Goal: Task Accomplishment & Management: Complete application form

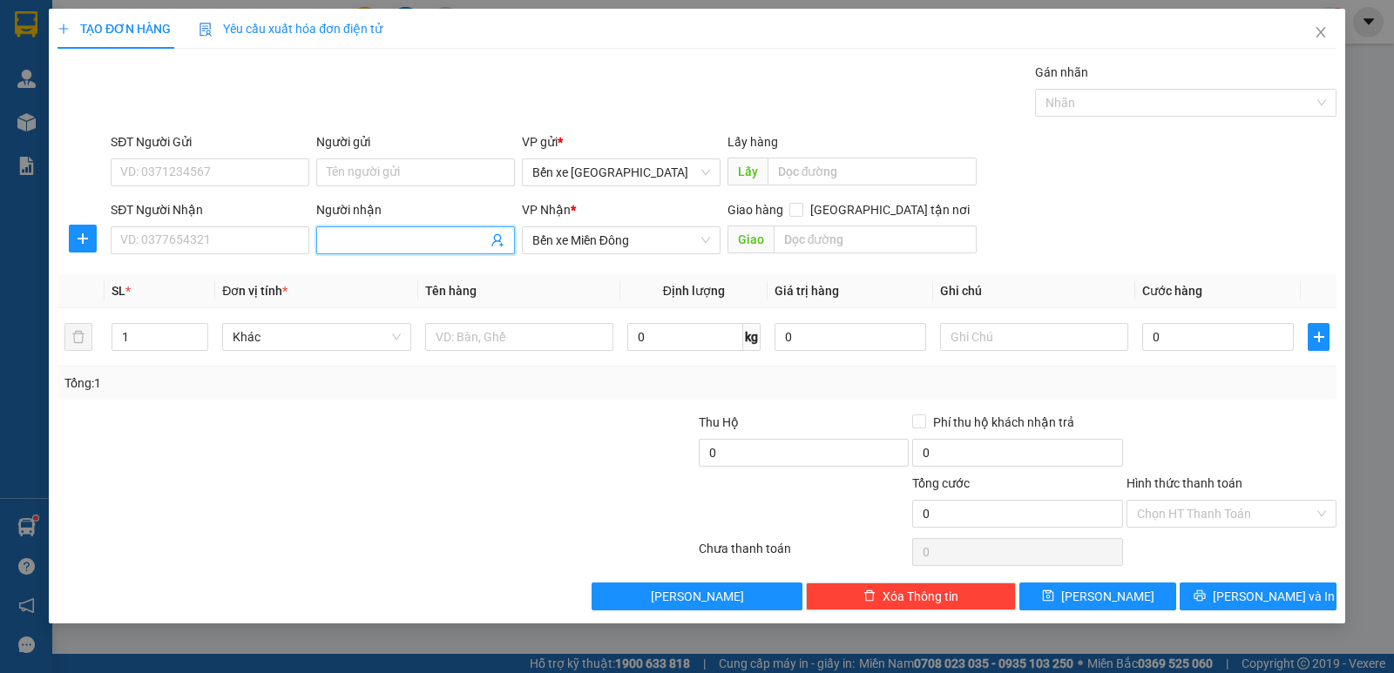
click at [416, 242] on input "Người nhận" at bounding box center [407, 240] width 160 height 19
type input "LẤY HÀNG PHÚC"
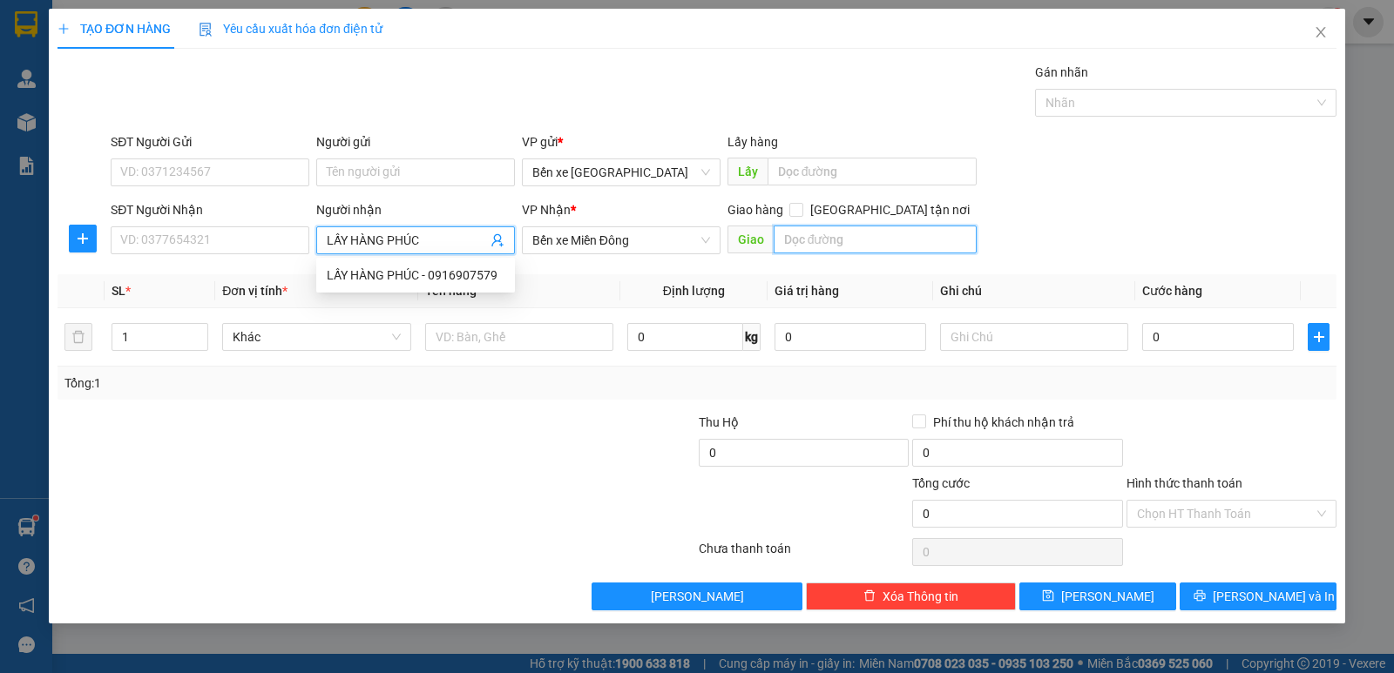
click at [801, 233] on input "text" at bounding box center [876, 240] width 204 height 28
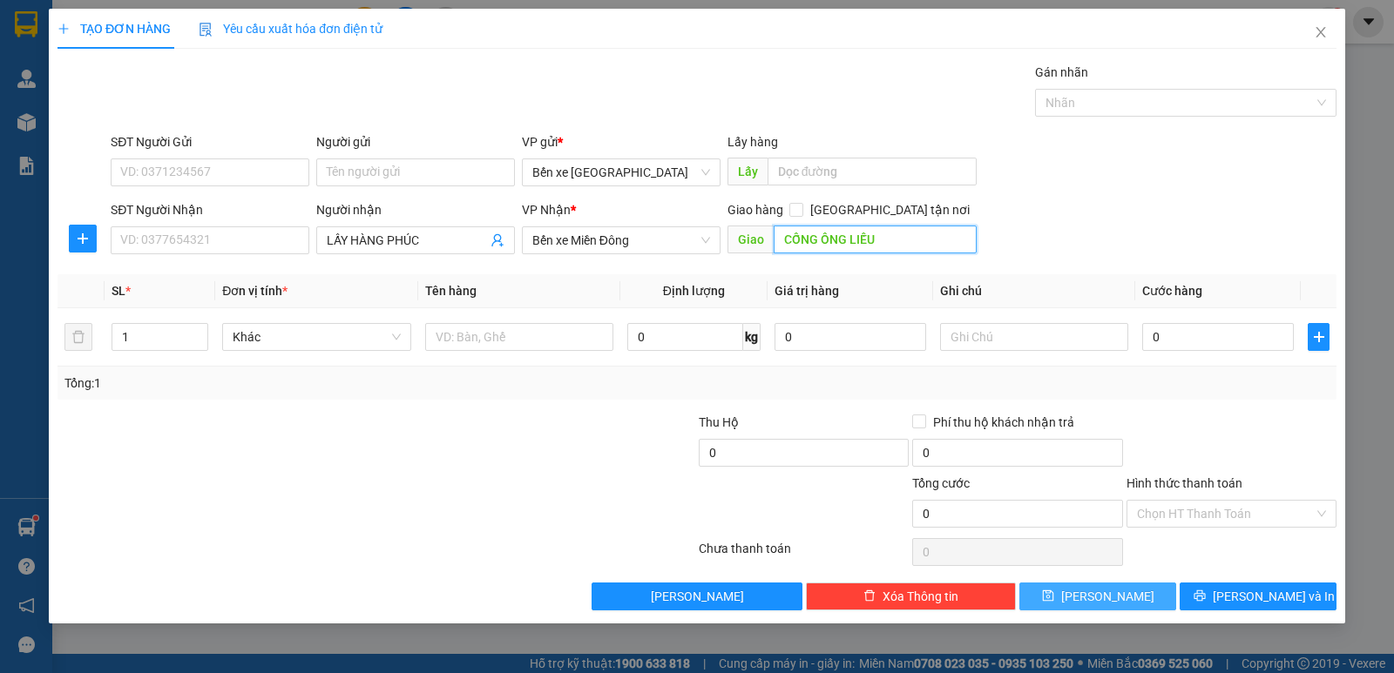
type input "CỐNG ÔNG LIẾU"
click at [1128, 595] on button "[PERSON_NAME]" at bounding box center [1097, 597] width 157 height 28
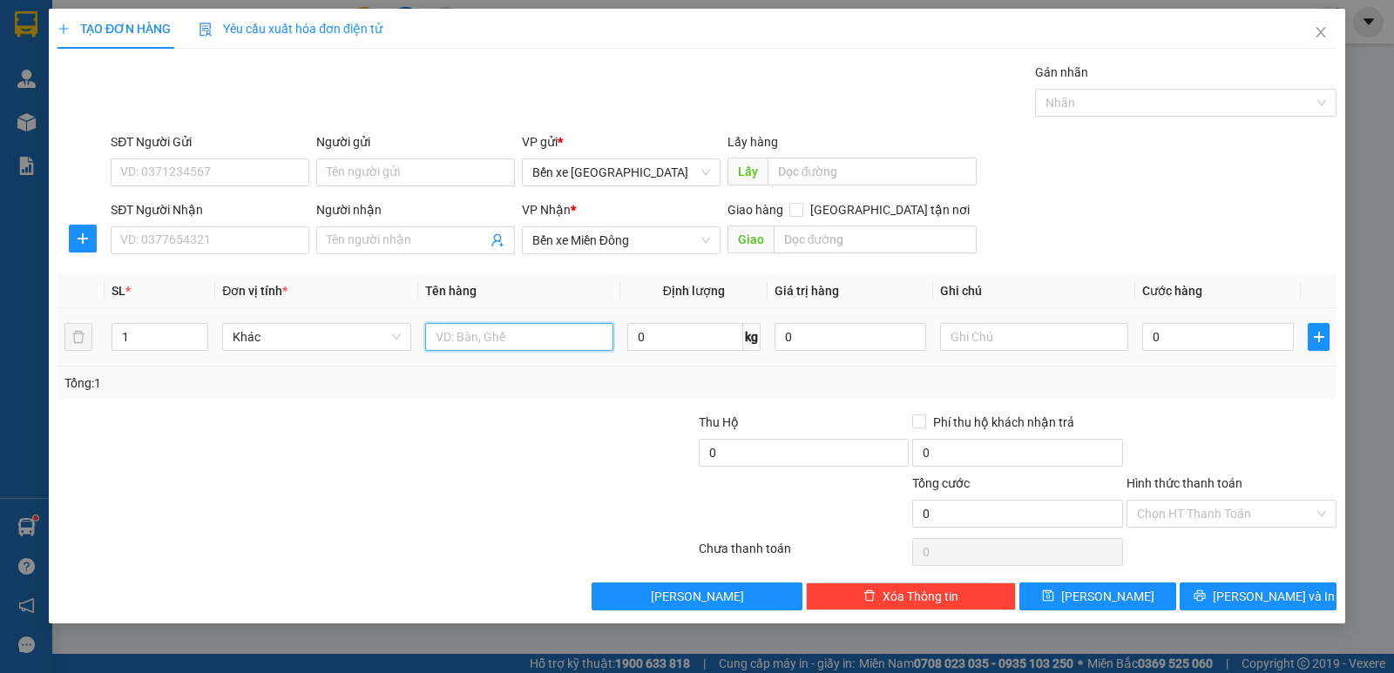
click at [475, 340] on input "text" at bounding box center [519, 337] width 188 height 28
type input "T XỐP"
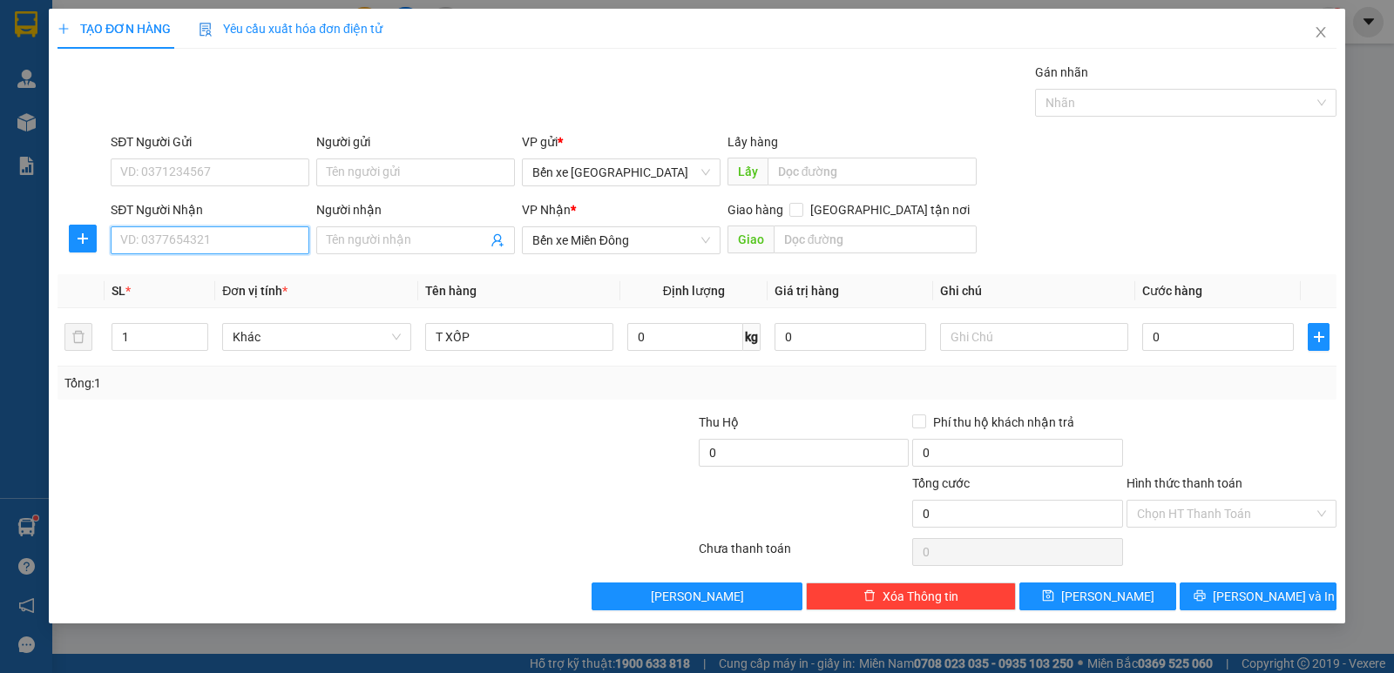
click at [272, 234] on input "SĐT Người Nhận" at bounding box center [210, 240] width 199 height 28
click at [869, 240] on input "text" at bounding box center [876, 240] width 204 height 28
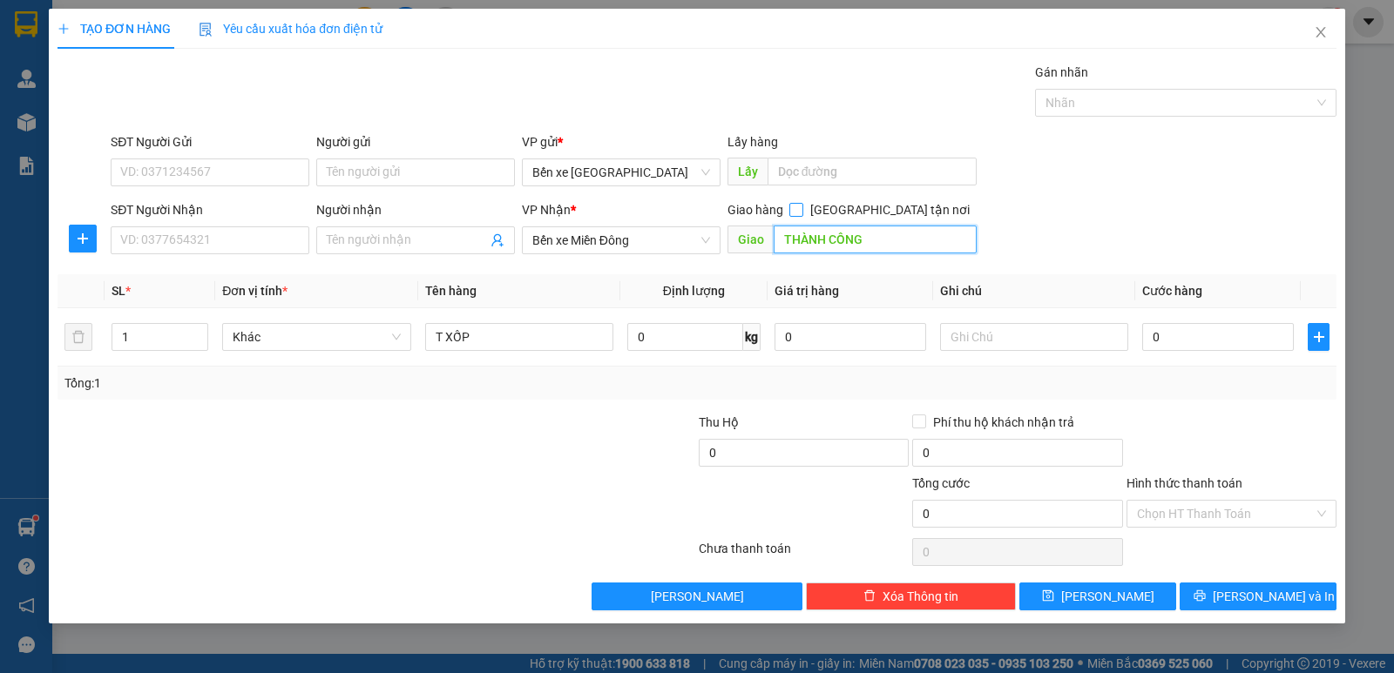
type input "THÀNH CÔNG"
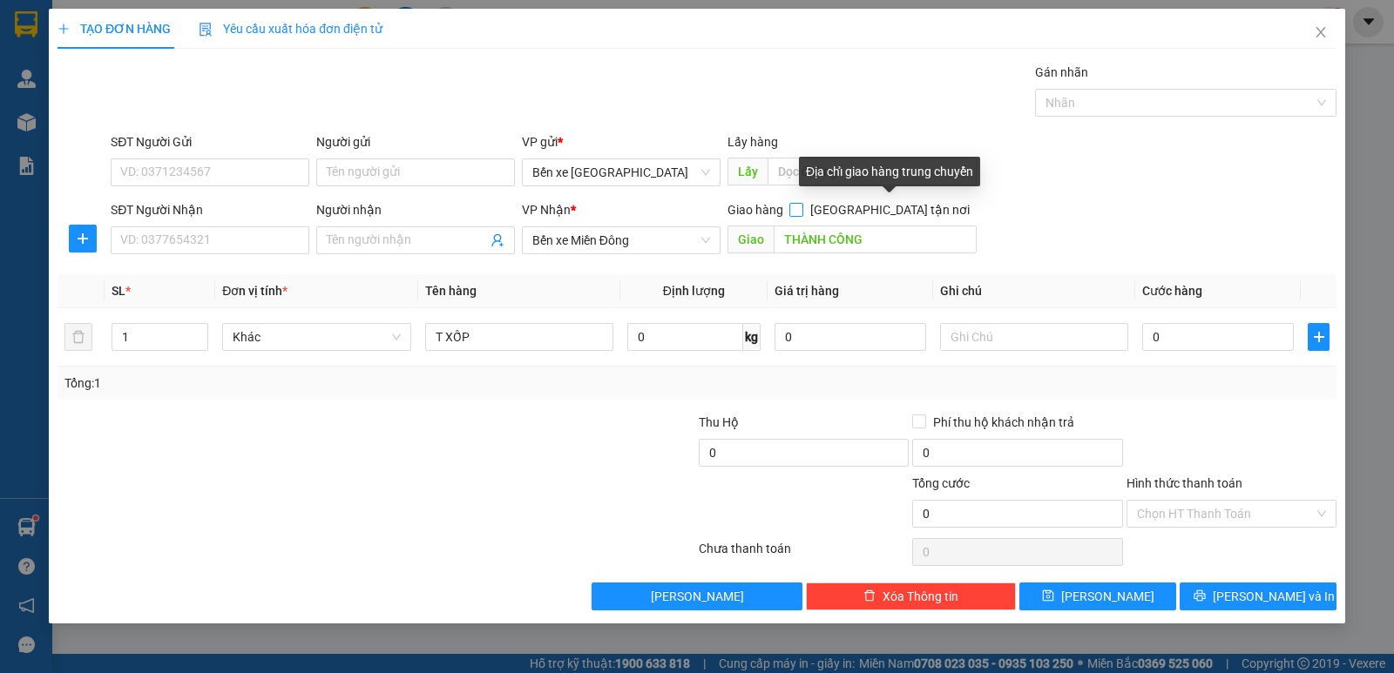
click at [801, 208] on input "[GEOGRAPHIC_DATA] tận nơi" at bounding box center [795, 209] width 12 height 12
checkbox input "true"
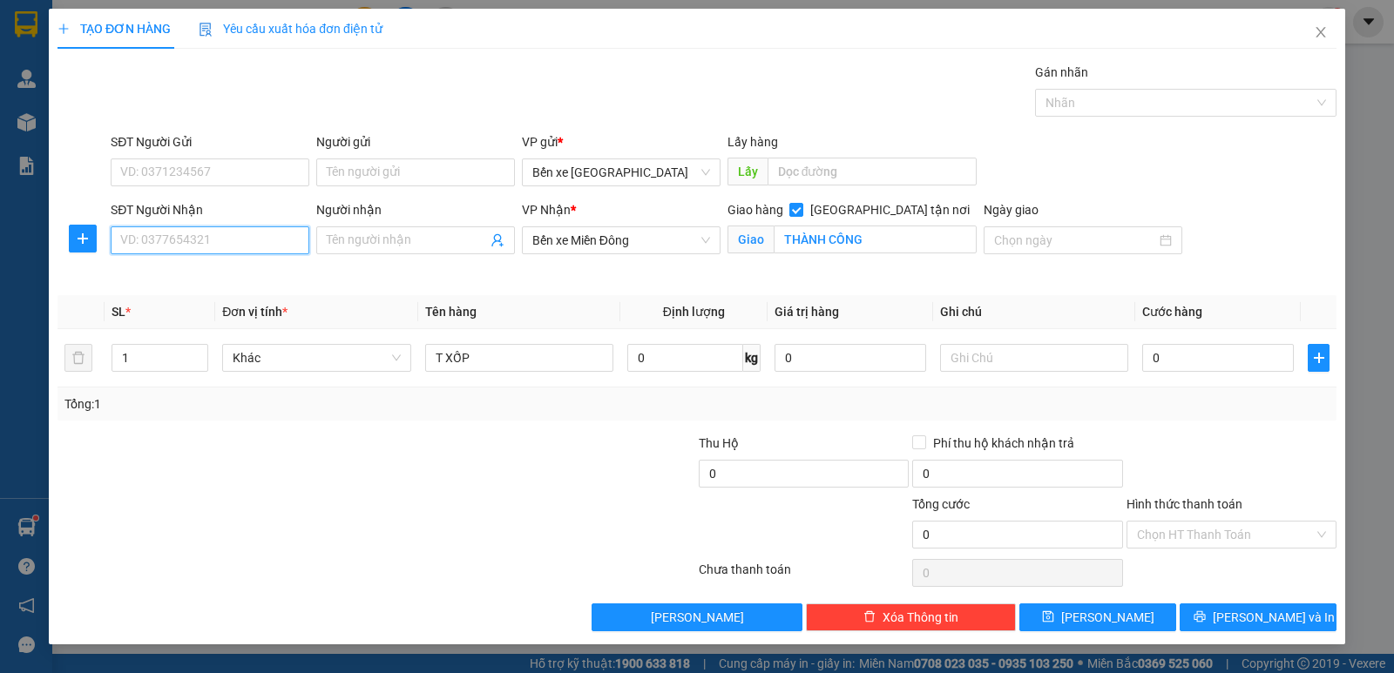
click at [202, 244] on input "SĐT Người Nhận" at bounding box center [210, 240] width 199 height 28
click at [362, 238] on input "Người nhận" at bounding box center [407, 240] width 160 height 19
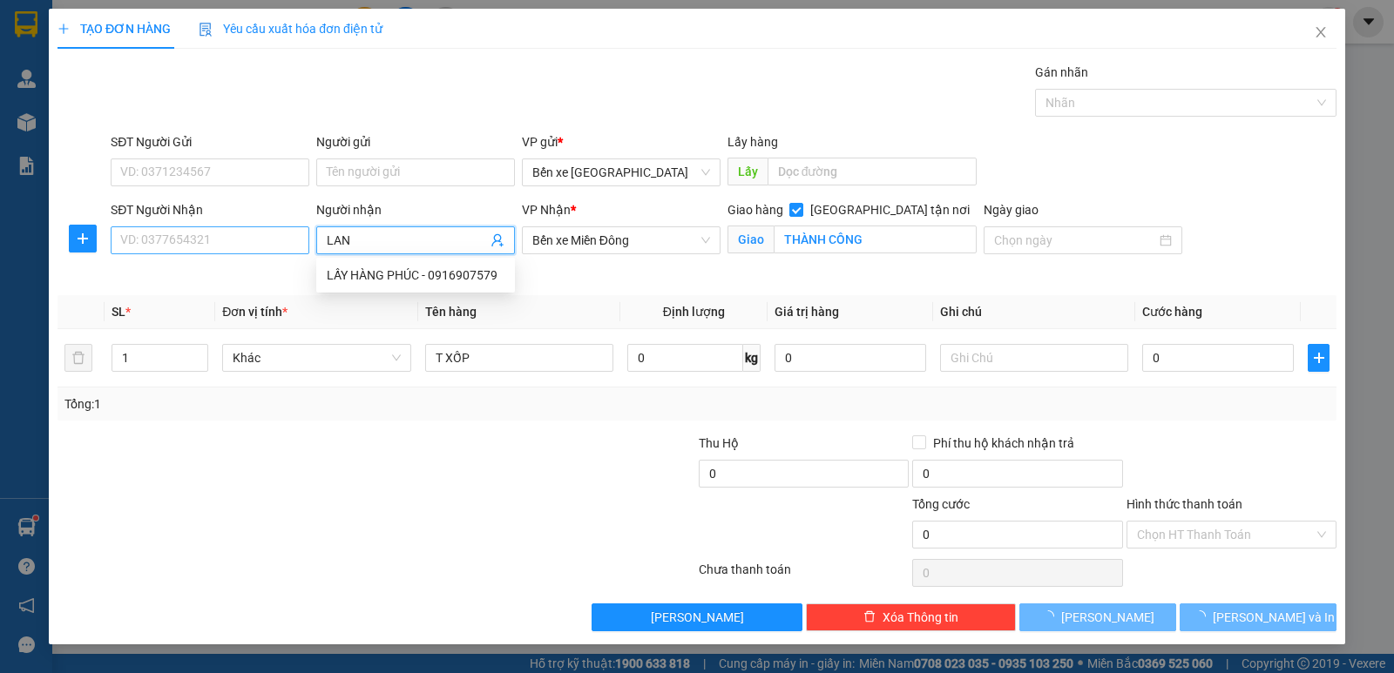
type input "LAN"
click at [200, 239] on input "SĐT Người Nhận" at bounding box center [210, 240] width 199 height 28
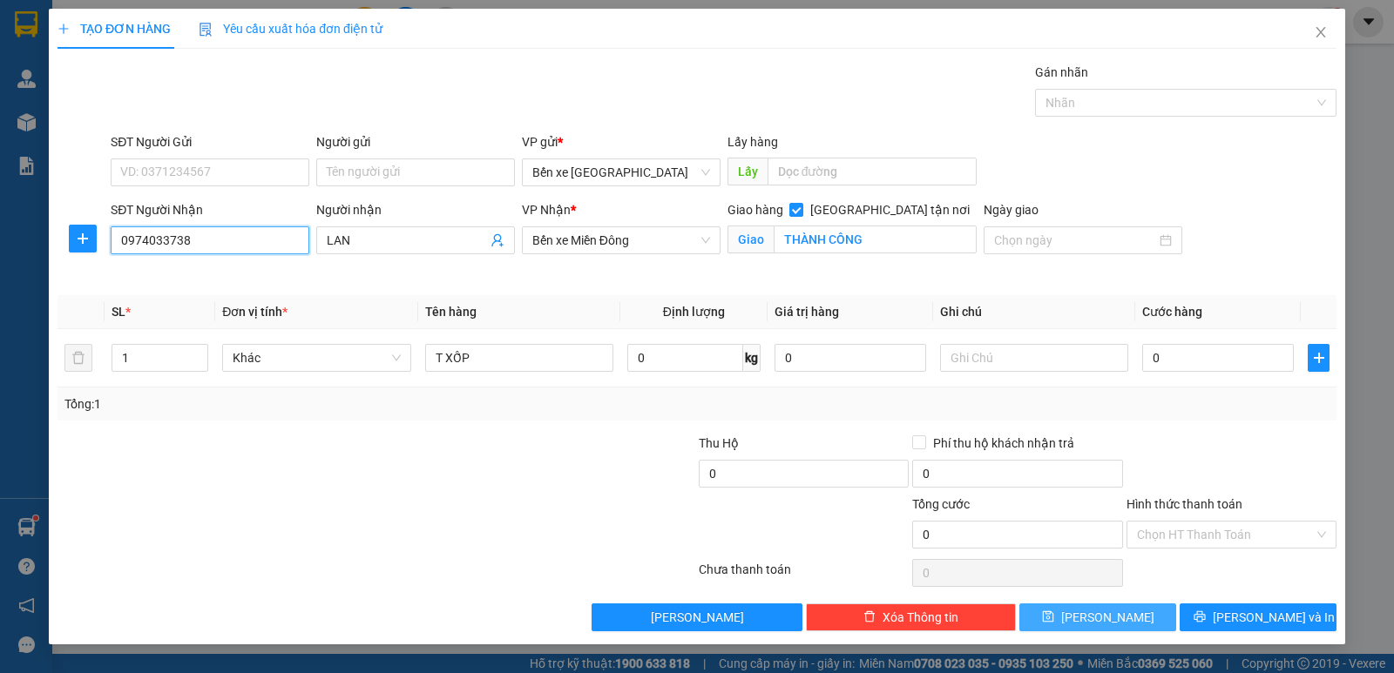
type input "0974033738"
click at [1054, 612] on icon "save" at bounding box center [1048, 617] width 12 height 12
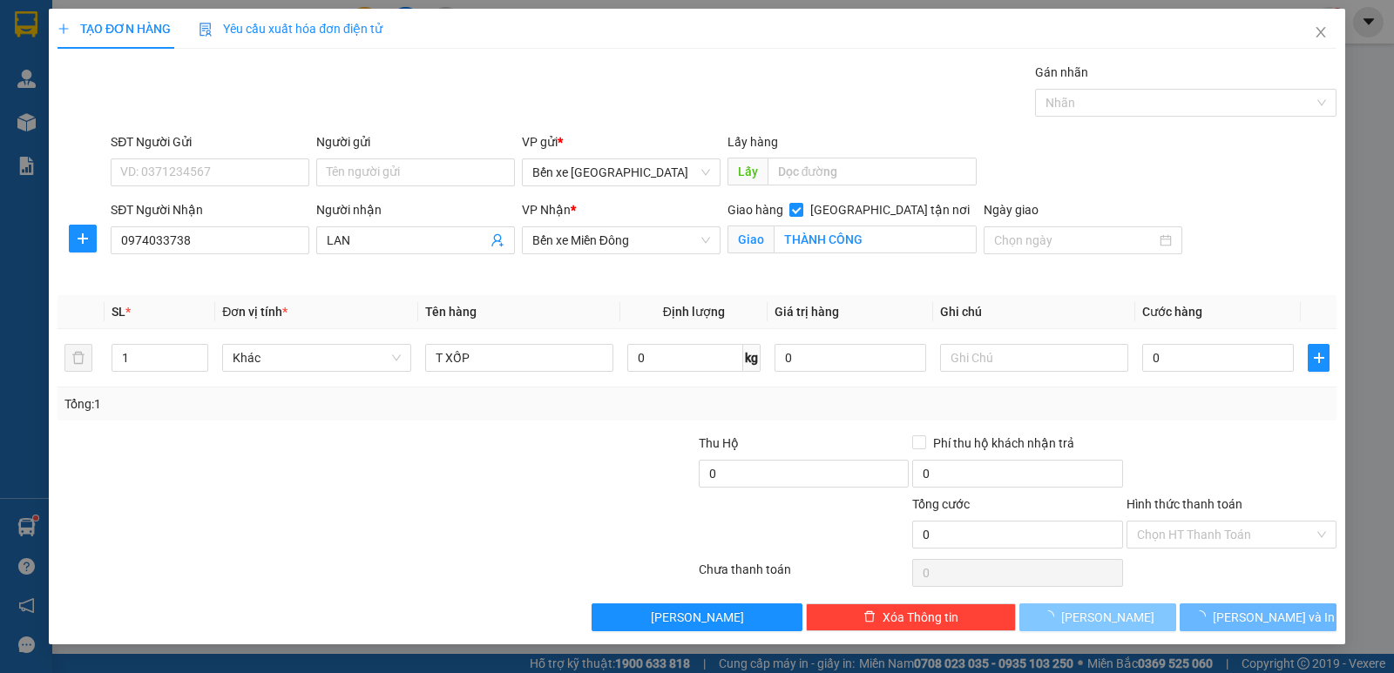
checkbox input "false"
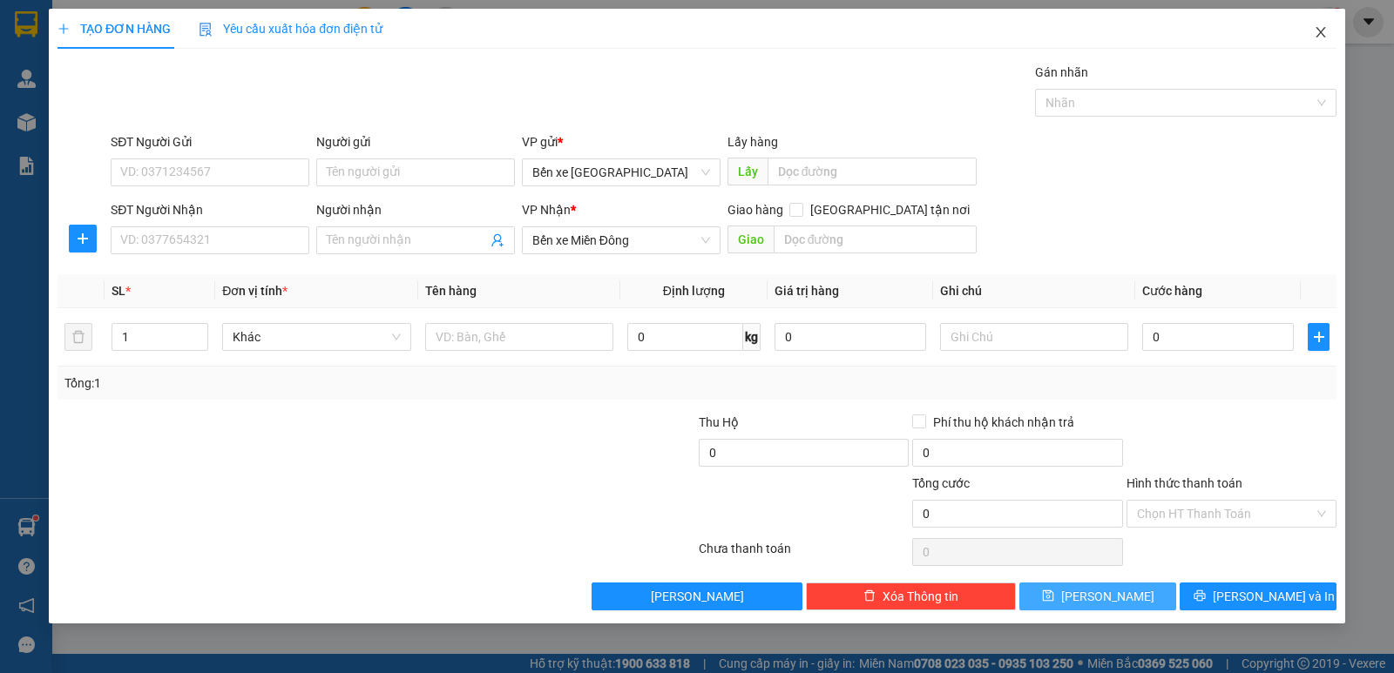
click at [1318, 32] on icon "close" at bounding box center [1321, 32] width 14 height 14
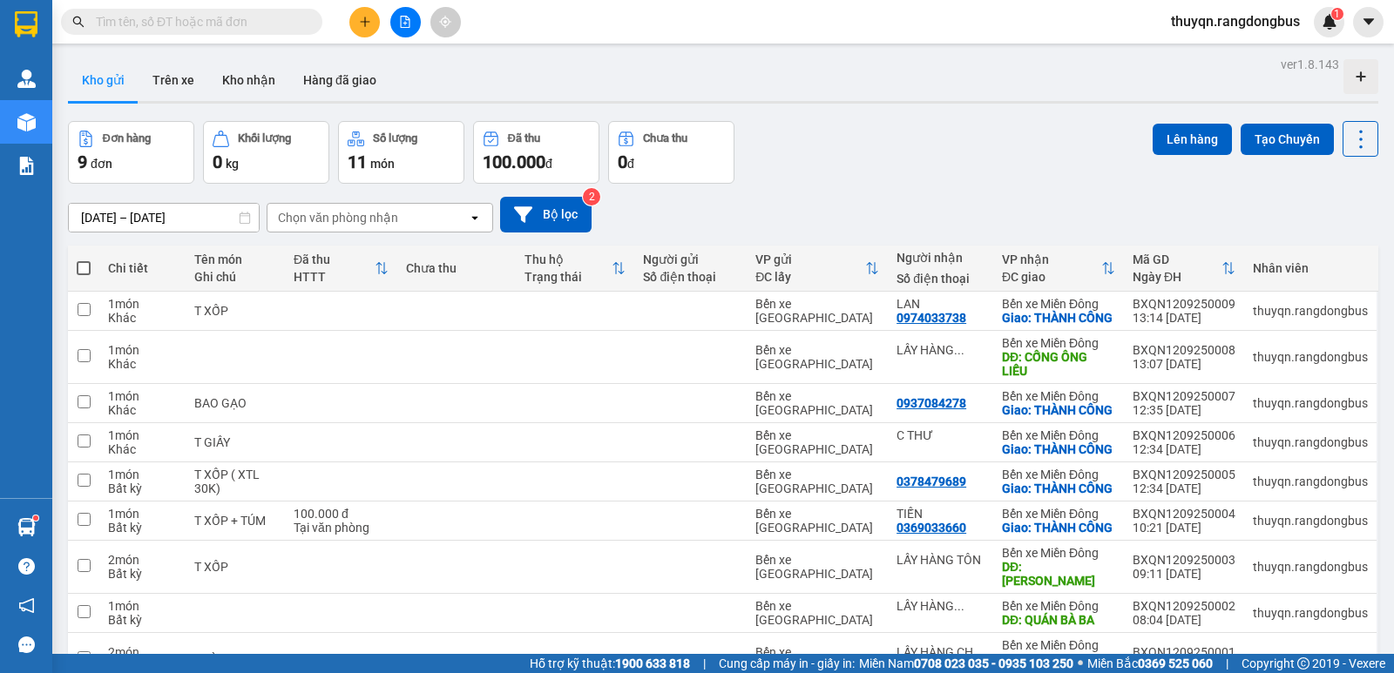
click at [81, 266] on span at bounding box center [84, 268] width 14 height 14
click at [84, 260] on input "checkbox" at bounding box center [84, 260] width 0 height 0
checkbox input "true"
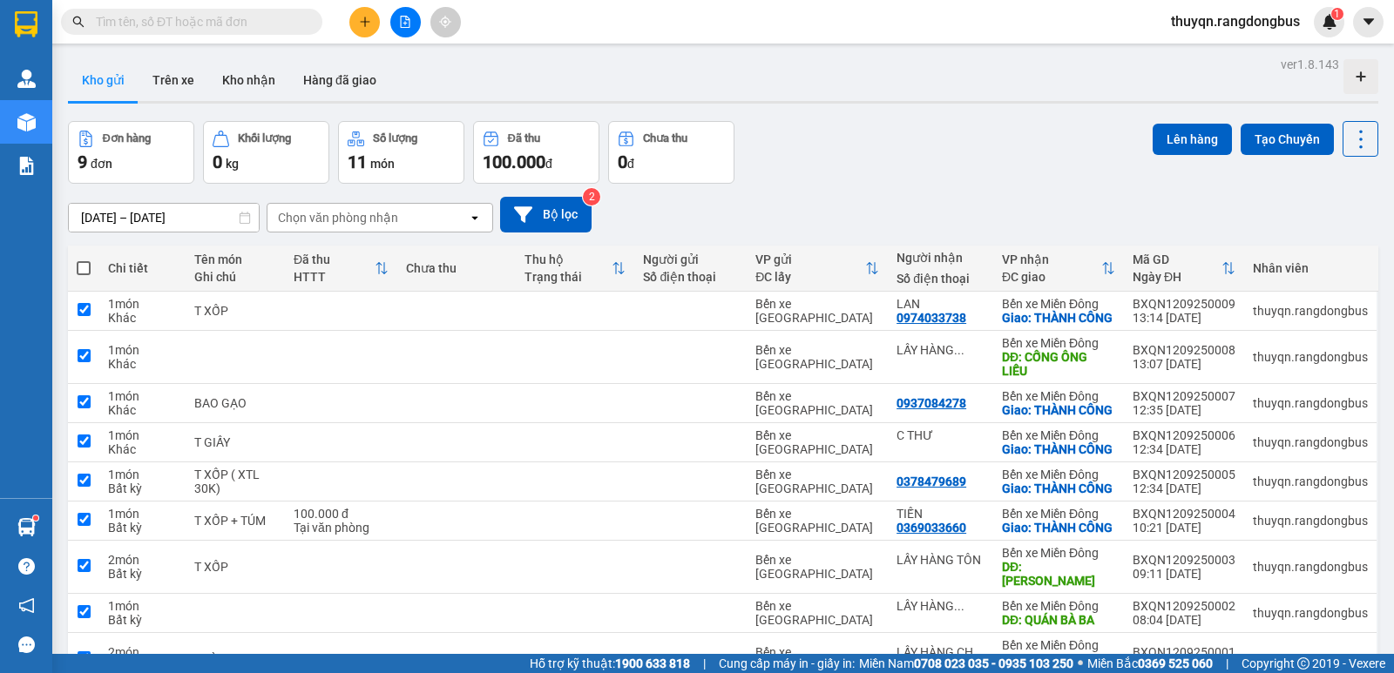
checkbox input "true"
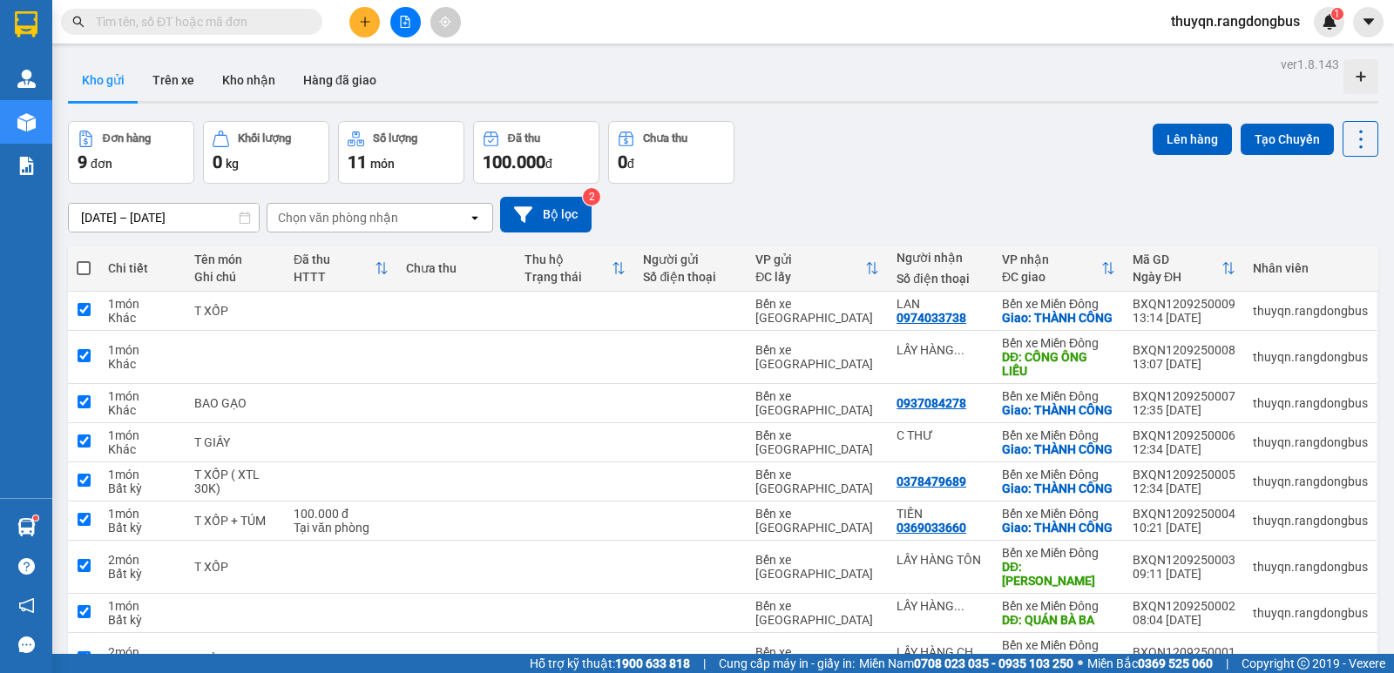
checkbox input "true"
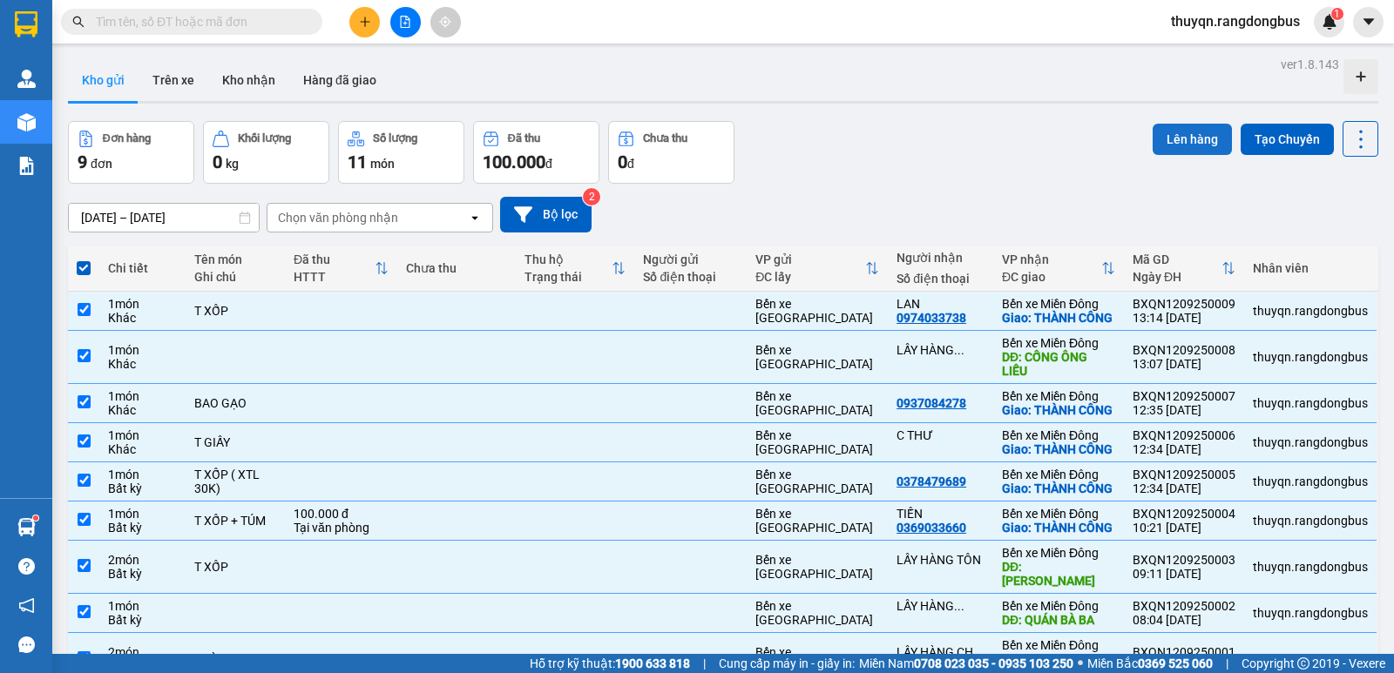
click at [1156, 141] on button "Lên hàng" at bounding box center [1191, 139] width 79 height 31
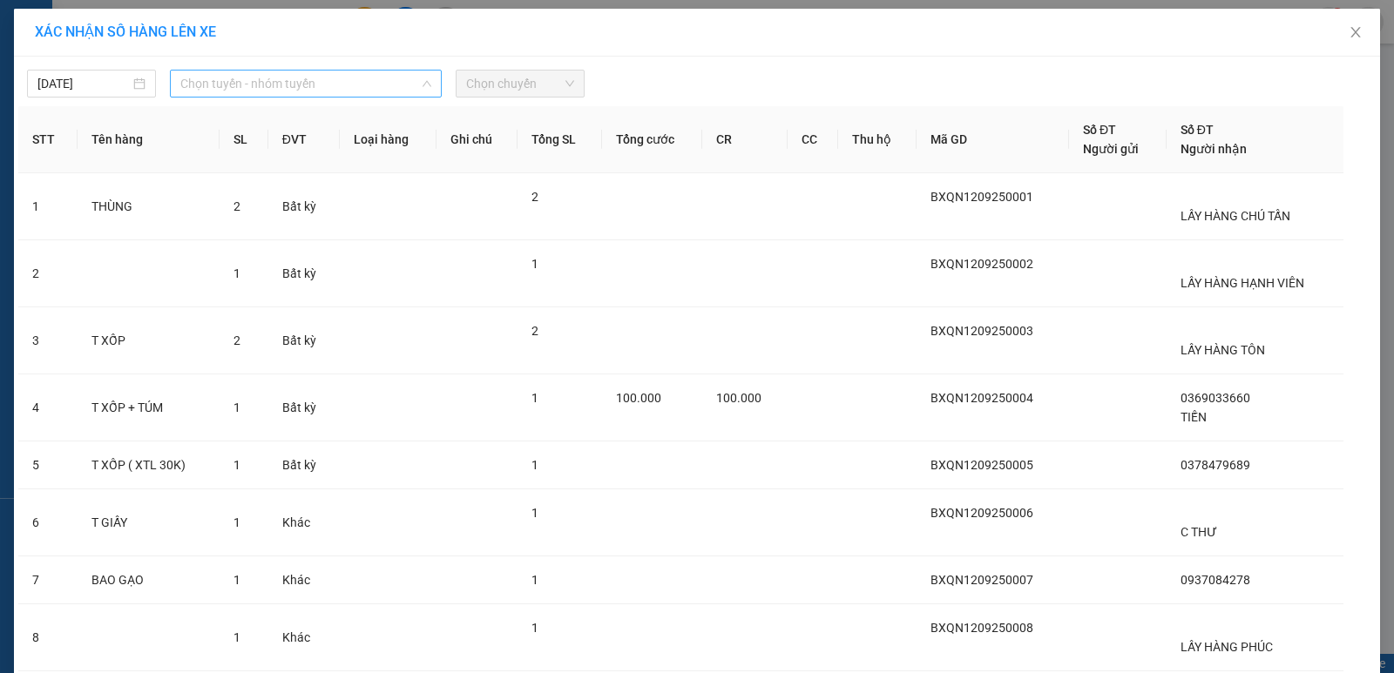
click at [219, 78] on span "Chọn tuyến - nhóm tuyến" at bounding box center [305, 84] width 251 height 26
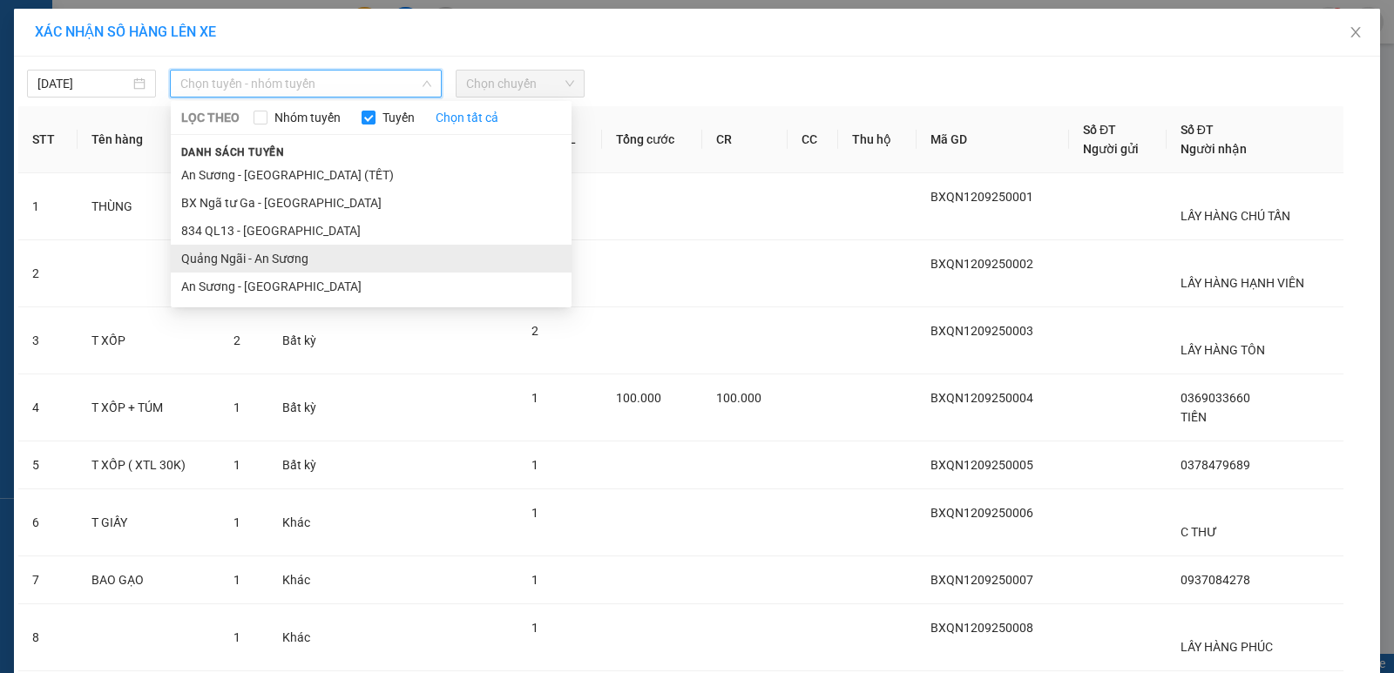
click at [237, 257] on li "Quảng Ngãi - An Sương" at bounding box center [371, 259] width 401 height 28
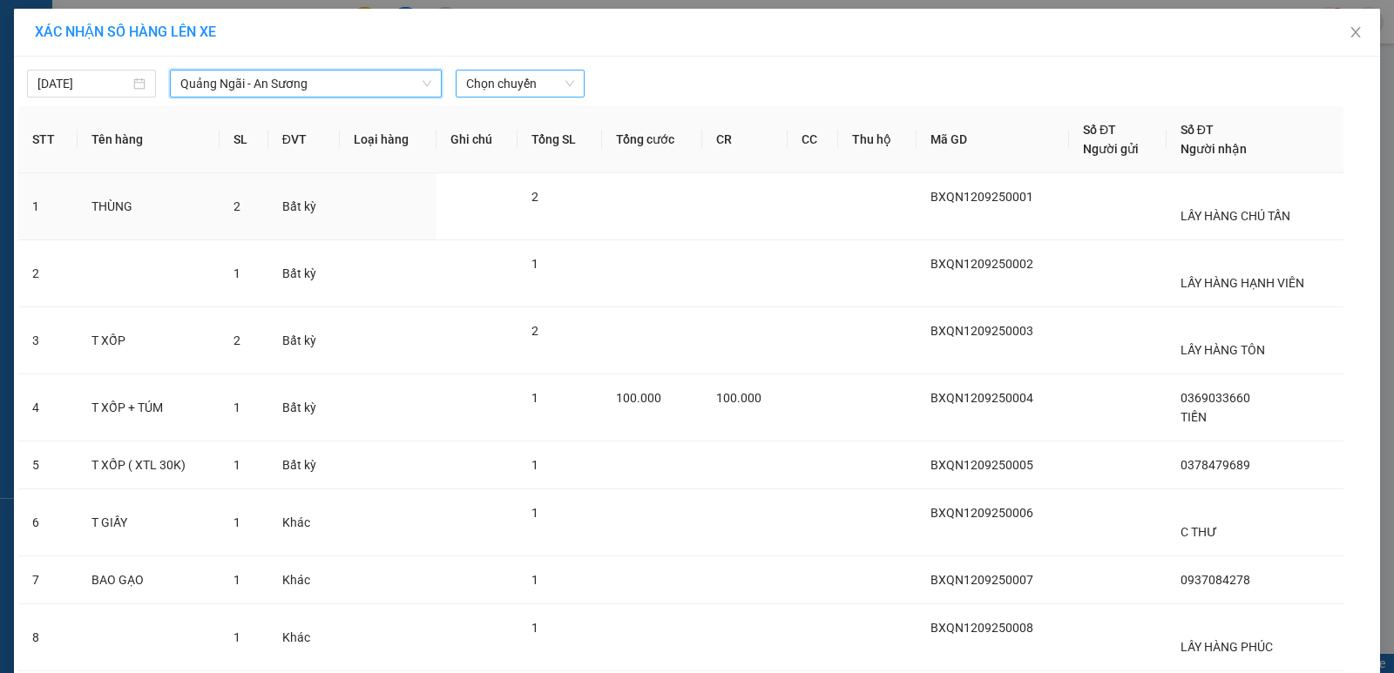
click at [502, 84] on span "Chọn chuyến" at bounding box center [520, 84] width 108 height 26
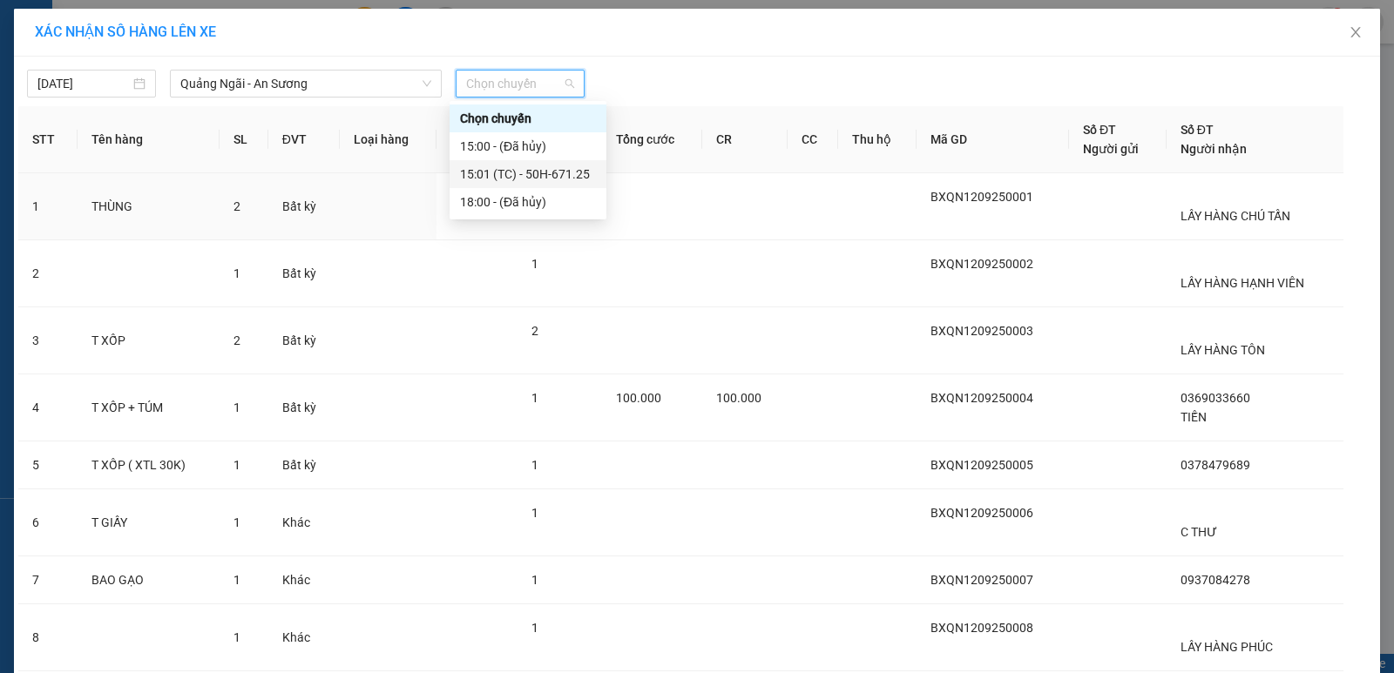
drag, startPoint x: 514, startPoint y: 173, endPoint x: 492, endPoint y: 176, distance: 21.9
click at [492, 176] on div "15:01 (TC) - 50H-671.25" at bounding box center [528, 174] width 136 height 19
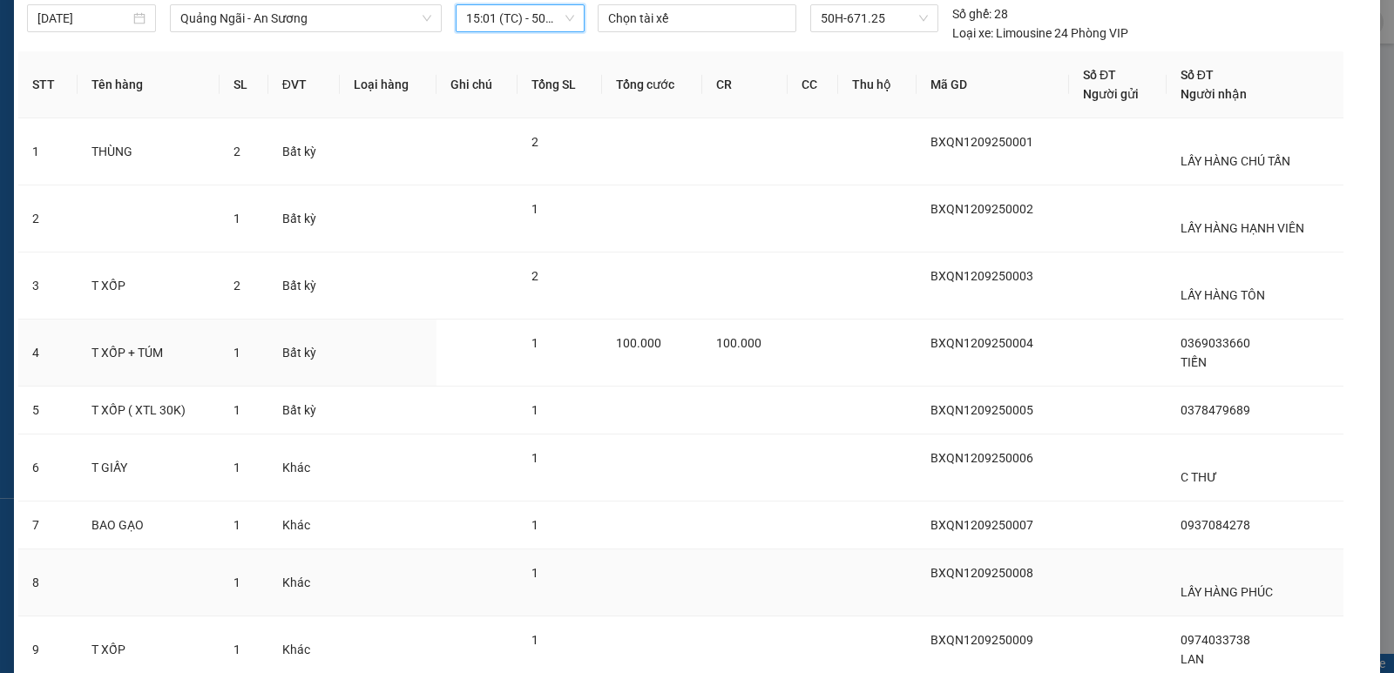
scroll to position [203, 0]
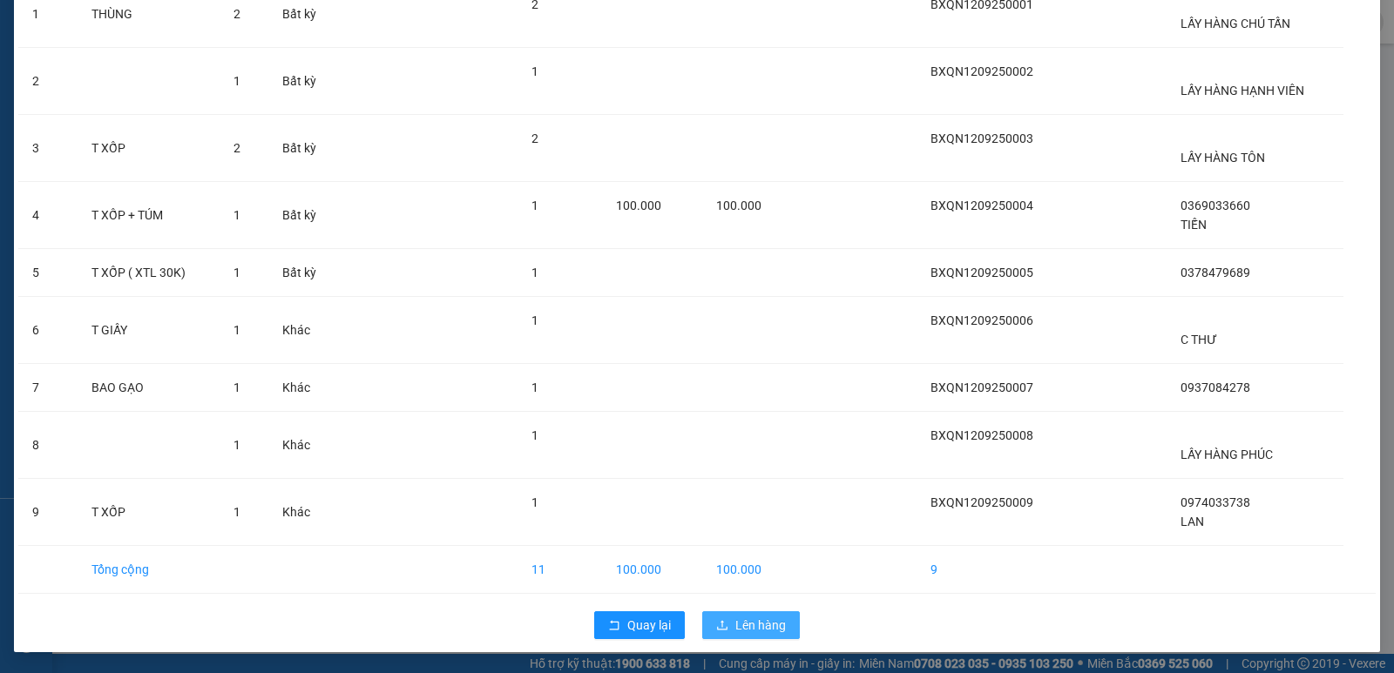
click at [738, 624] on span "Lên hàng" at bounding box center [760, 625] width 51 height 19
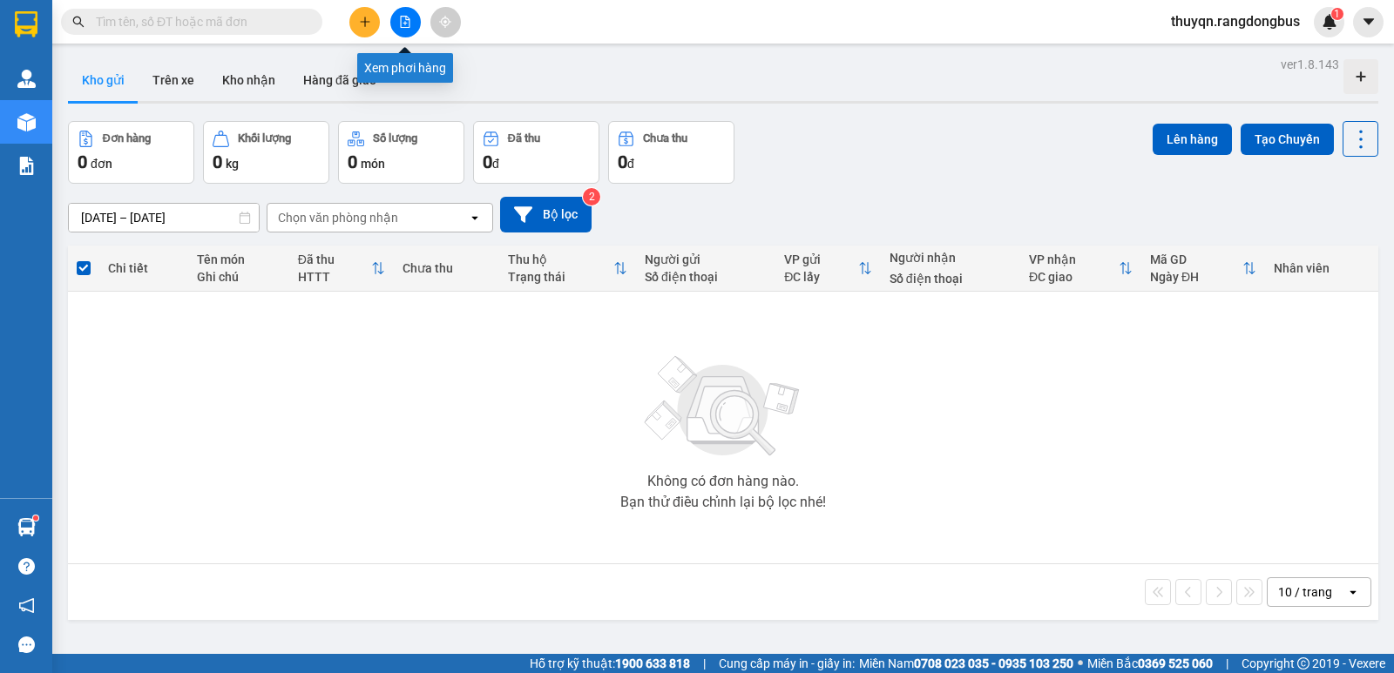
click at [406, 15] on button at bounding box center [405, 22] width 30 height 30
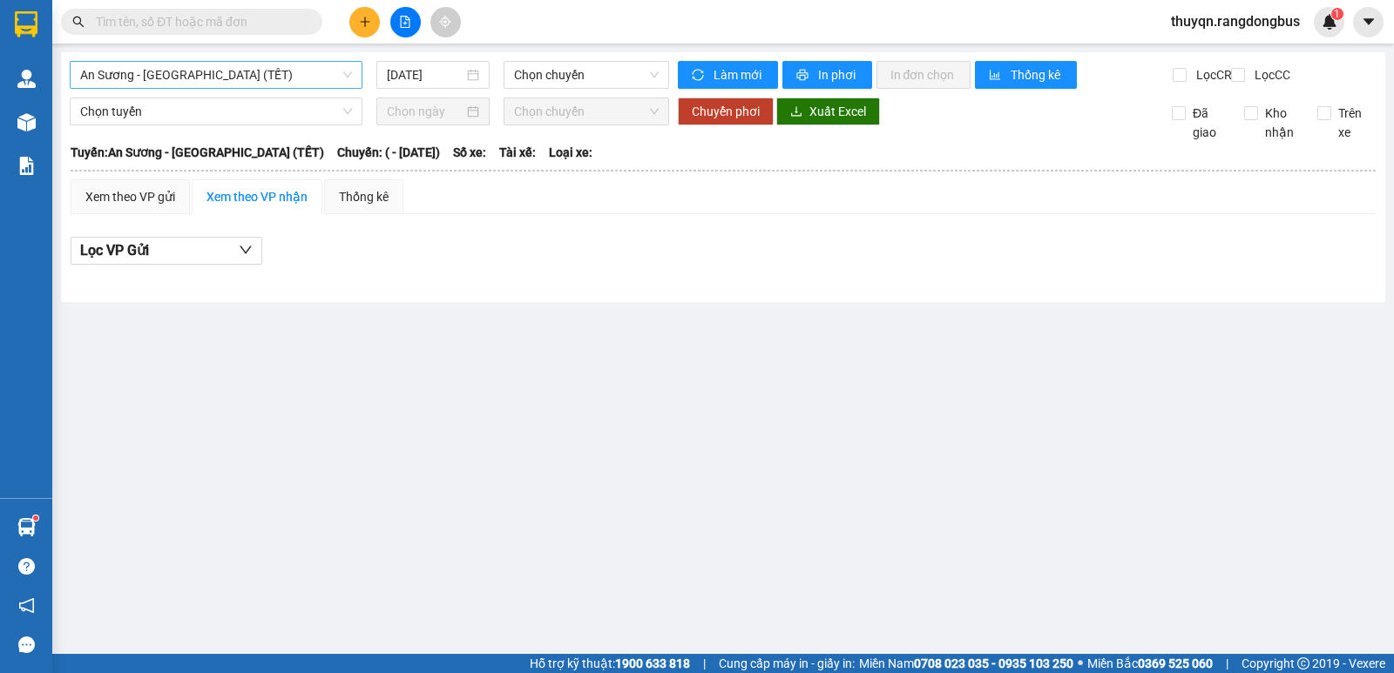
click at [249, 69] on span "An Sương - [GEOGRAPHIC_DATA] (TẾT)" at bounding box center [216, 75] width 272 height 26
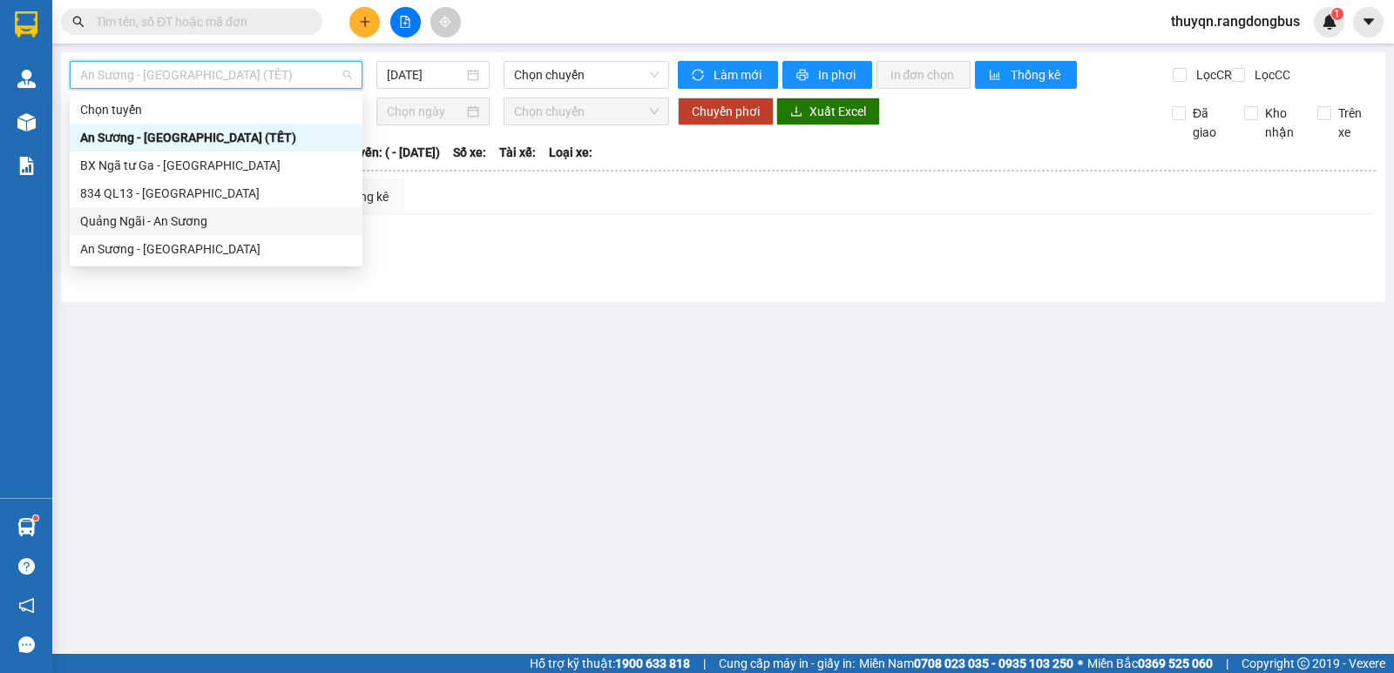
click at [168, 226] on div "Quảng Ngãi - An Sương" at bounding box center [216, 221] width 272 height 19
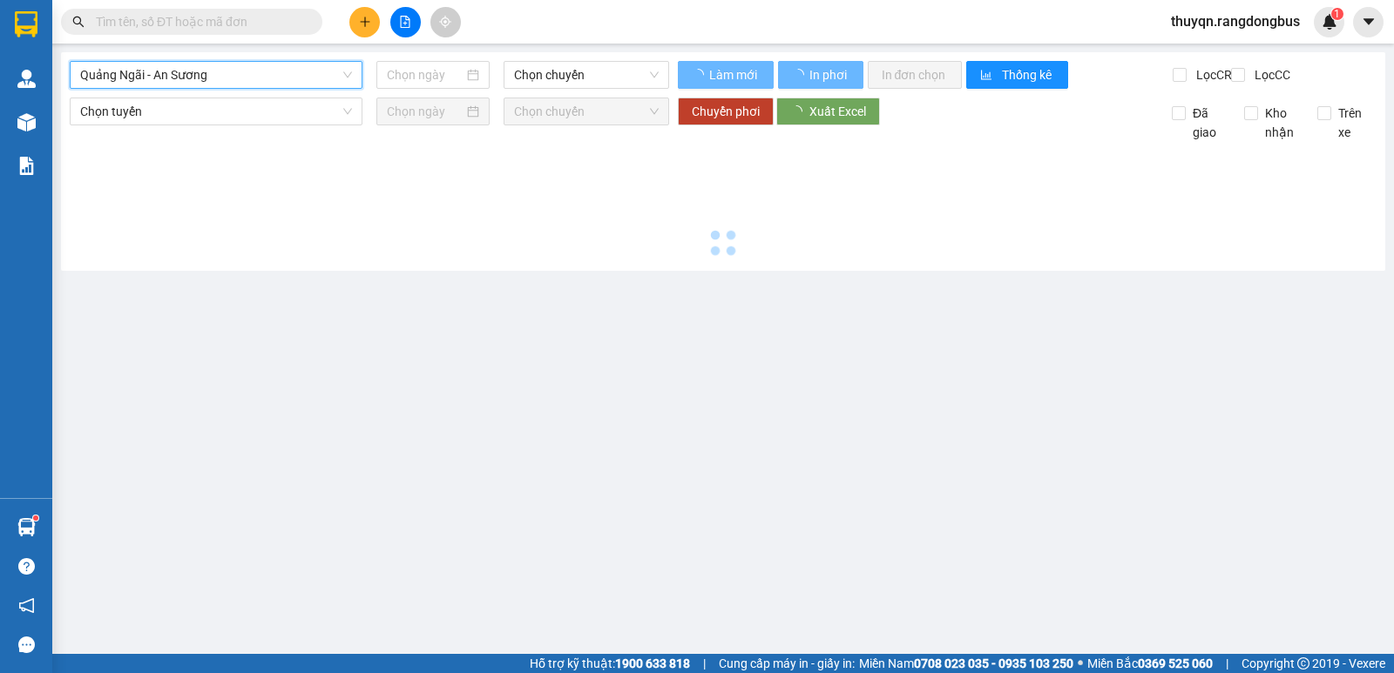
type input "[DATE]"
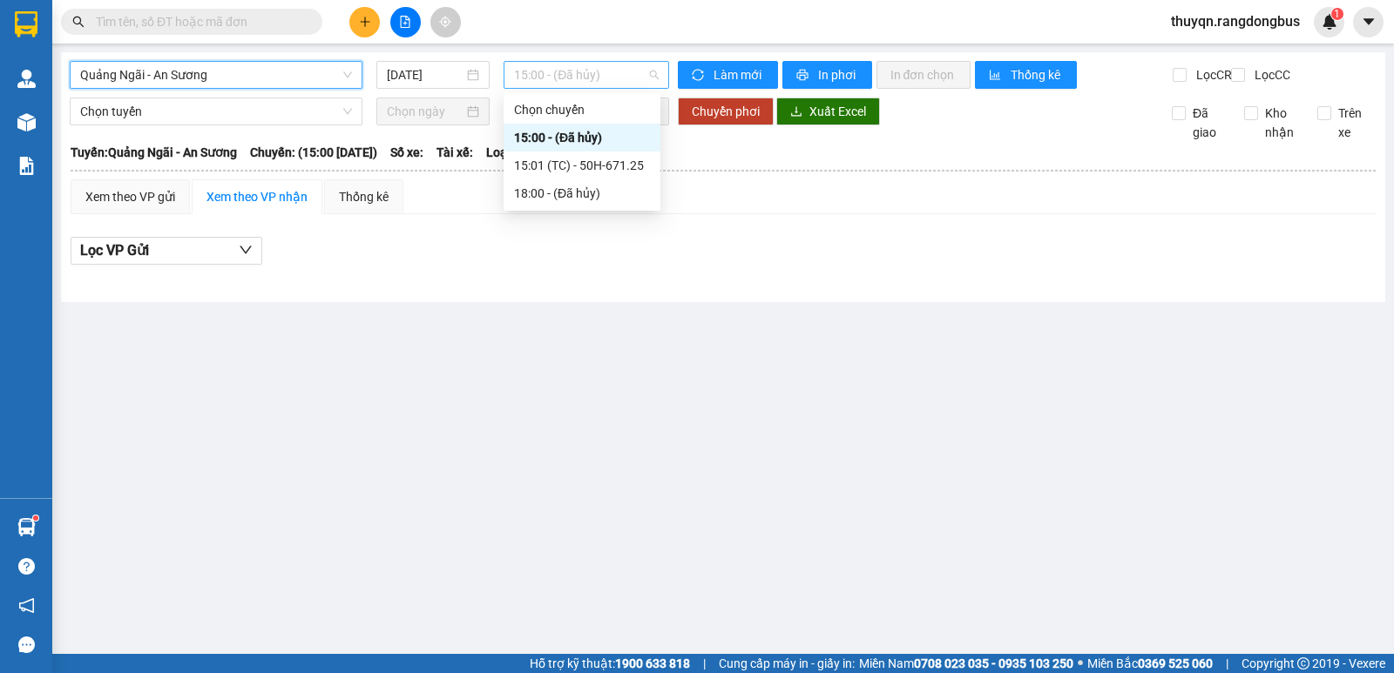
click at [552, 74] on span "15:00 - (Đã hủy)" at bounding box center [586, 75] width 144 height 26
click at [608, 165] on div "15:01 (TC) - 50H-671.25" at bounding box center [582, 165] width 136 height 19
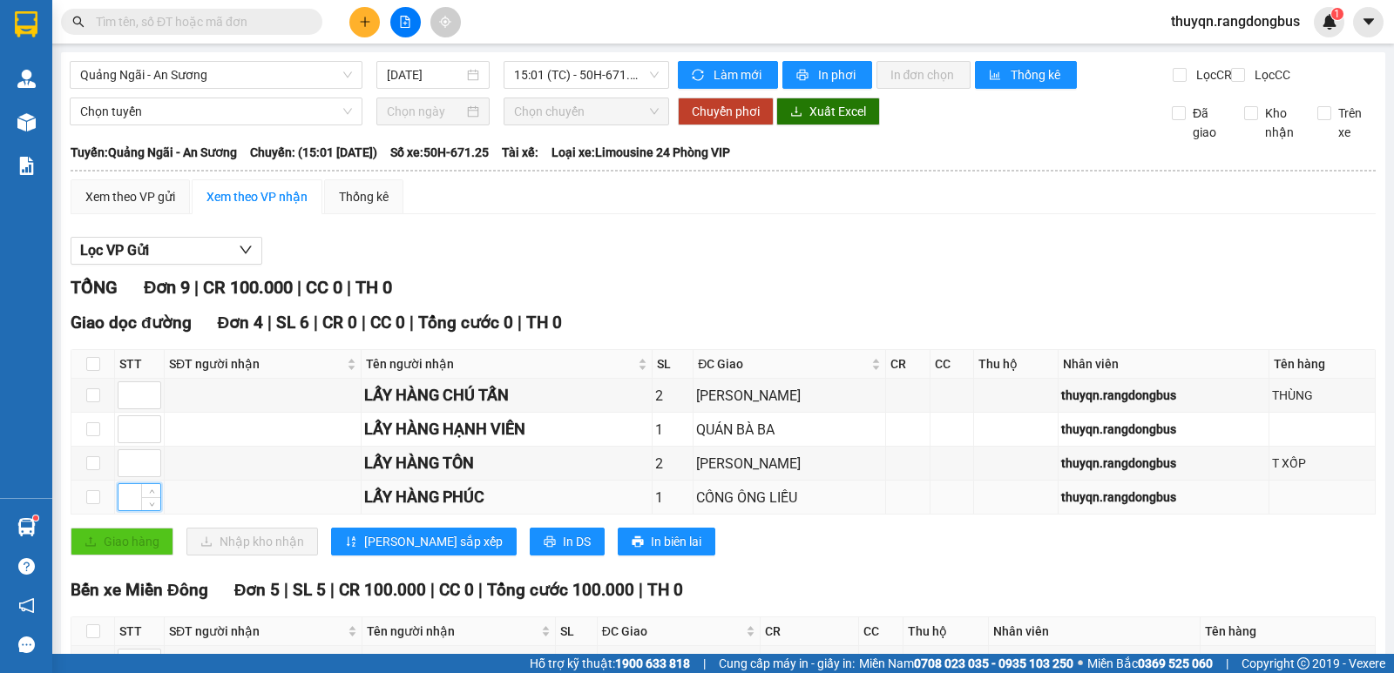
click at [124, 510] on input at bounding box center [139, 497] width 42 height 26
type input "1"
click at [118, 409] on div at bounding box center [140, 396] width 44 height 28
click at [124, 409] on input at bounding box center [139, 395] width 42 height 26
type input "2"
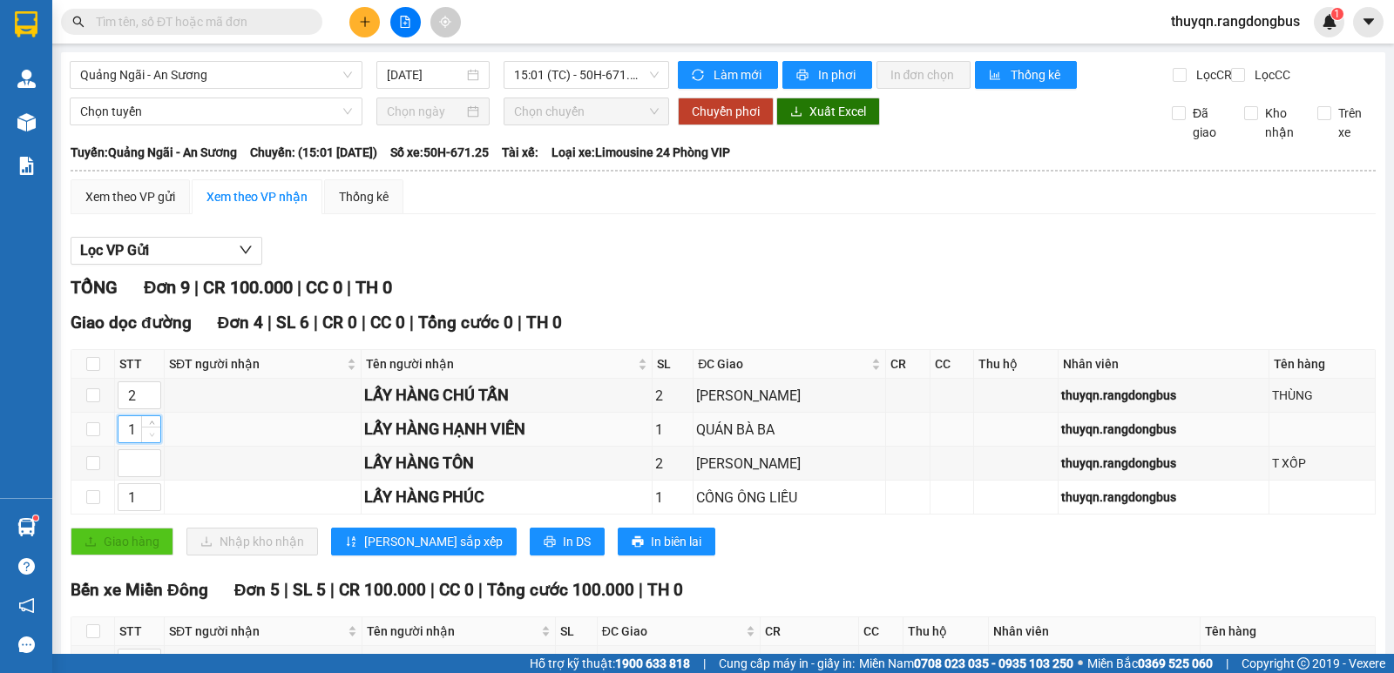
click at [141, 443] on span "Decrease Value" at bounding box center [150, 435] width 19 height 16
type input "4"
click at [124, 476] on input at bounding box center [139, 463] width 42 height 26
type input "4"
click at [375, 551] on span "[PERSON_NAME] sắp xếp" at bounding box center [433, 541] width 139 height 19
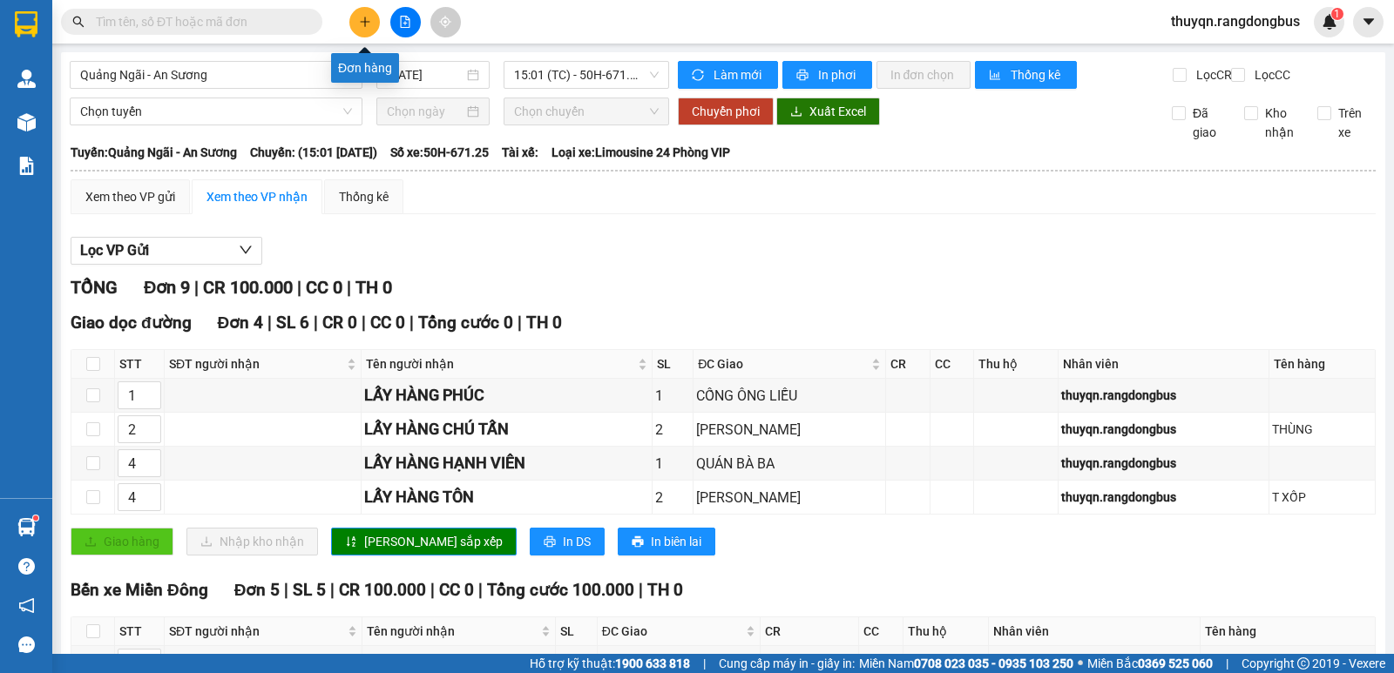
click at [368, 29] on button at bounding box center [364, 22] width 30 height 30
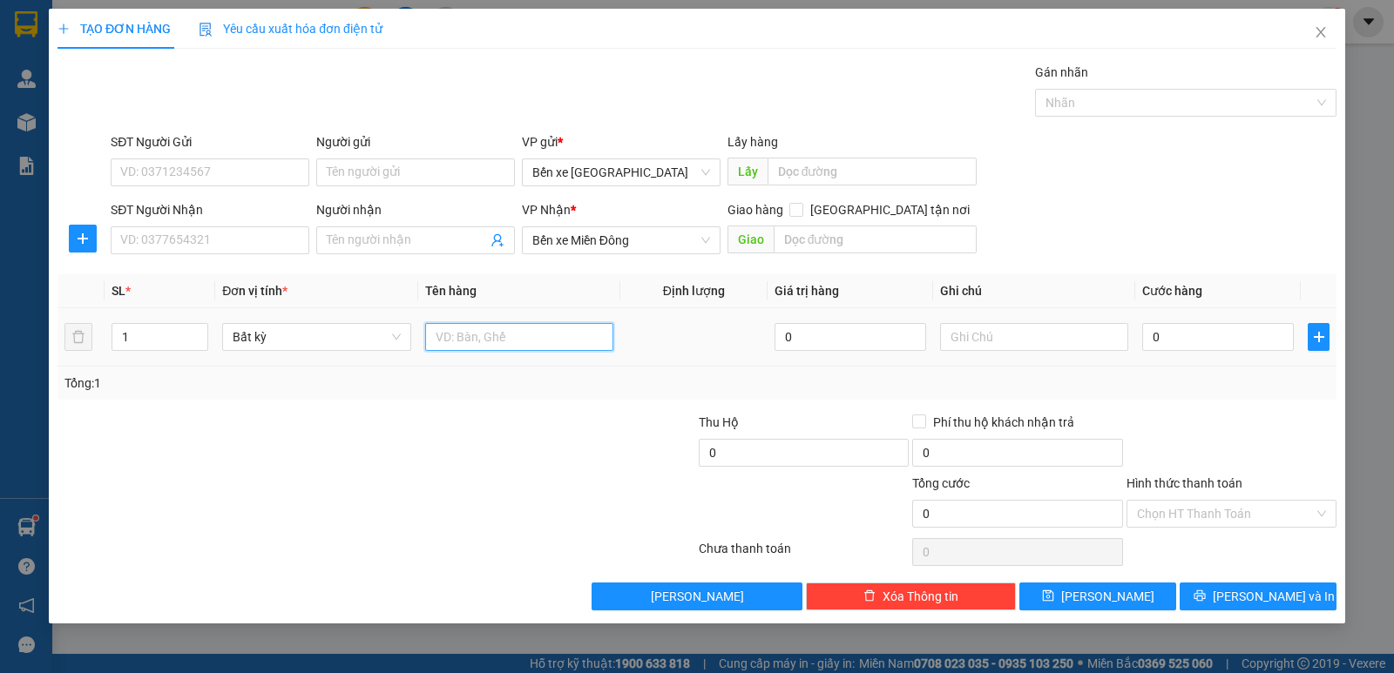
click at [494, 328] on input "text" at bounding box center [519, 337] width 188 height 28
type input "T XỐP"
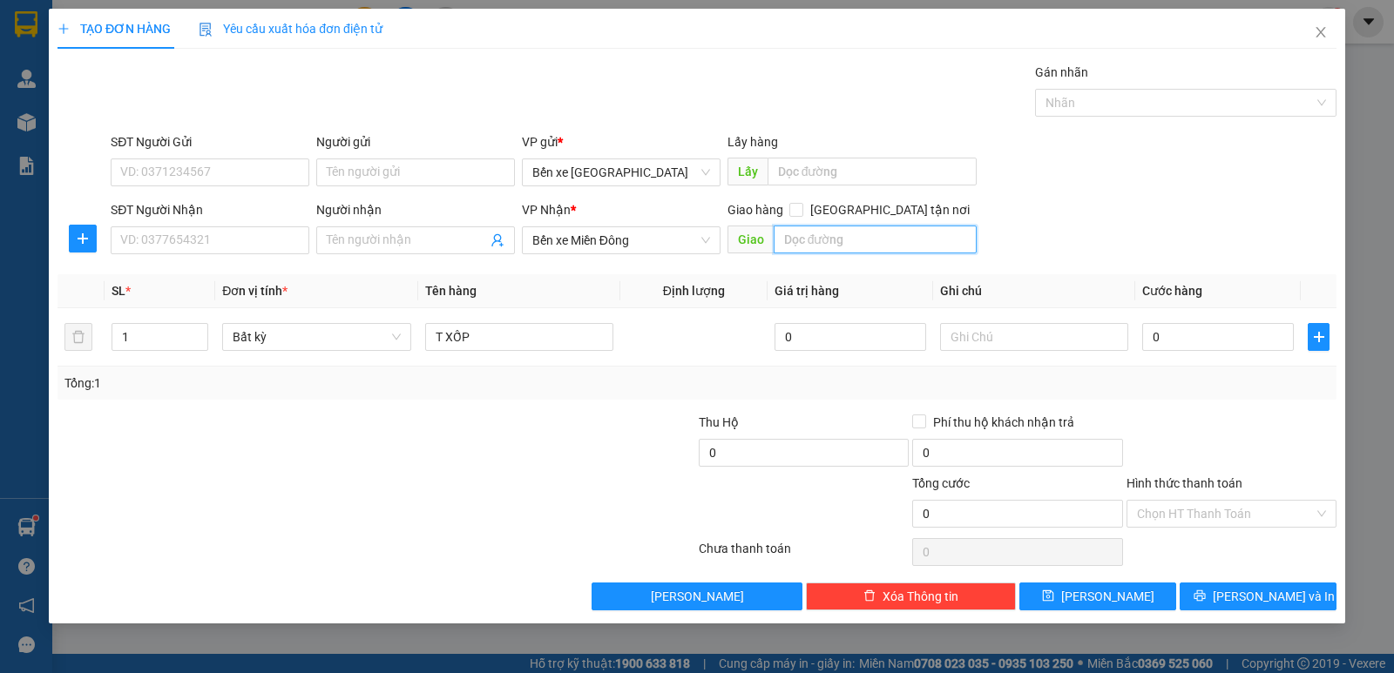
click at [822, 226] on input "text" at bounding box center [876, 240] width 204 height 28
type input "AN SƯƠNG"
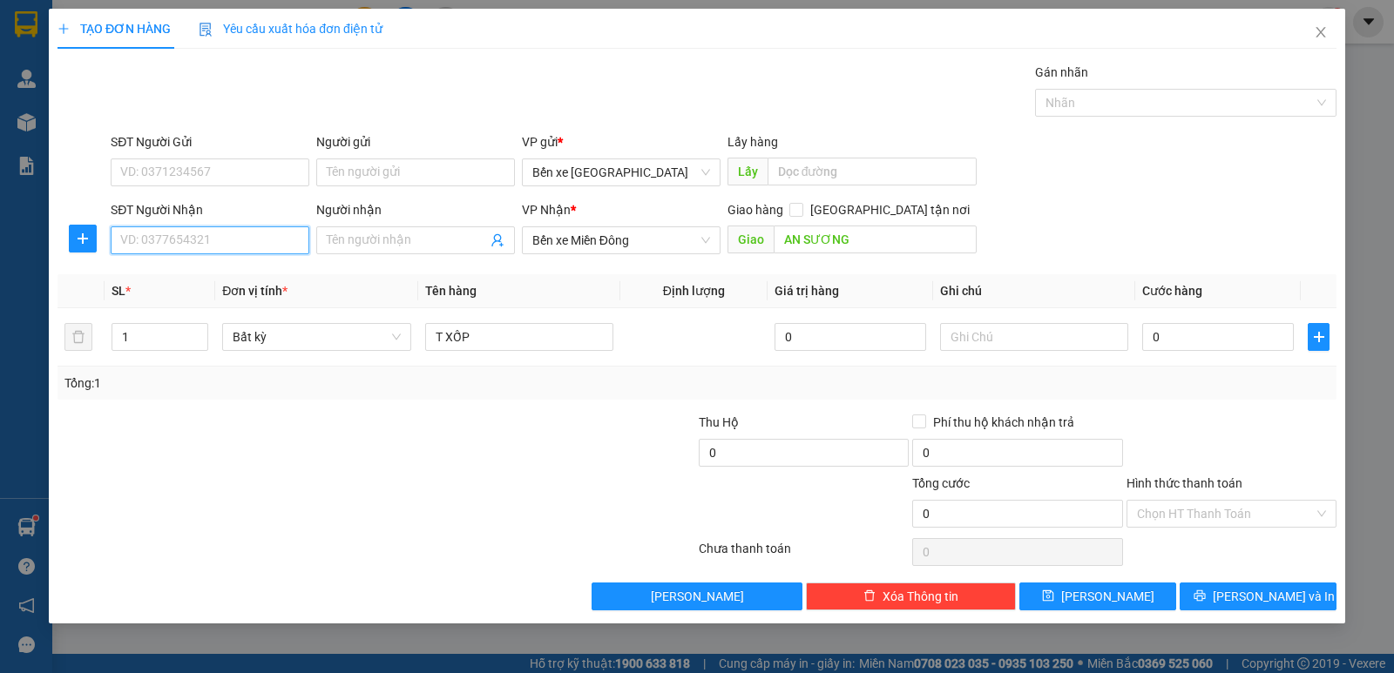
click at [184, 244] on input "SĐT Người Nhận" at bounding box center [210, 240] width 199 height 28
type input "0966187297"
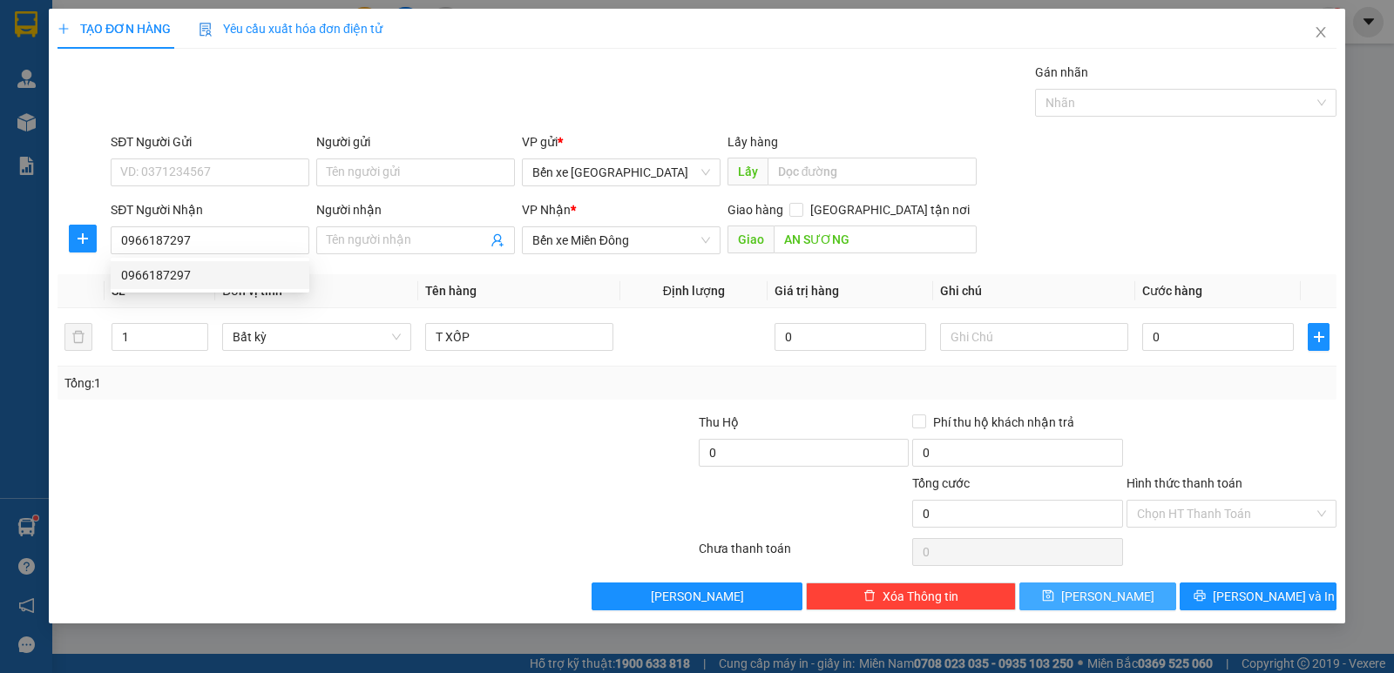
click at [1071, 594] on button "[PERSON_NAME]" at bounding box center [1097, 597] width 157 height 28
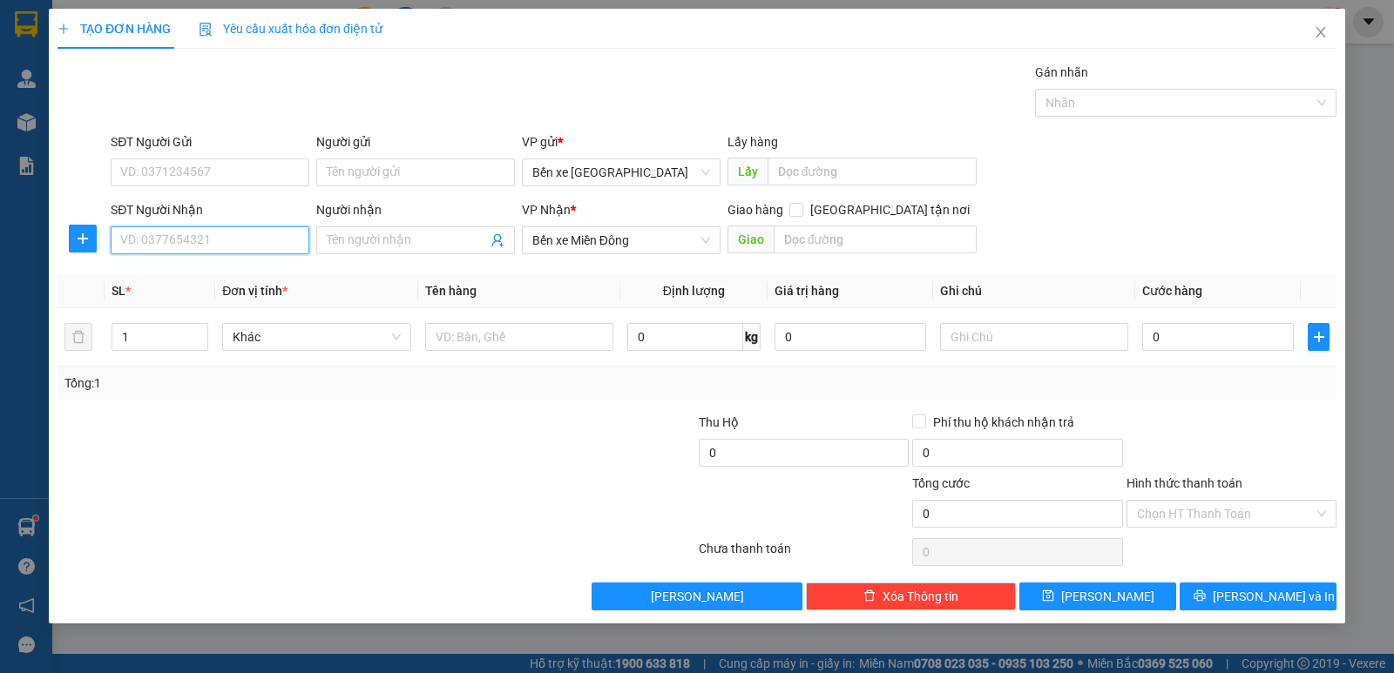
click at [174, 242] on input "SĐT Người Nhận" at bounding box center [210, 240] width 199 height 28
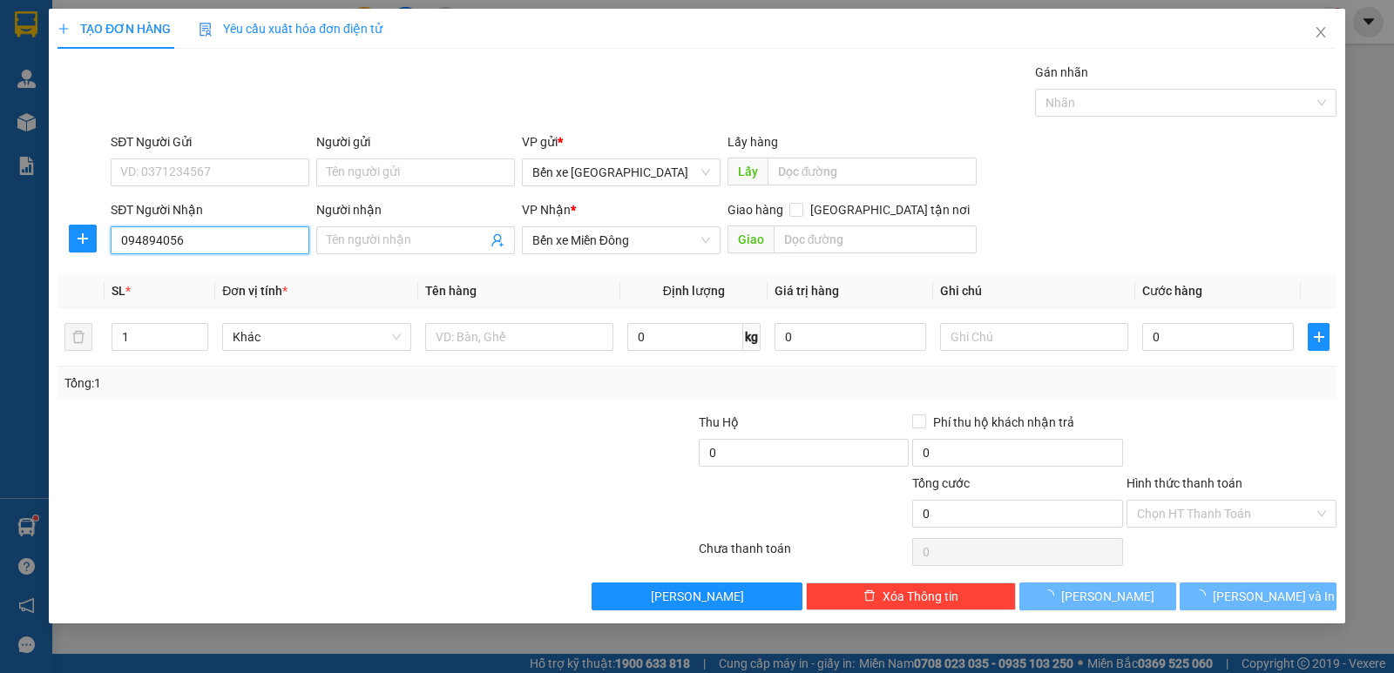
type input "0948940561"
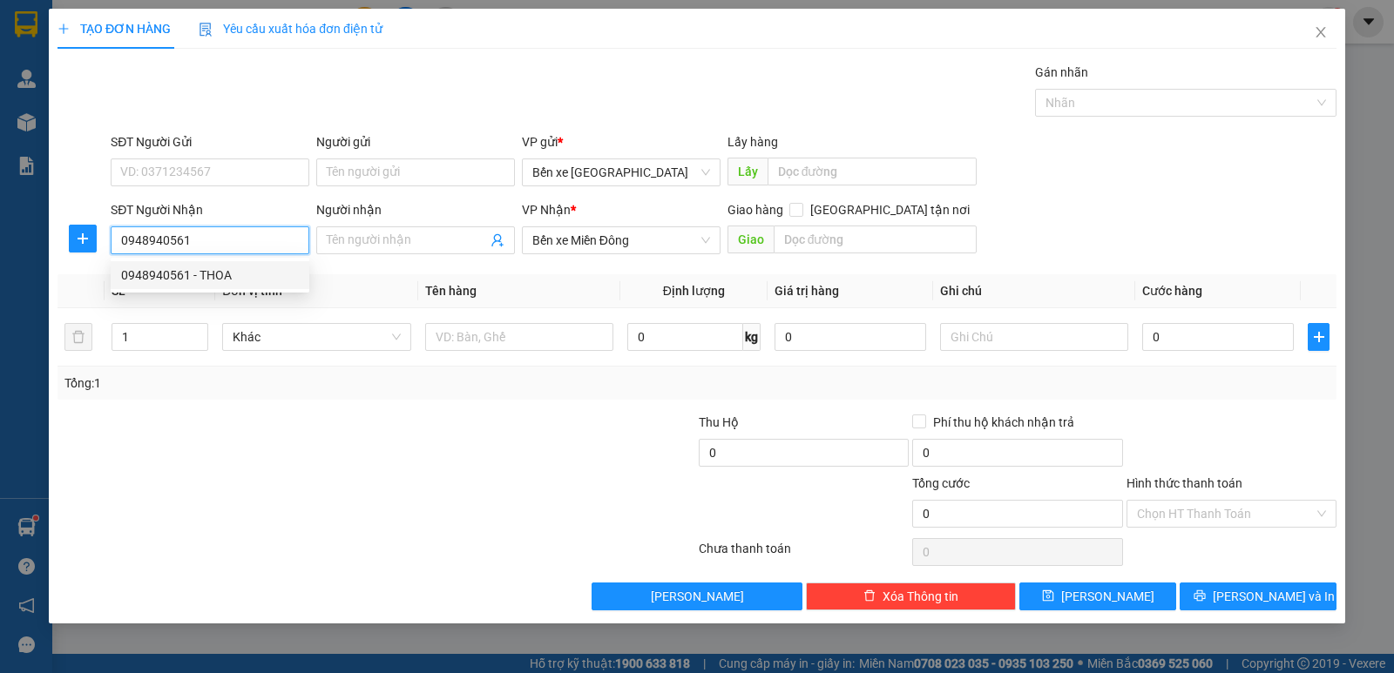
click at [252, 279] on div "0948940561 - THOA" at bounding box center [210, 275] width 178 height 19
type input "THOA"
checkbox input "true"
type input "THÀNH CÔNG"
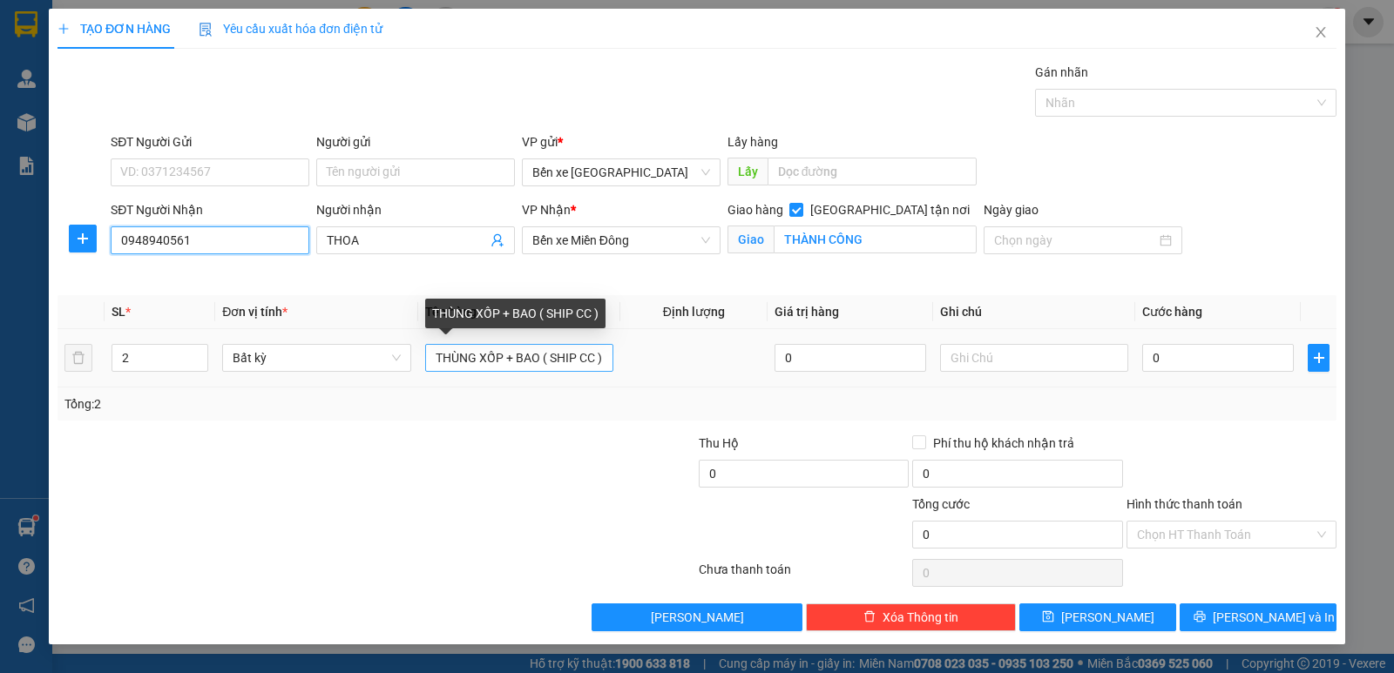
type input "0948940561"
click at [601, 362] on input "THÙNG XỐP + BAO ( SHIP CC )" at bounding box center [519, 358] width 188 height 28
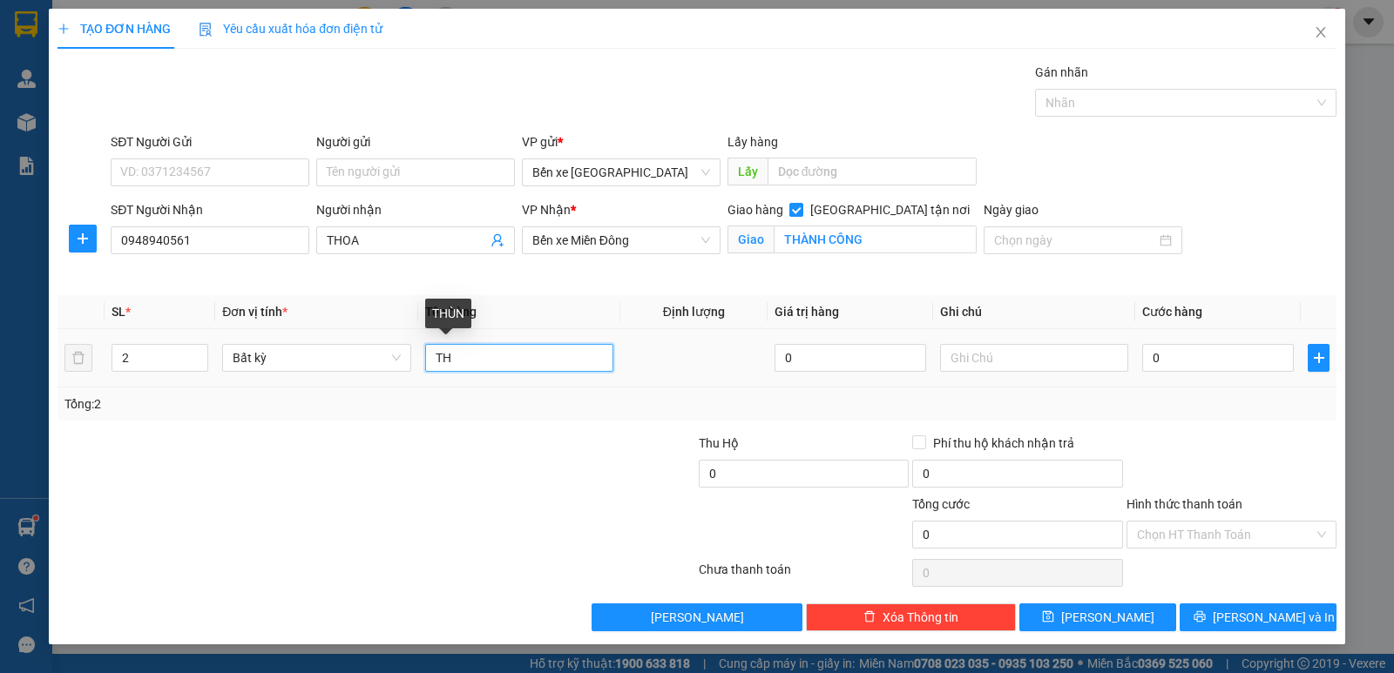
type input "T"
click at [128, 358] on input "2" at bounding box center [159, 358] width 95 height 26
drag, startPoint x: 129, startPoint y: 358, endPoint x: 164, endPoint y: 353, distance: 35.2
click at [132, 358] on input "number" at bounding box center [159, 358] width 95 height 26
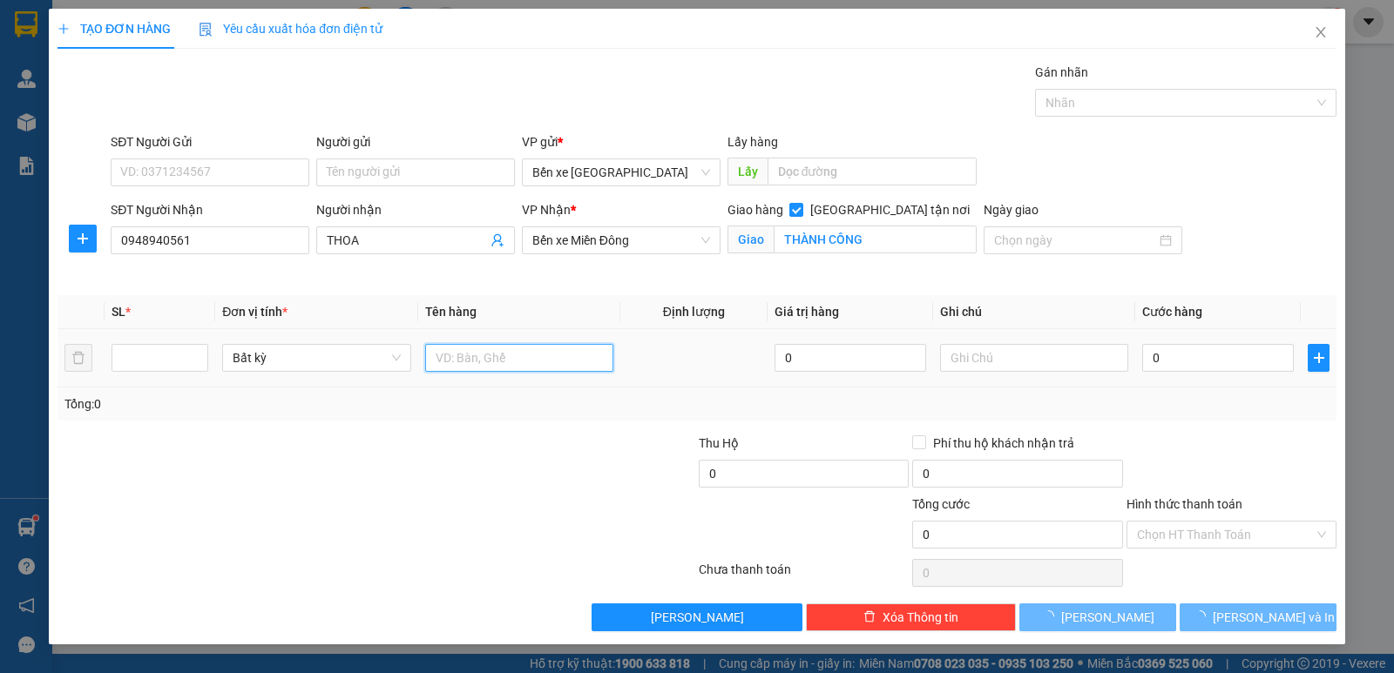
click at [490, 362] on input "text" at bounding box center [519, 358] width 188 height 28
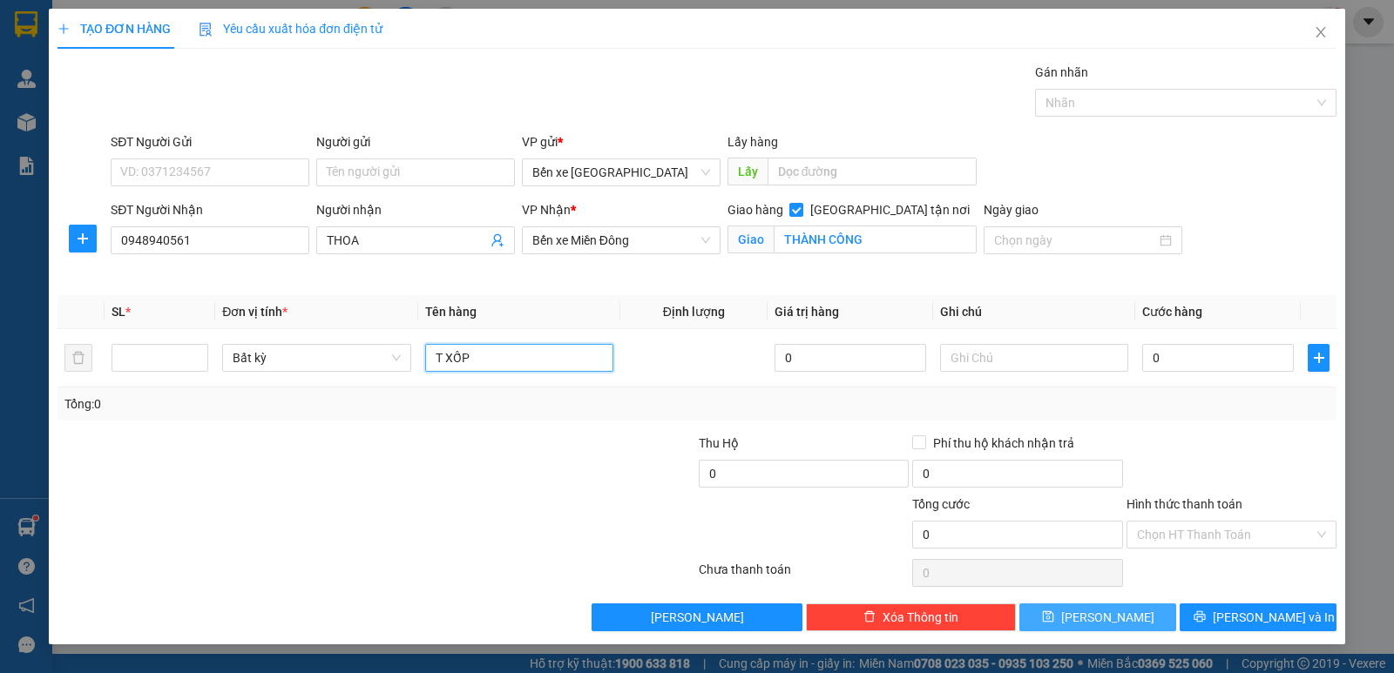
type input "T XỐP"
click at [1072, 612] on button "[PERSON_NAME]" at bounding box center [1097, 618] width 157 height 28
click at [1105, 621] on span "[PERSON_NAME]" at bounding box center [1107, 617] width 93 height 19
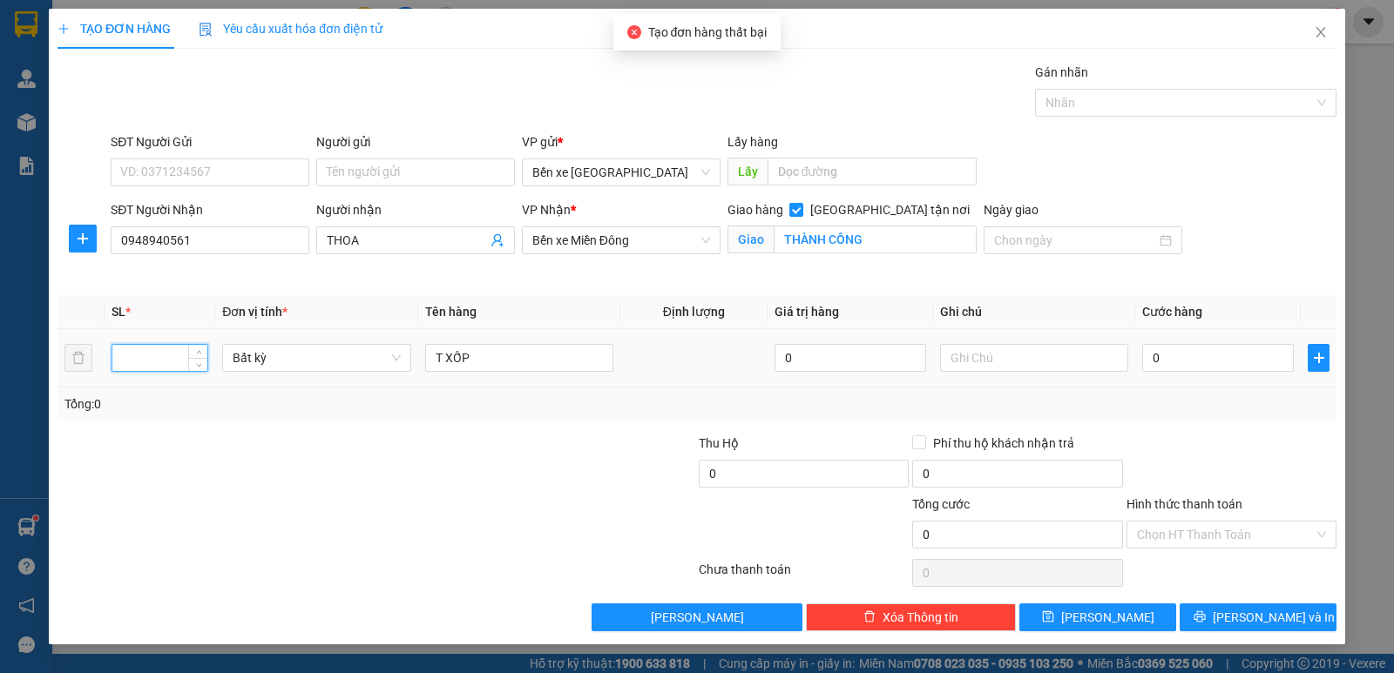
click at [132, 360] on input "number" at bounding box center [159, 358] width 95 height 26
type input "1"
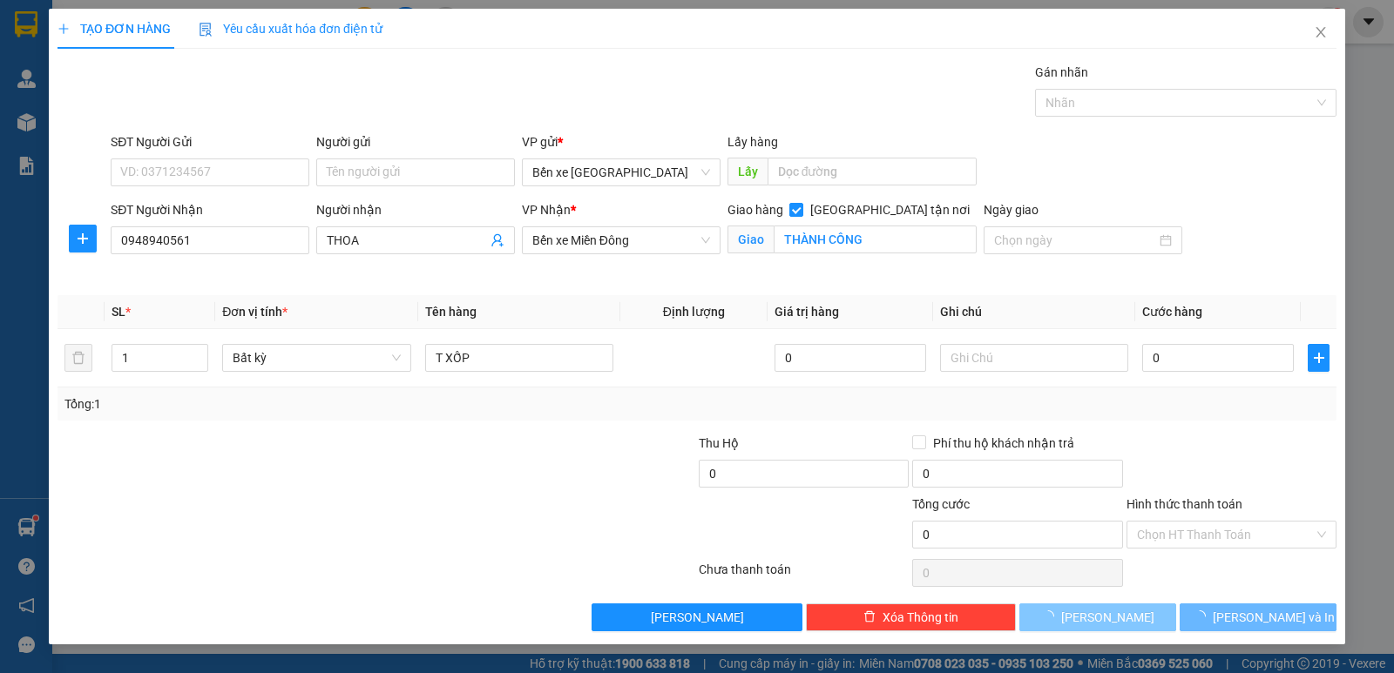
click at [1071, 613] on button "[PERSON_NAME]" at bounding box center [1097, 618] width 157 height 28
checkbox input "false"
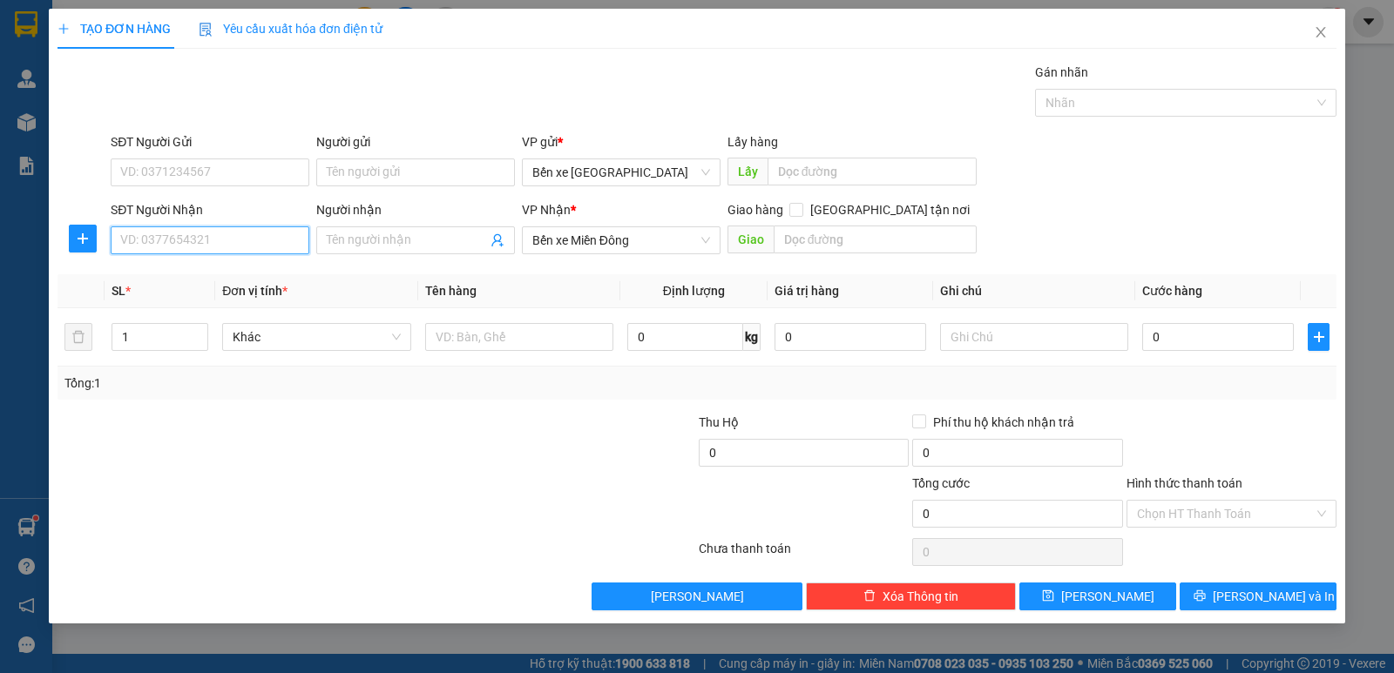
click at [158, 240] on input "SĐT Người Nhận" at bounding box center [210, 240] width 199 height 28
type input "0908910017"
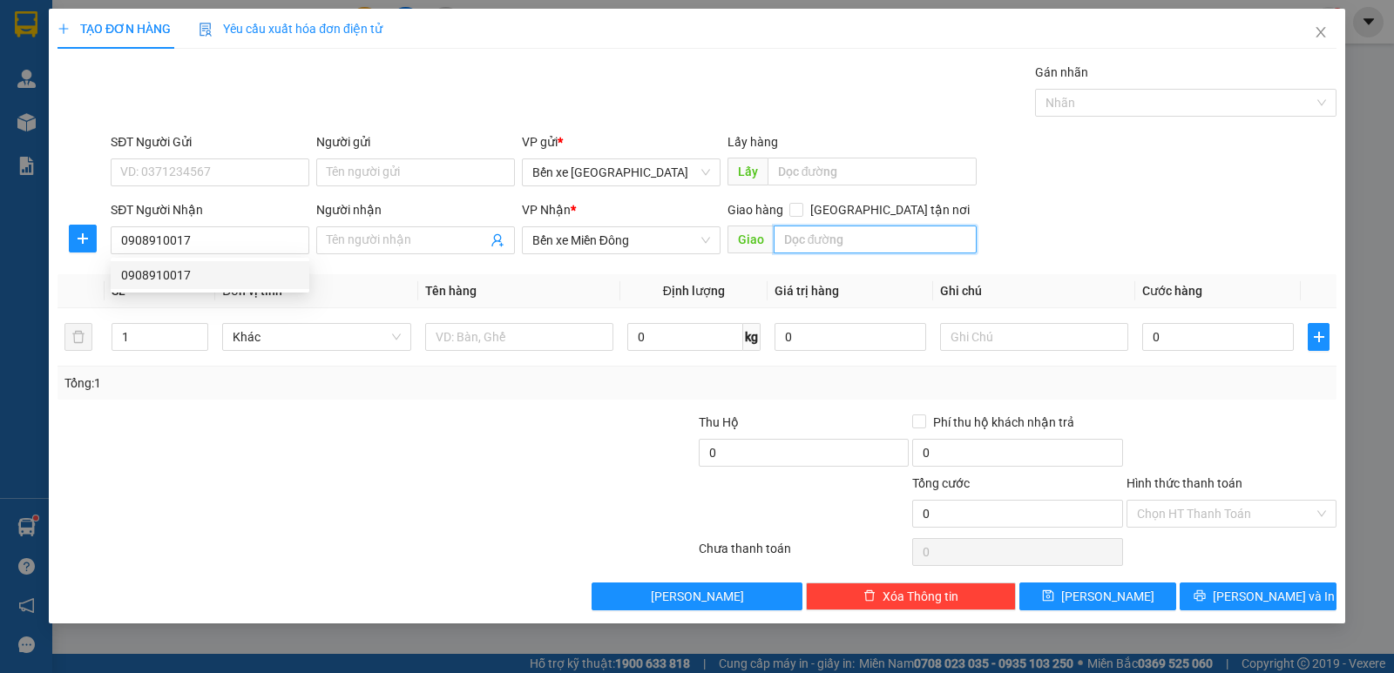
click at [826, 233] on input "text" at bounding box center [876, 240] width 204 height 28
type input "NGÃ 4 GA"
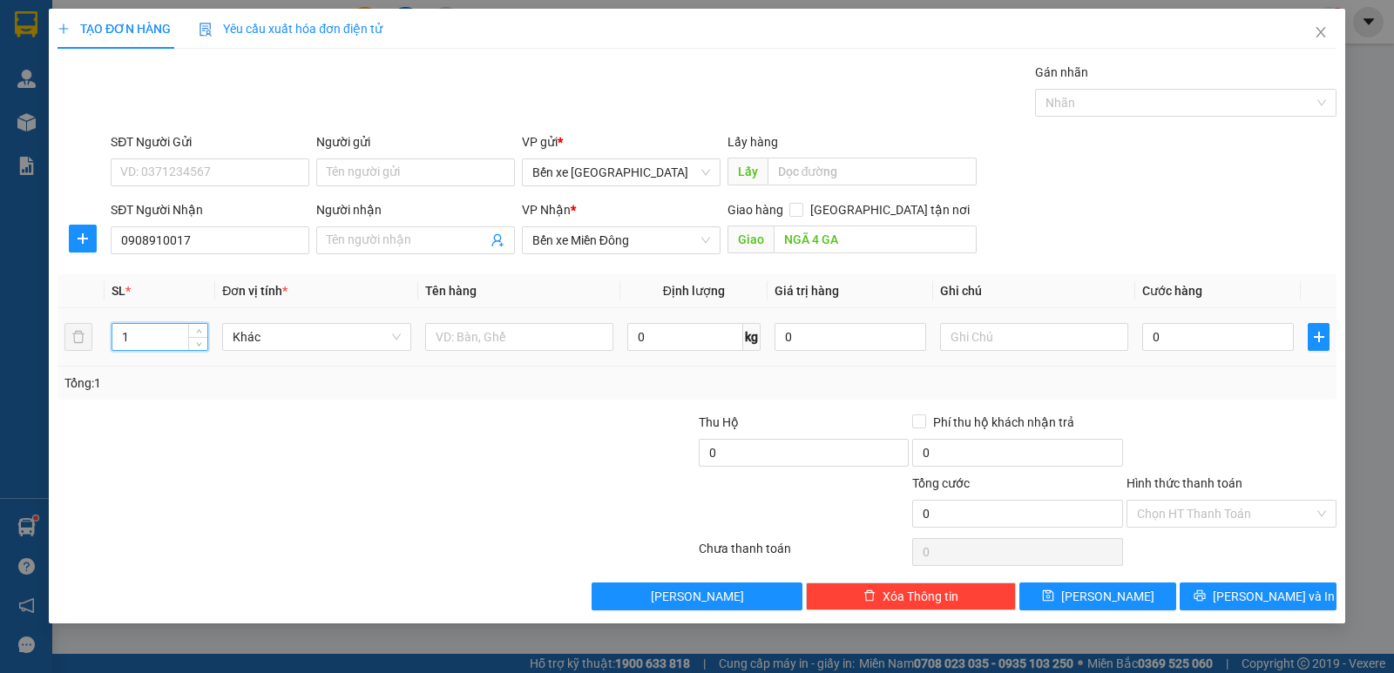
click at [141, 339] on input "1" at bounding box center [159, 337] width 95 height 26
type input "2"
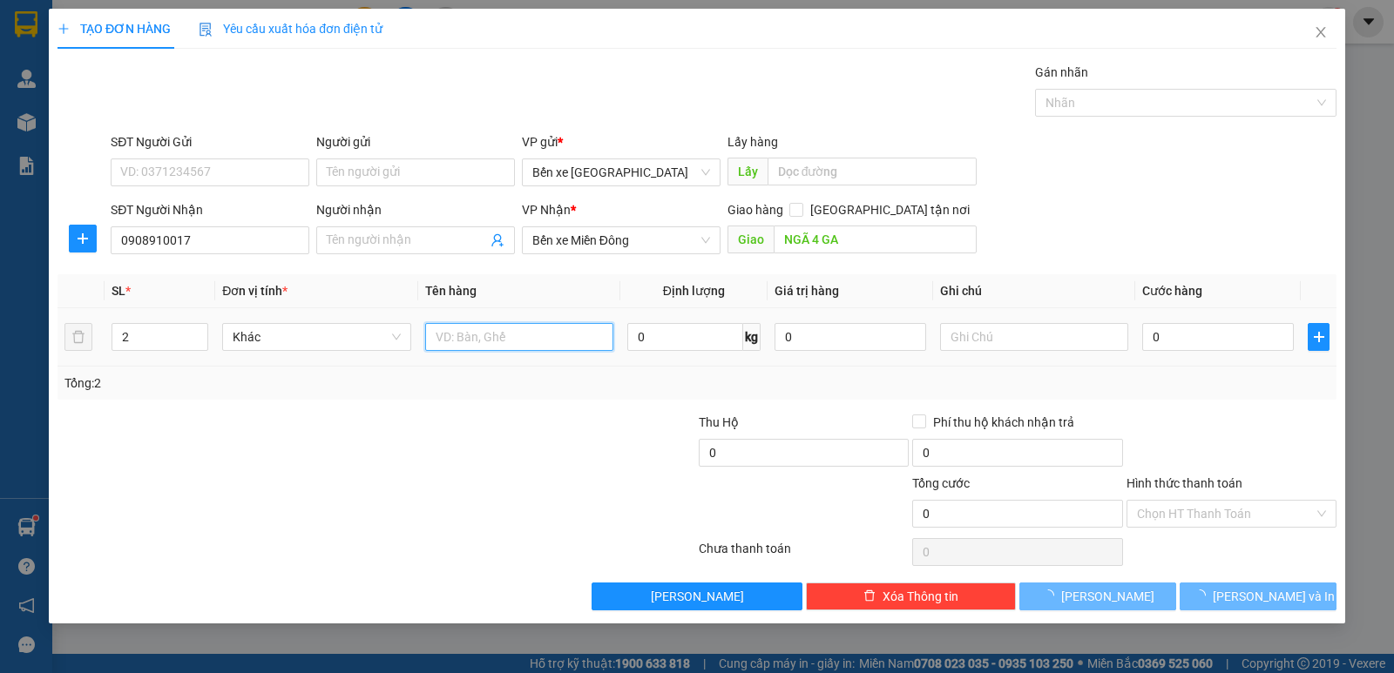
click at [470, 340] on input "text" at bounding box center [519, 337] width 188 height 28
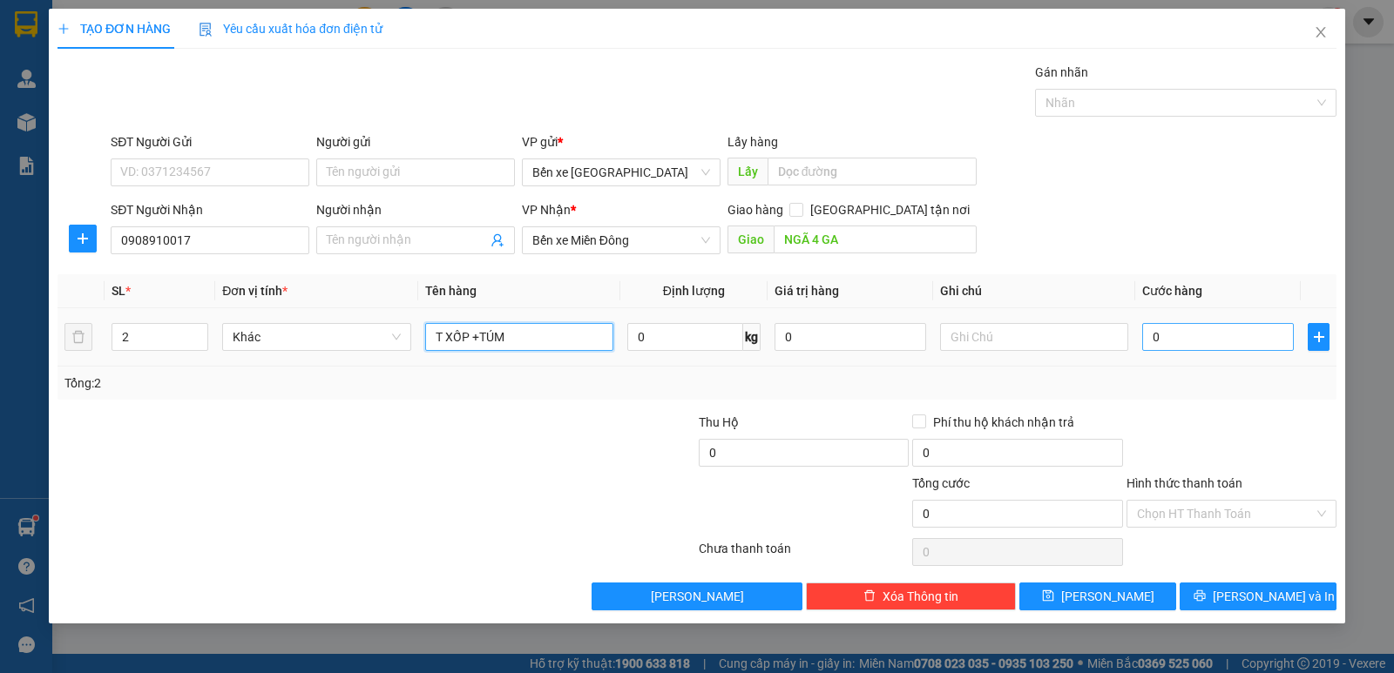
type input "T XỐP +TÚM"
click at [1154, 334] on input "0" at bounding box center [1218, 337] width 152 height 28
type input "1"
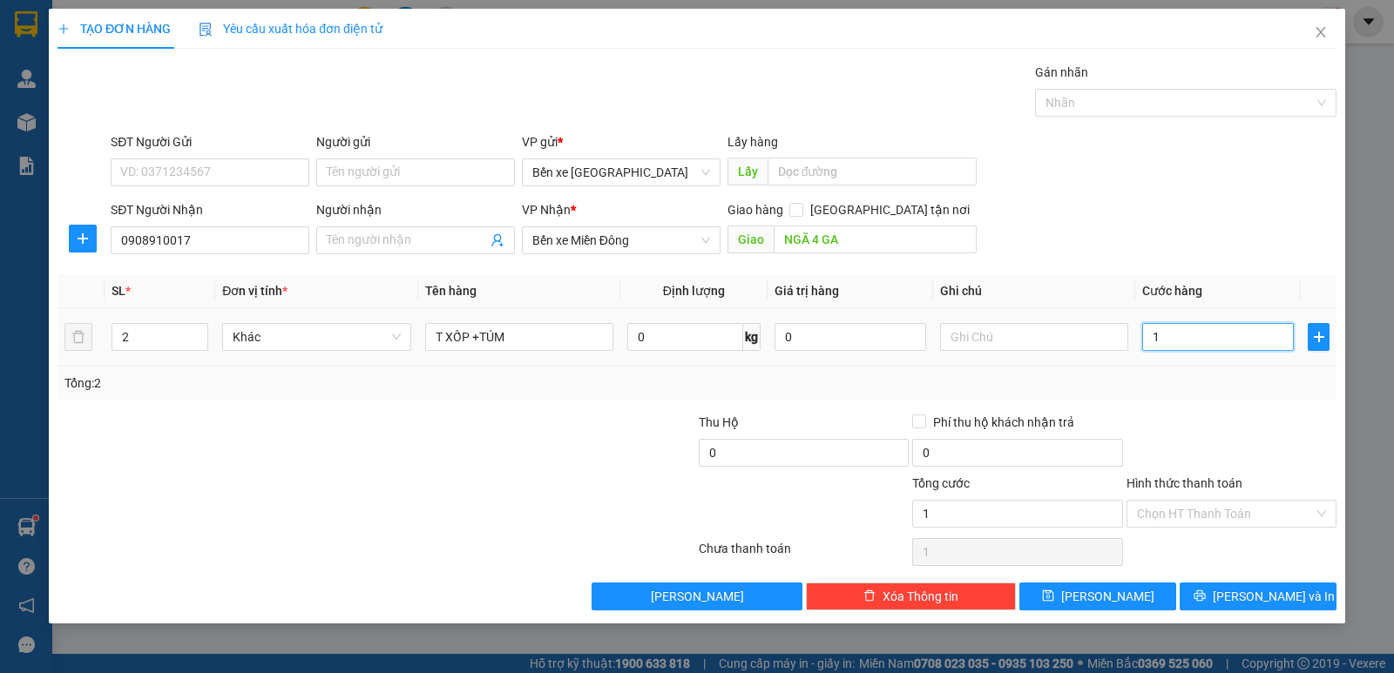
type input "12"
type input "120"
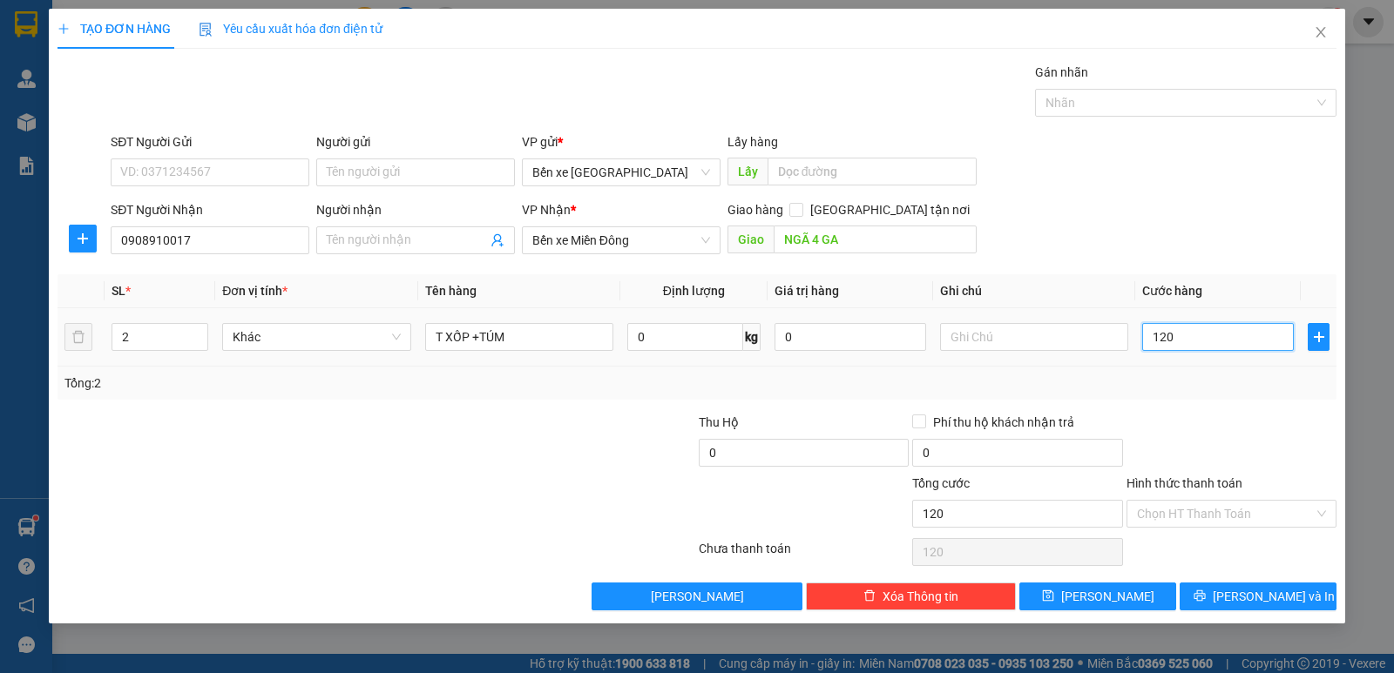
type input "120"
type input "120.000"
click at [1158, 357] on td "120.000" at bounding box center [1218, 337] width 166 height 58
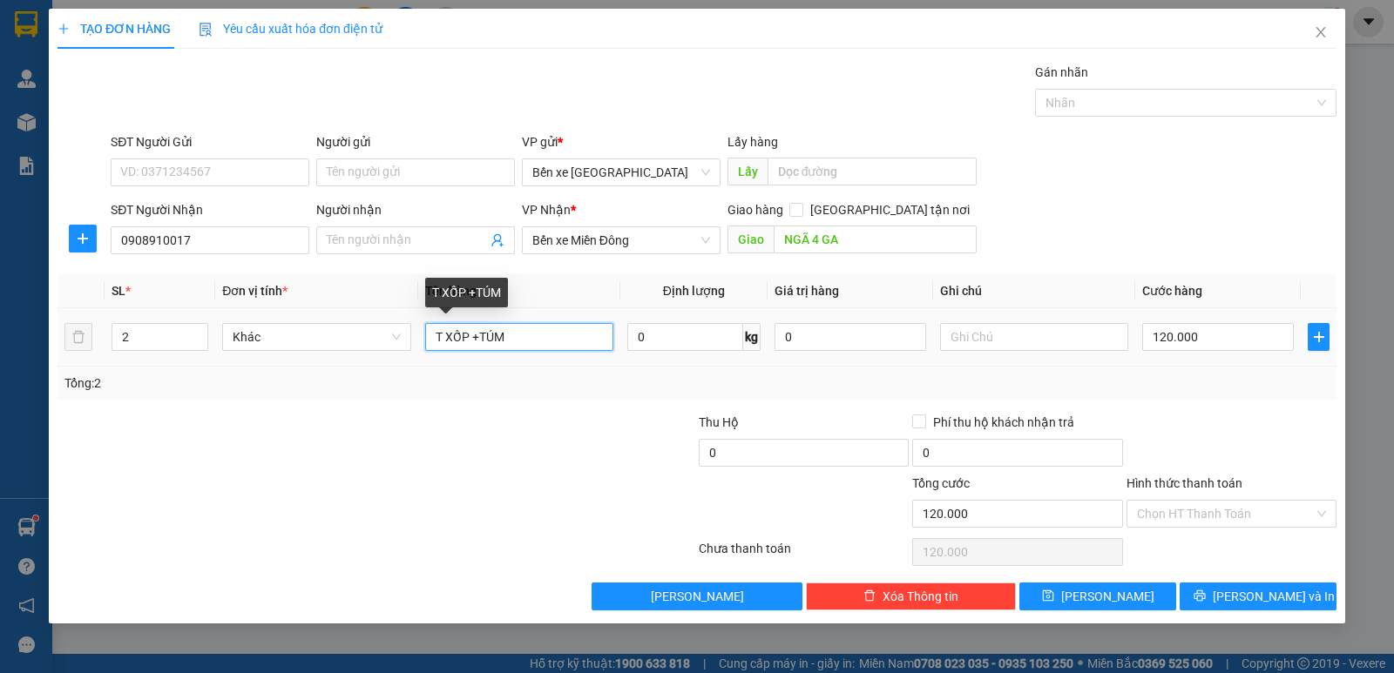
click at [549, 328] on input "T XỐP +TÚM" at bounding box center [519, 337] width 188 height 28
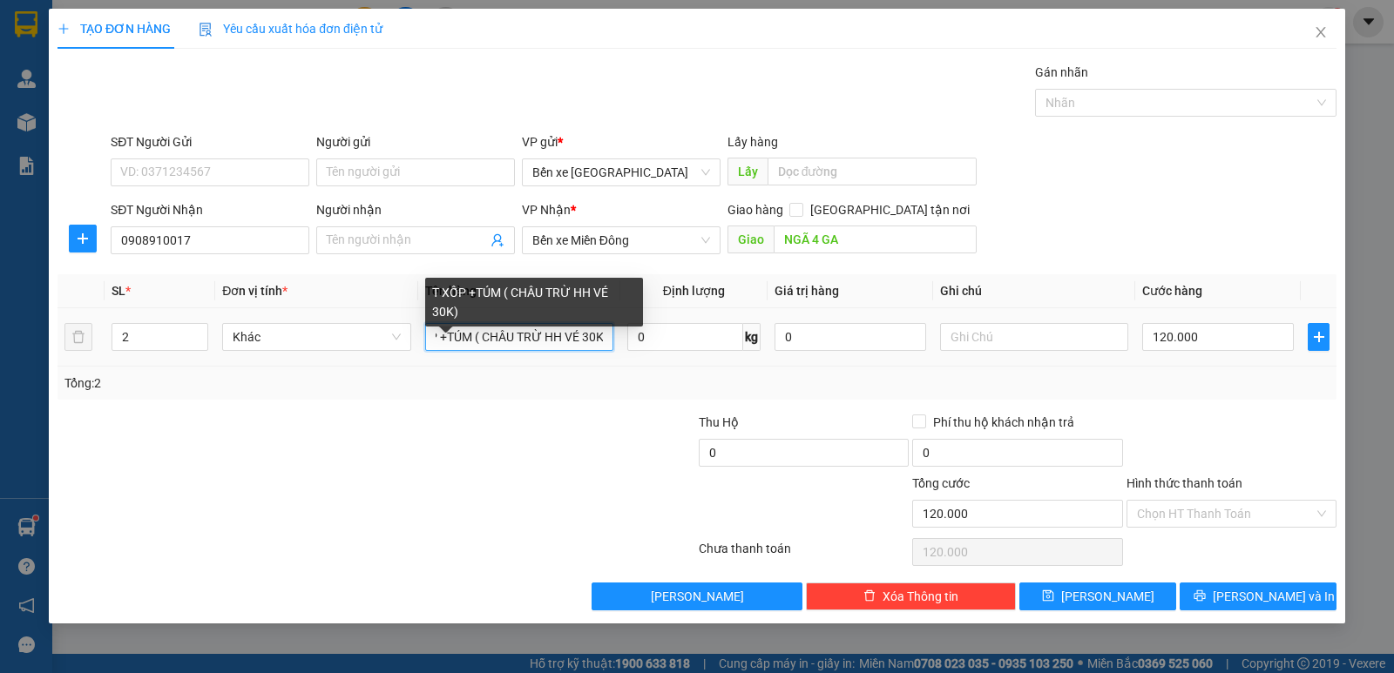
scroll to position [0, 36]
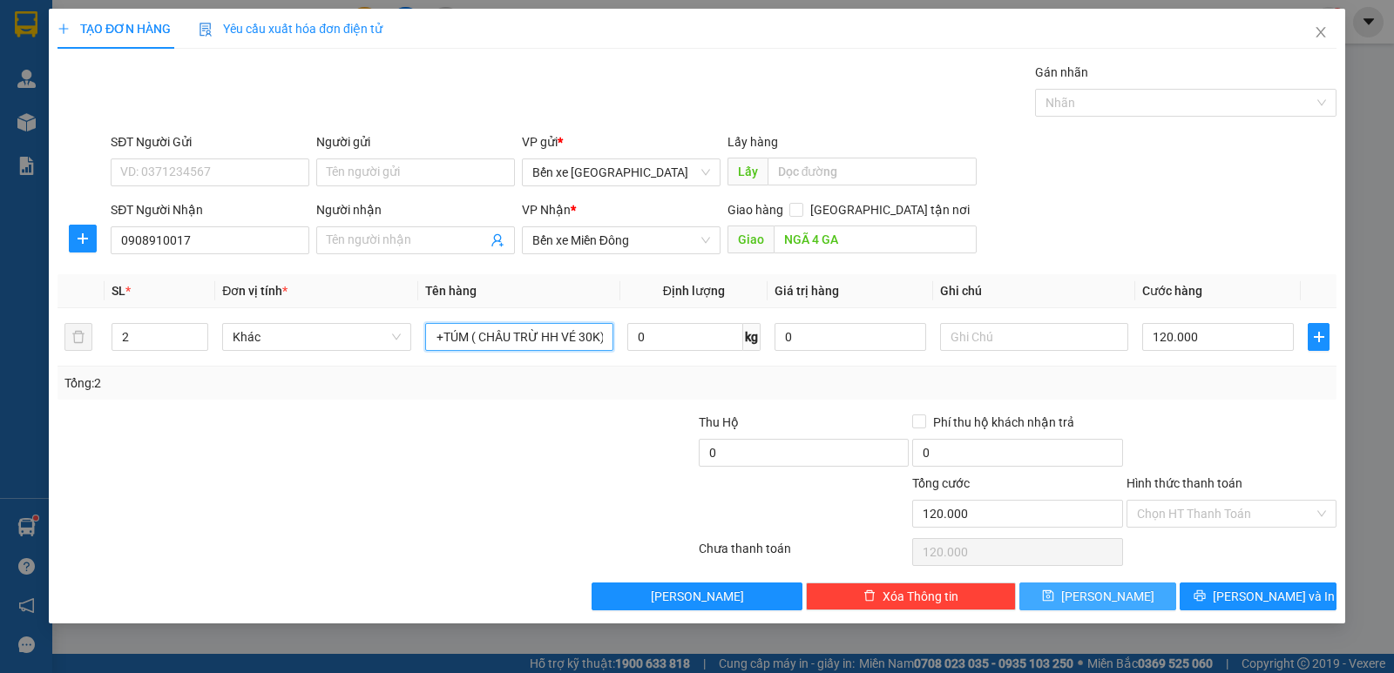
type input "T XỐP +TÚM ( CHÂU TRỪ HH VÉ 30K)"
click at [1054, 597] on icon "save" at bounding box center [1048, 596] width 12 height 12
type input "0"
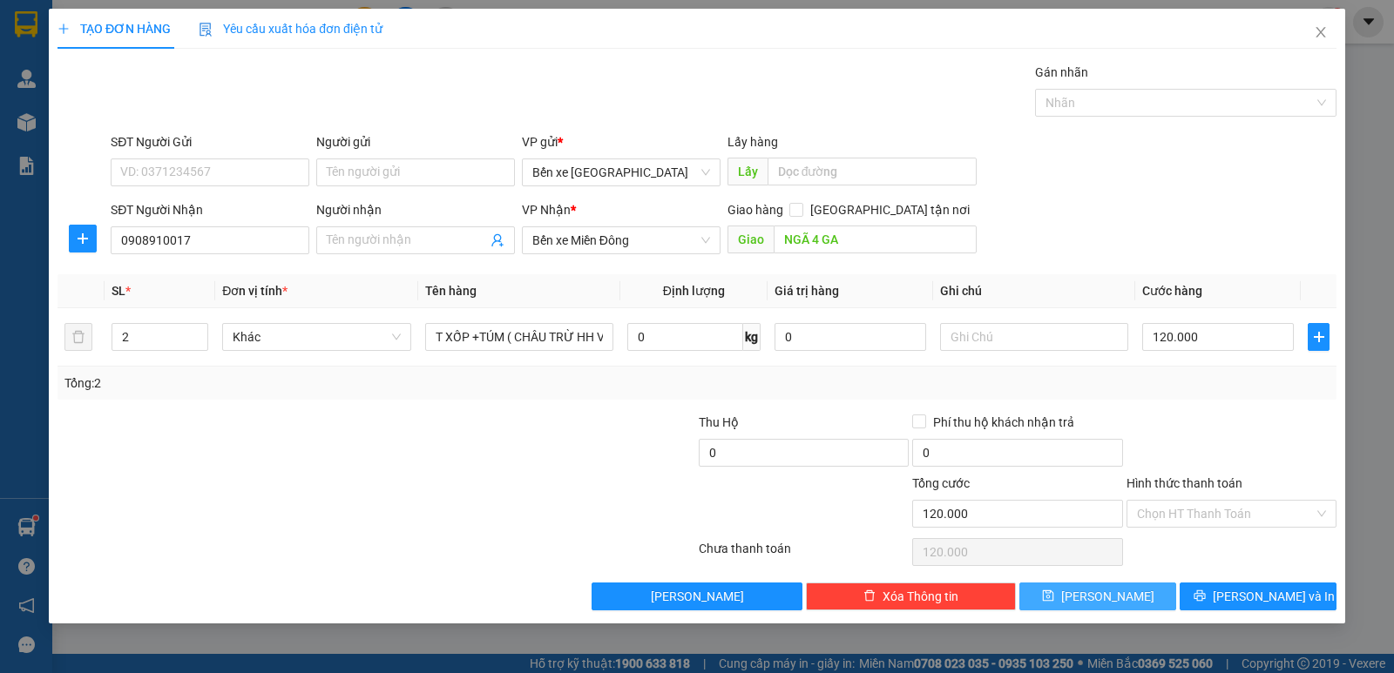
type input "1"
type input "0"
click at [1321, 33] on icon "close" at bounding box center [1320, 32] width 10 height 10
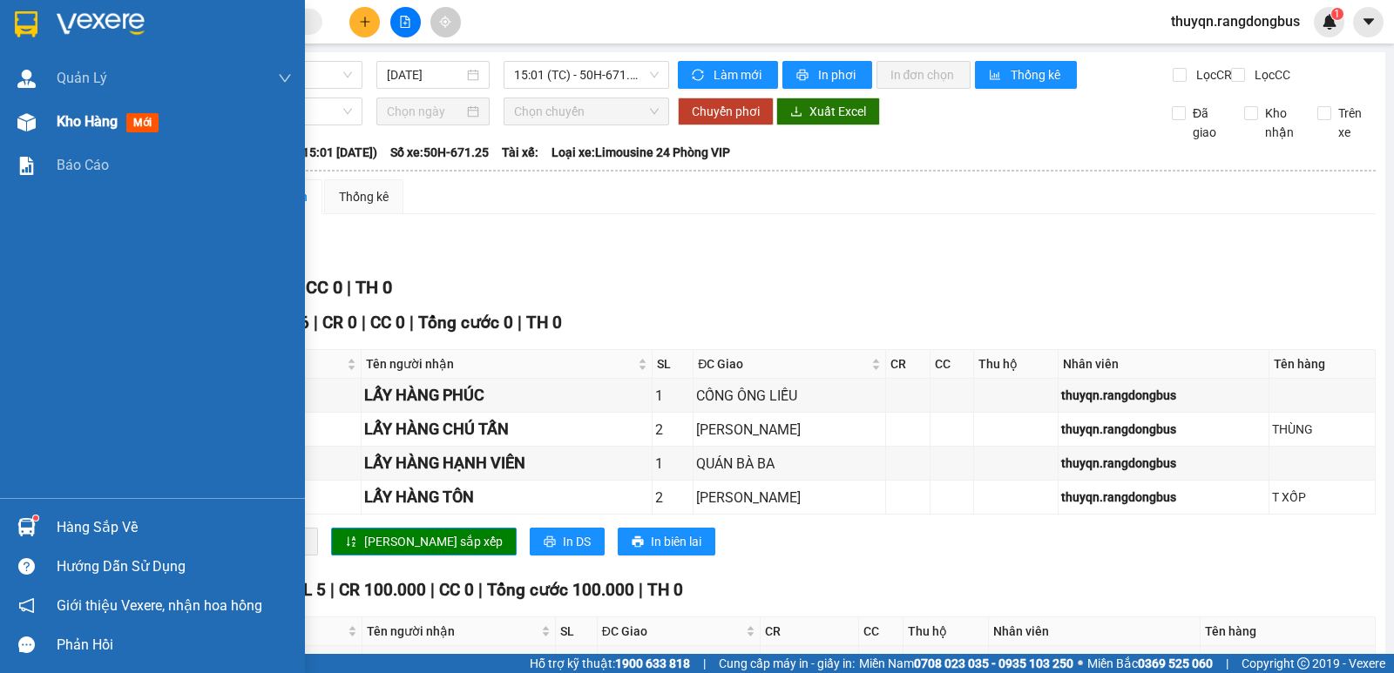
click at [86, 119] on span "Kho hàng" at bounding box center [87, 121] width 61 height 17
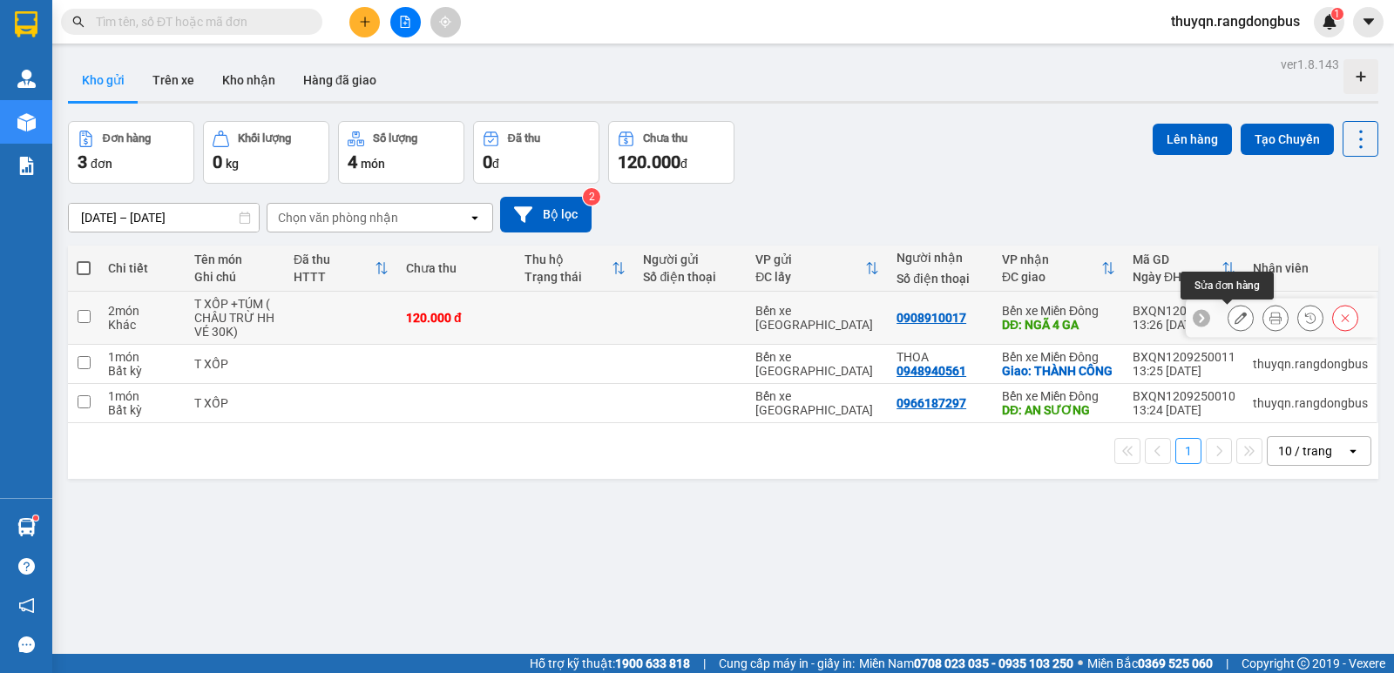
click at [1234, 316] on icon at bounding box center [1240, 318] width 12 height 12
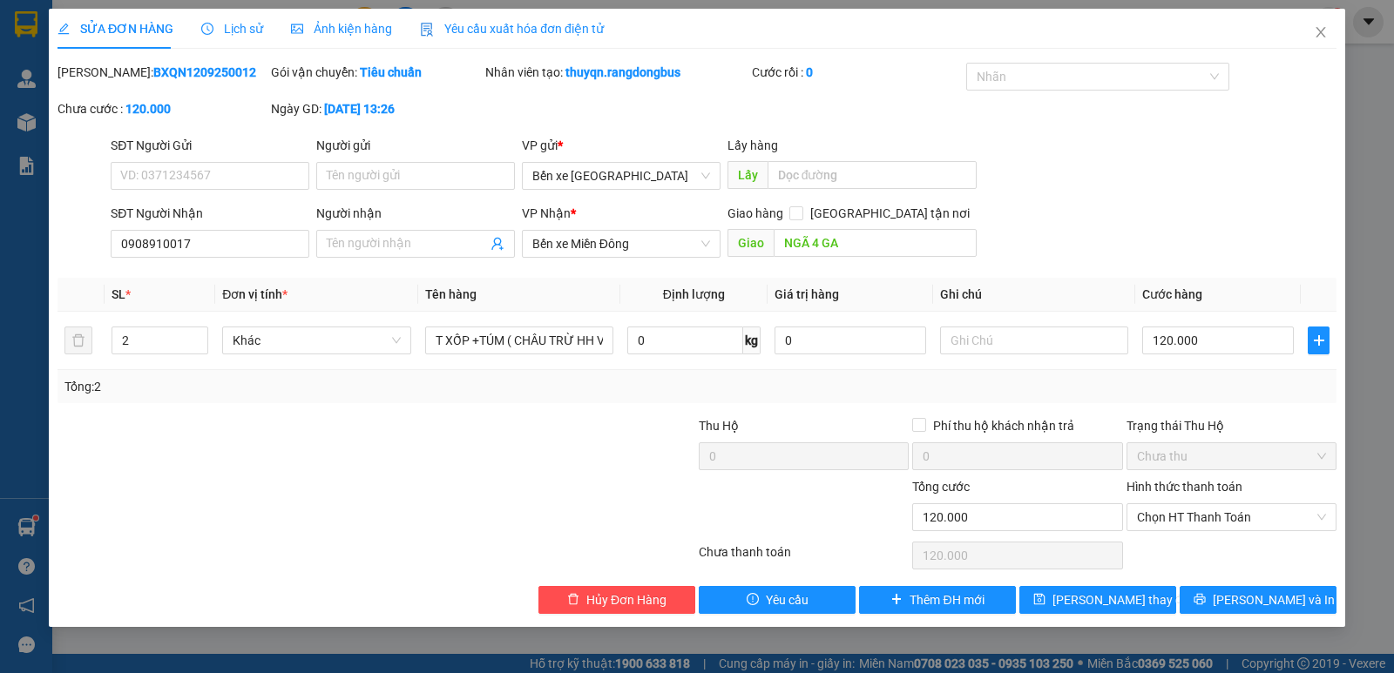
click at [1194, 483] on label "Hình thức thanh toán" at bounding box center [1184, 487] width 116 height 14
click at [1194, 504] on input "Hình thức thanh toán" at bounding box center [1225, 517] width 177 height 26
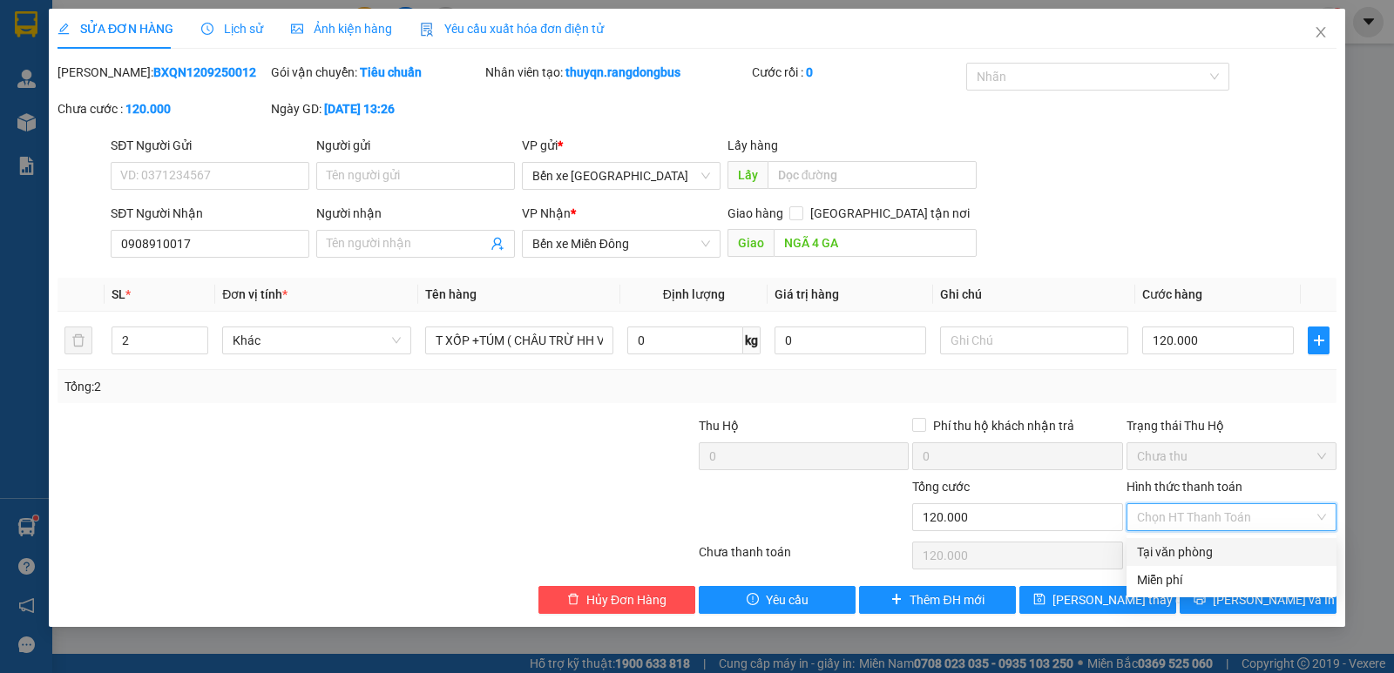
click at [1177, 548] on div "Tại văn phòng" at bounding box center [1231, 552] width 189 height 19
type input "0"
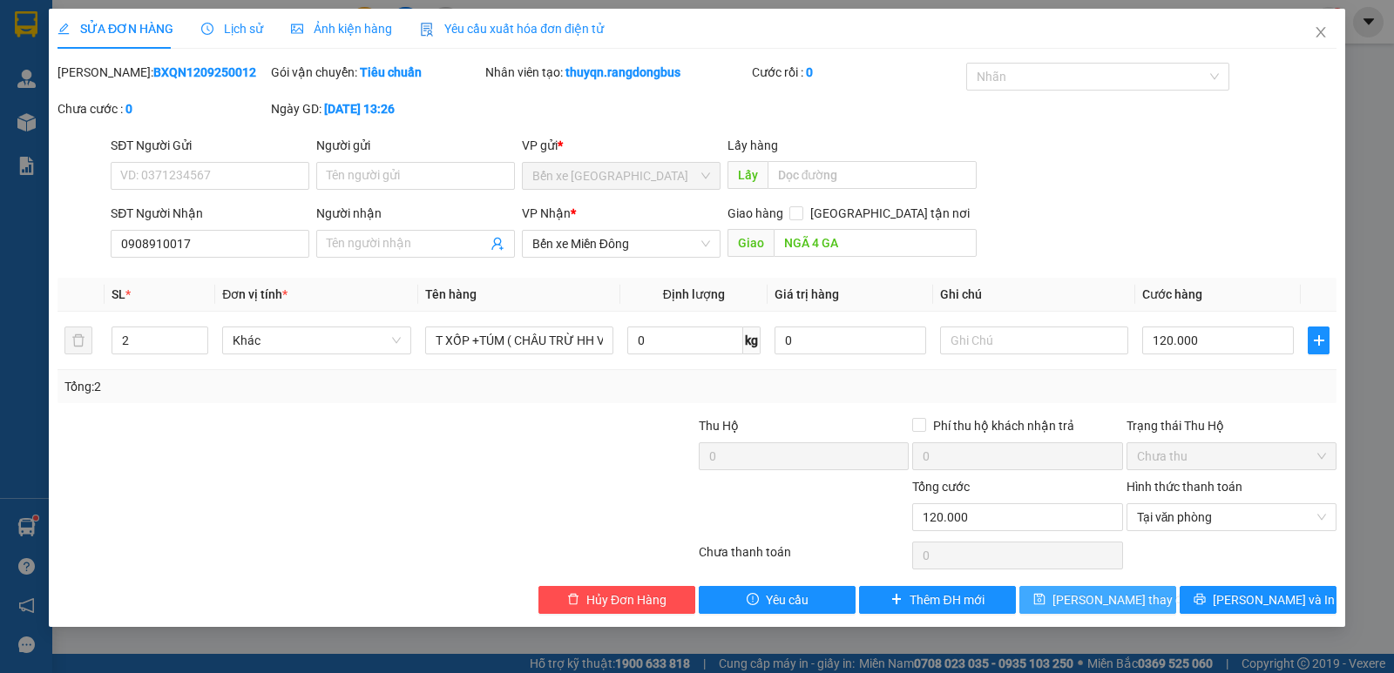
click at [1114, 600] on span "[PERSON_NAME] thay đổi" at bounding box center [1121, 600] width 139 height 19
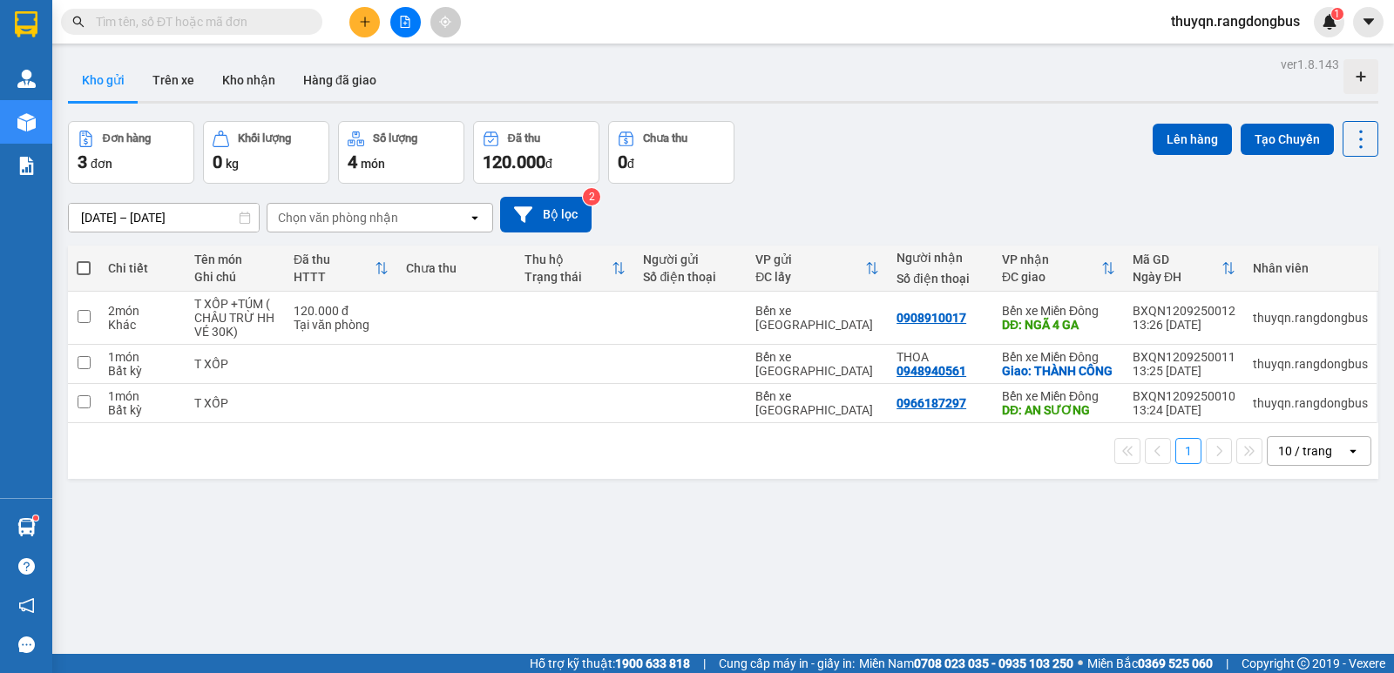
click at [89, 270] on span at bounding box center [84, 268] width 14 height 14
click at [84, 260] on input "checkbox" at bounding box center [84, 260] width 0 height 0
checkbox input "true"
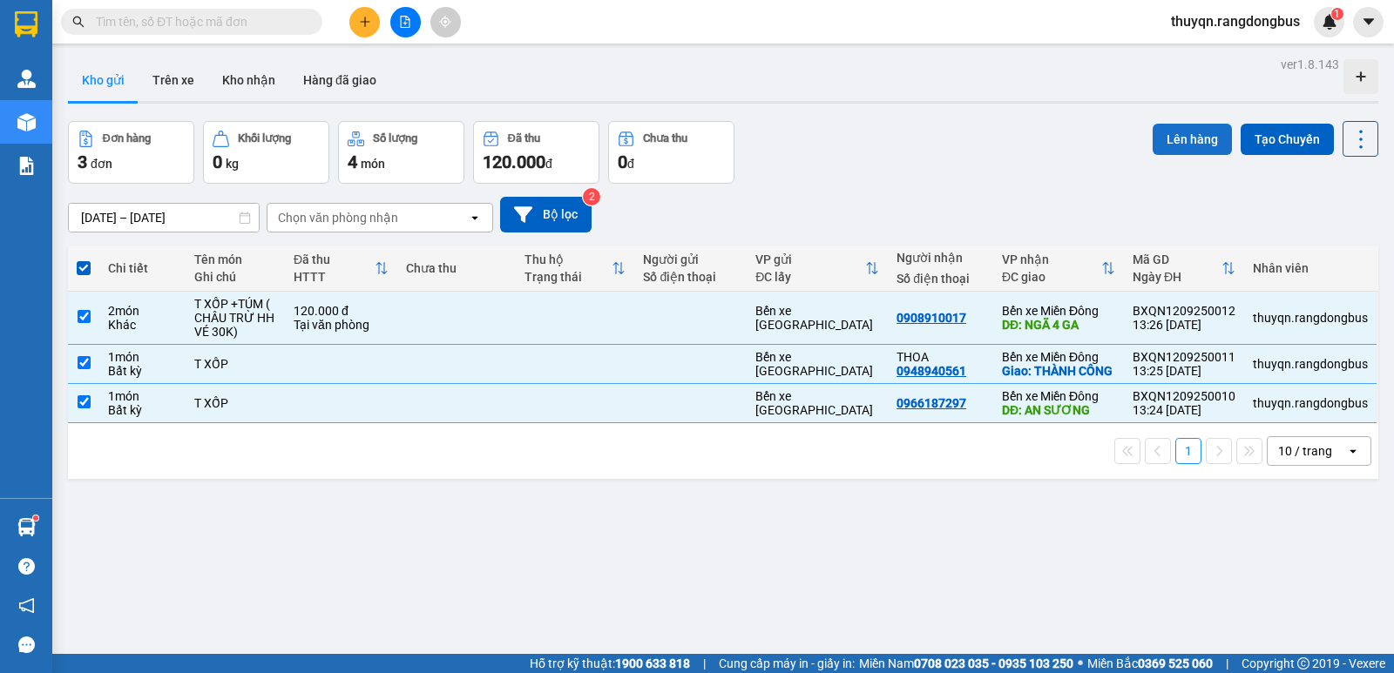
click at [1175, 137] on button "Lên hàng" at bounding box center [1191, 139] width 79 height 31
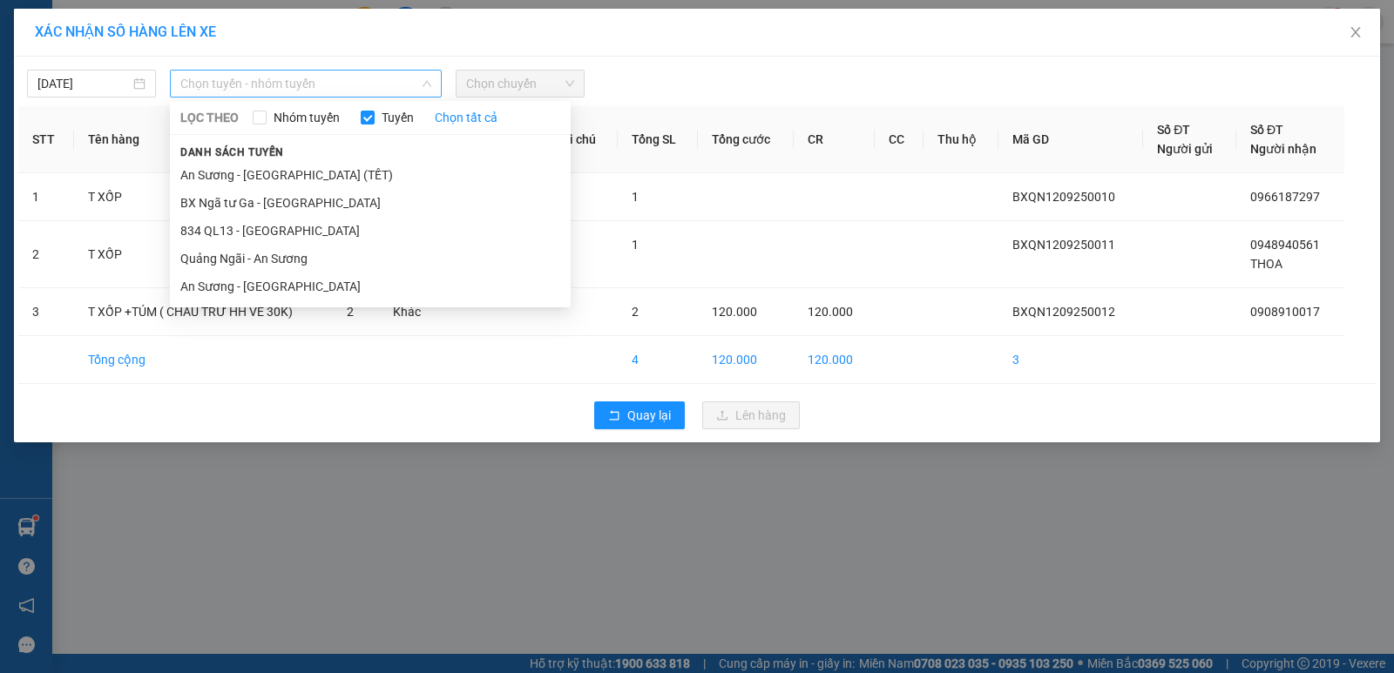
click at [248, 79] on span "Chọn tuyến - nhóm tuyến" at bounding box center [305, 84] width 251 height 26
drag, startPoint x: 231, startPoint y: 255, endPoint x: 260, endPoint y: 242, distance: 32.4
click at [234, 255] on li "Quảng Ngãi - An Sương" at bounding box center [370, 259] width 401 height 28
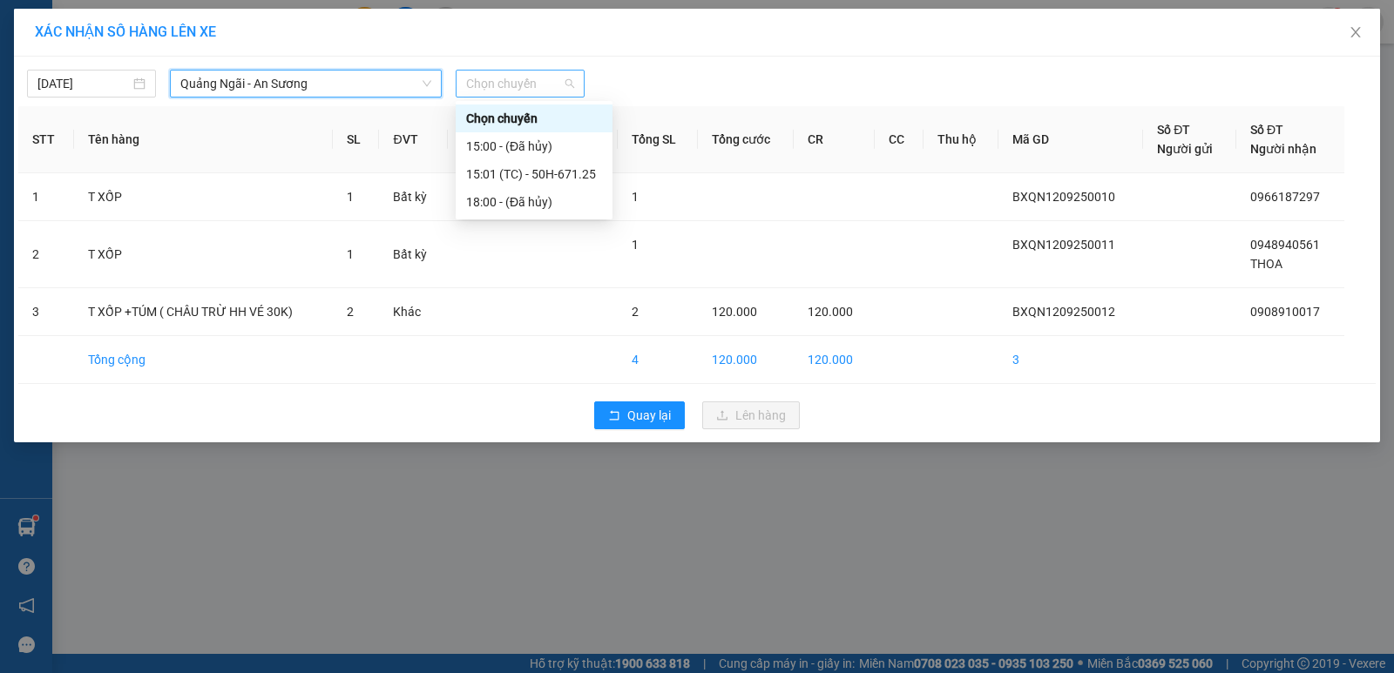
click at [517, 84] on span "Chọn chuyến" at bounding box center [520, 84] width 108 height 26
click at [556, 177] on div "15:01 (TC) - 50H-671.25" at bounding box center [534, 174] width 136 height 19
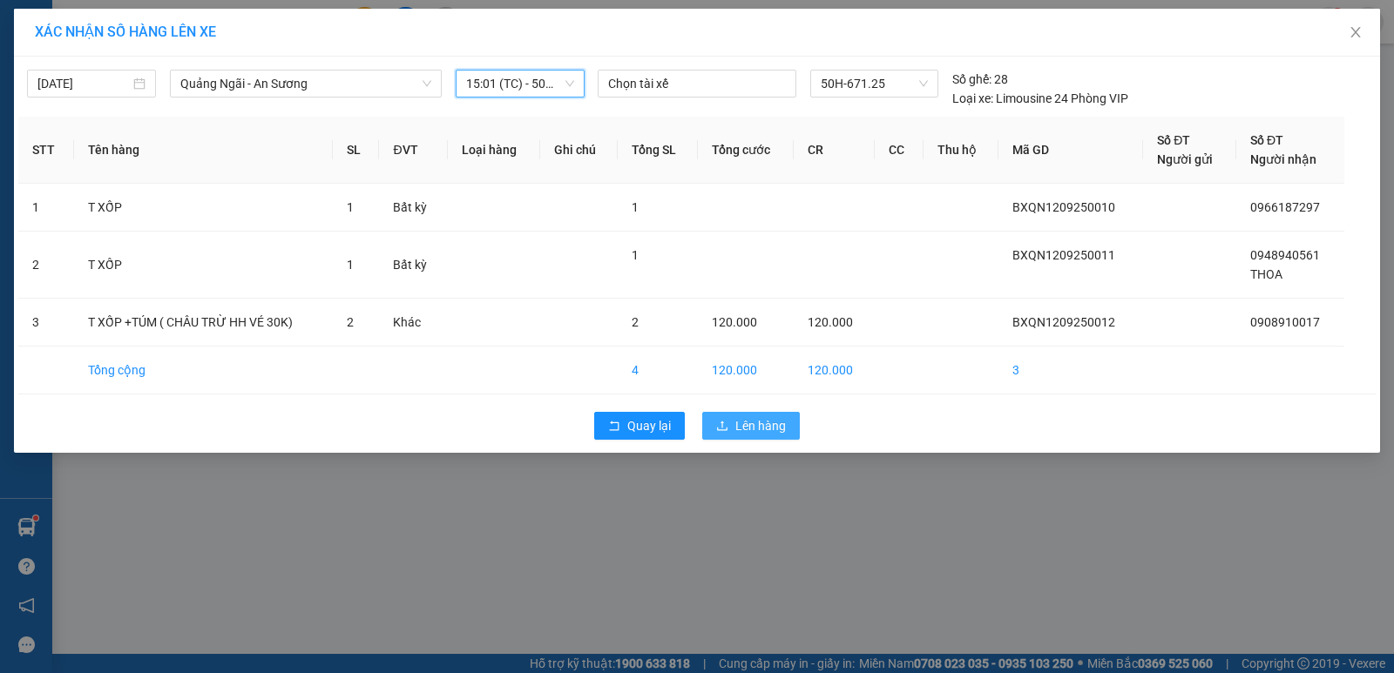
click at [759, 425] on span "Lên hàng" at bounding box center [760, 425] width 51 height 19
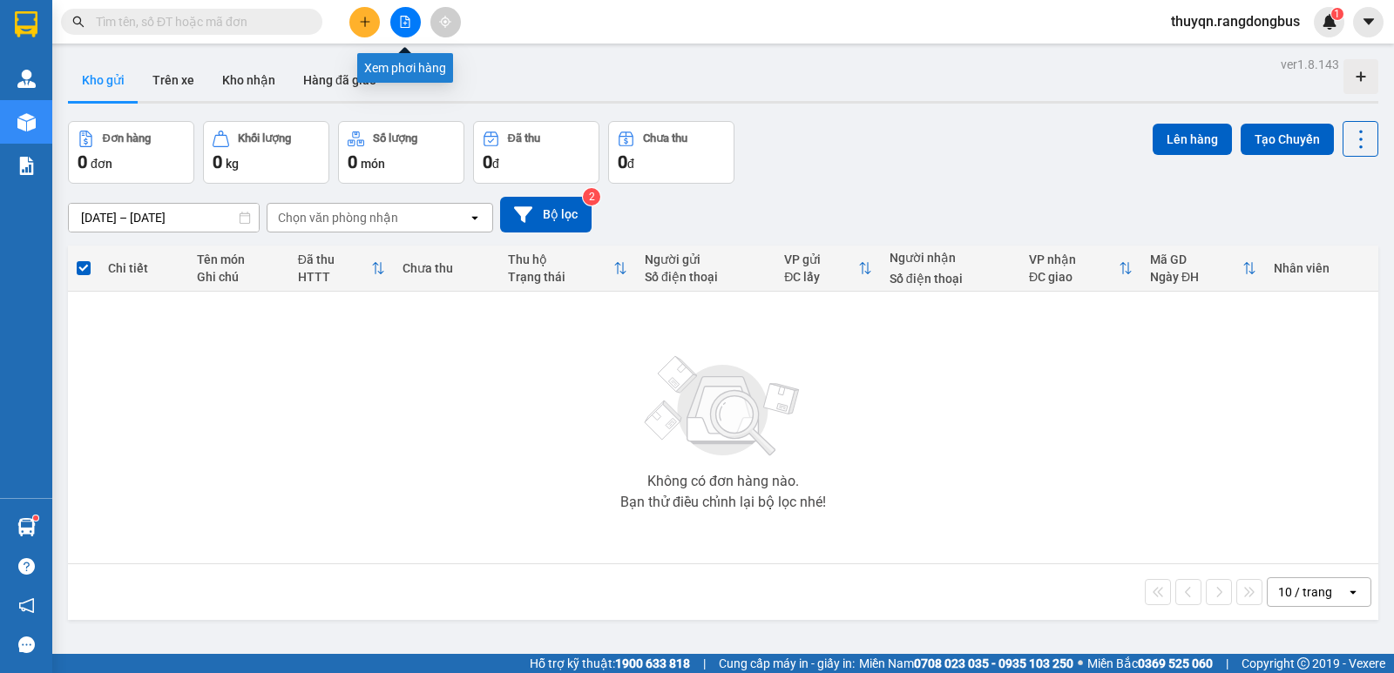
click at [404, 25] on icon "file-add" at bounding box center [405, 22] width 12 height 12
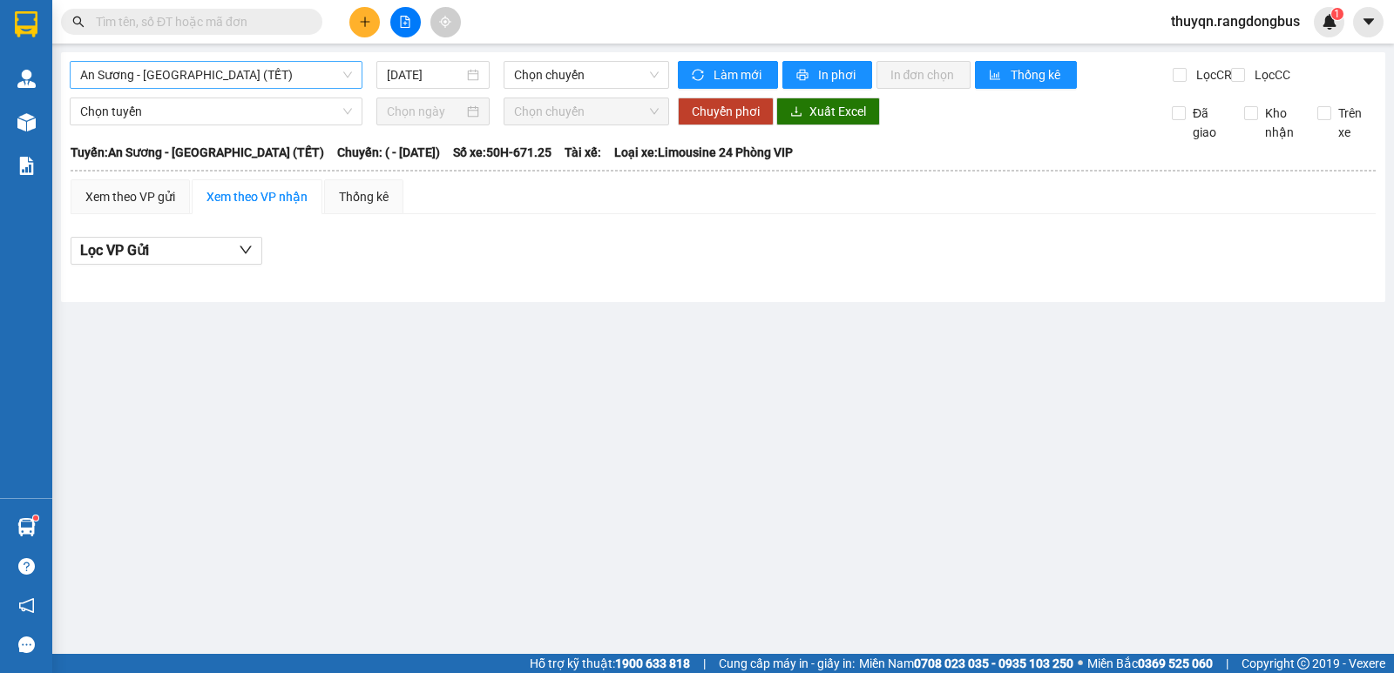
click at [220, 78] on span "An Sương - [GEOGRAPHIC_DATA] (TẾT)" at bounding box center [216, 75] width 272 height 26
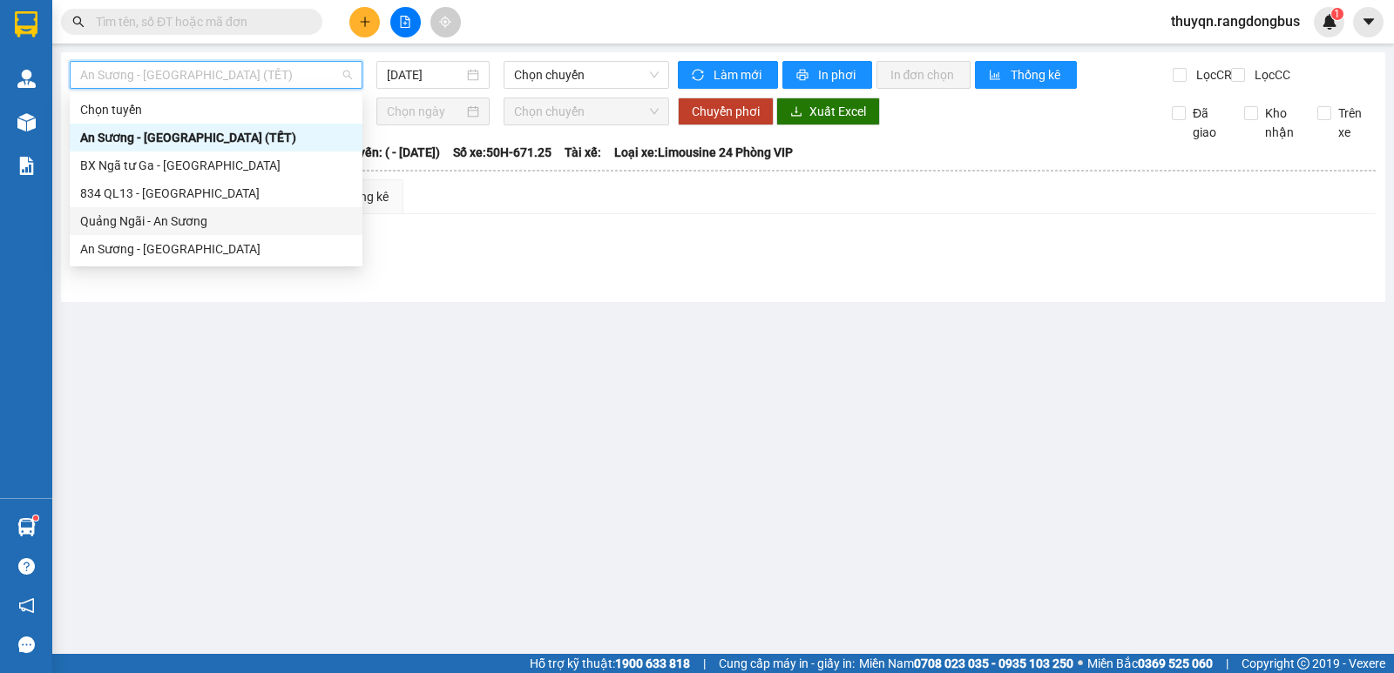
click at [164, 220] on div "Quảng Ngãi - An Sương" at bounding box center [216, 221] width 272 height 19
type input "[DATE]"
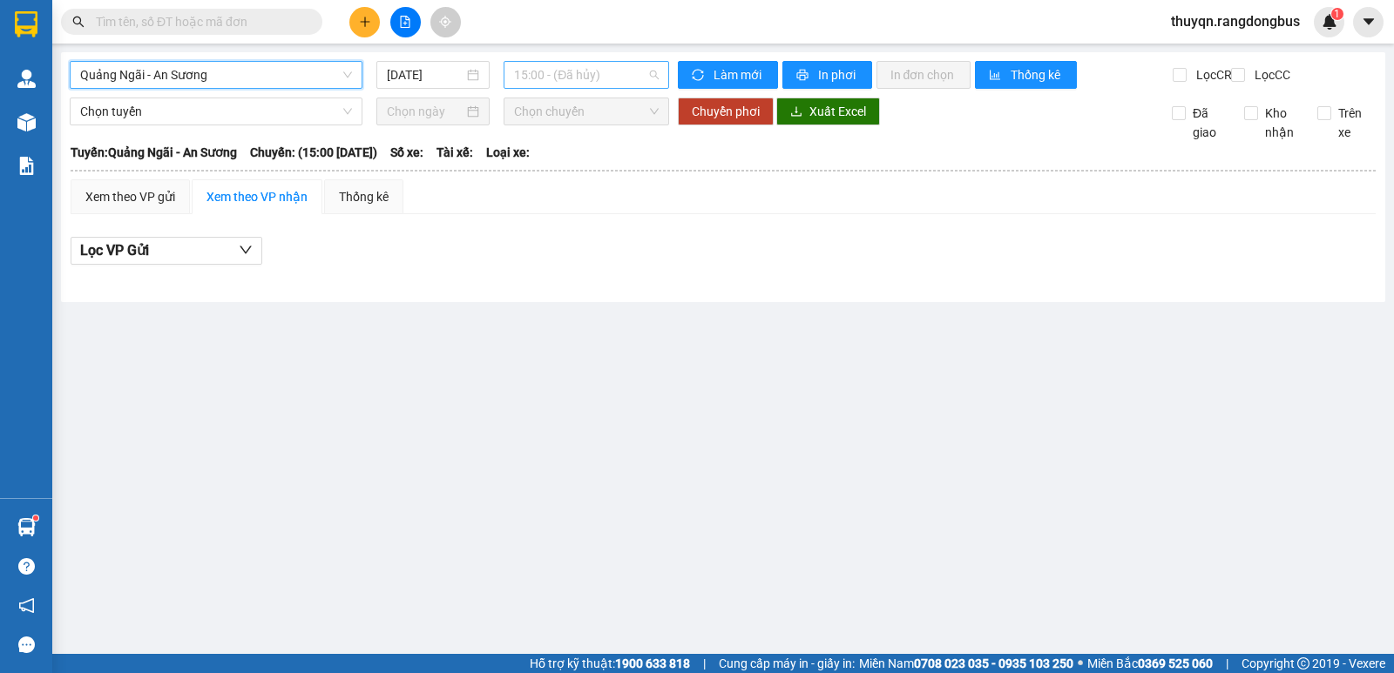
click at [544, 78] on span "15:00 - (Đã hủy)" at bounding box center [586, 75] width 144 height 26
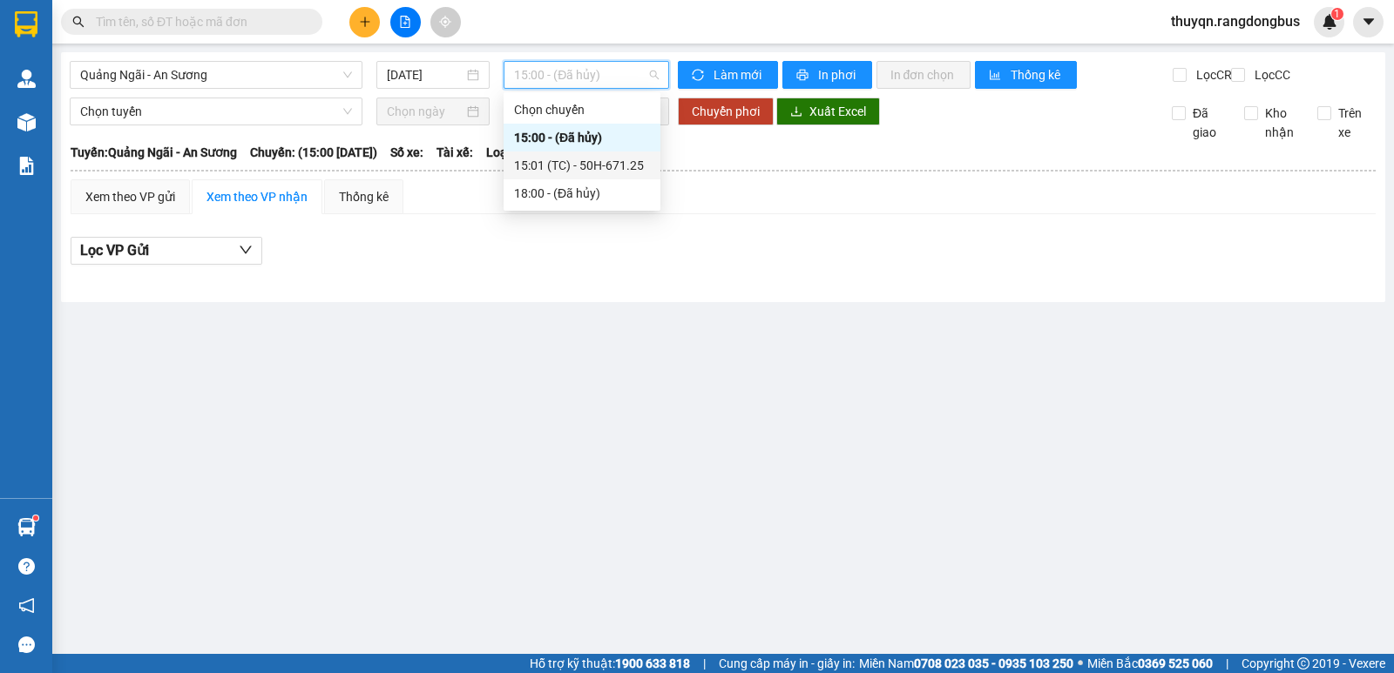
click at [600, 164] on div "15:01 (TC) - 50H-671.25" at bounding box center [582, 165] width 136 height 19
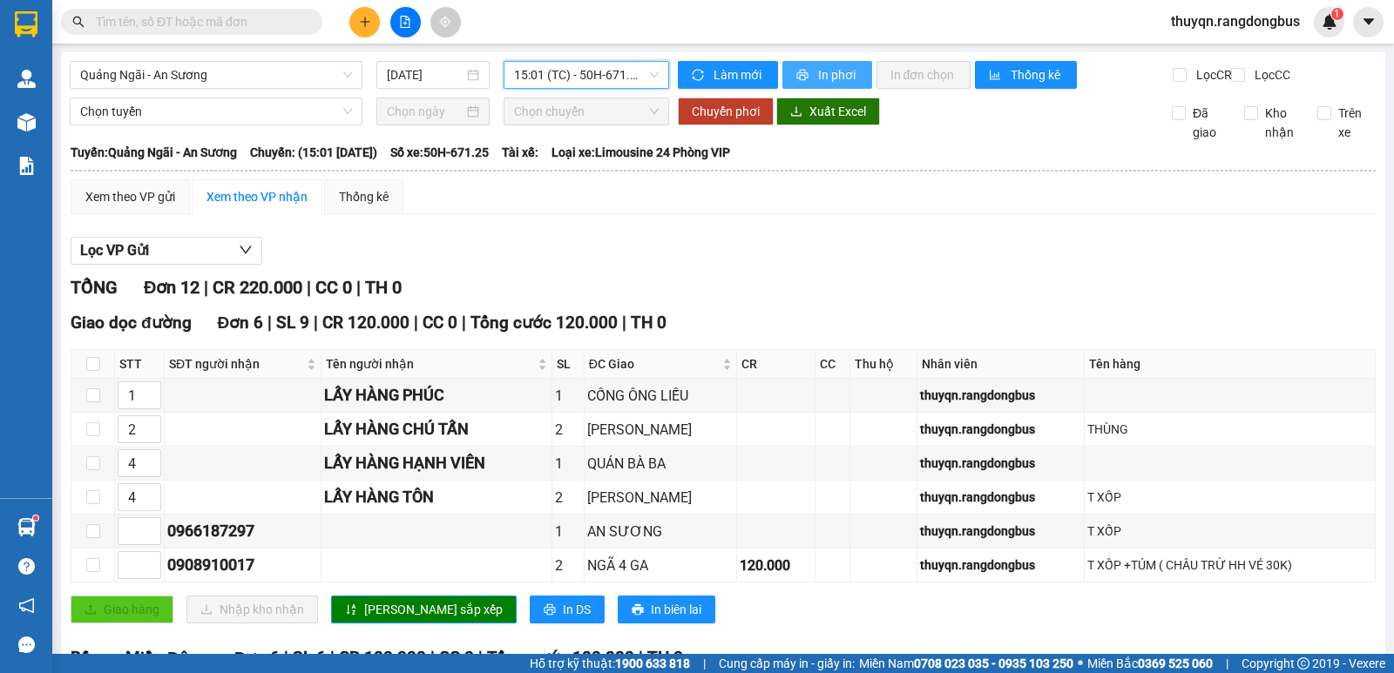
click at [821, 73] on span "In phơi" at bounding box center [838, 74] width 40 height 19
click at [363, 24] on icon "plus" at bounding box center [365, 22] width 12 height 12
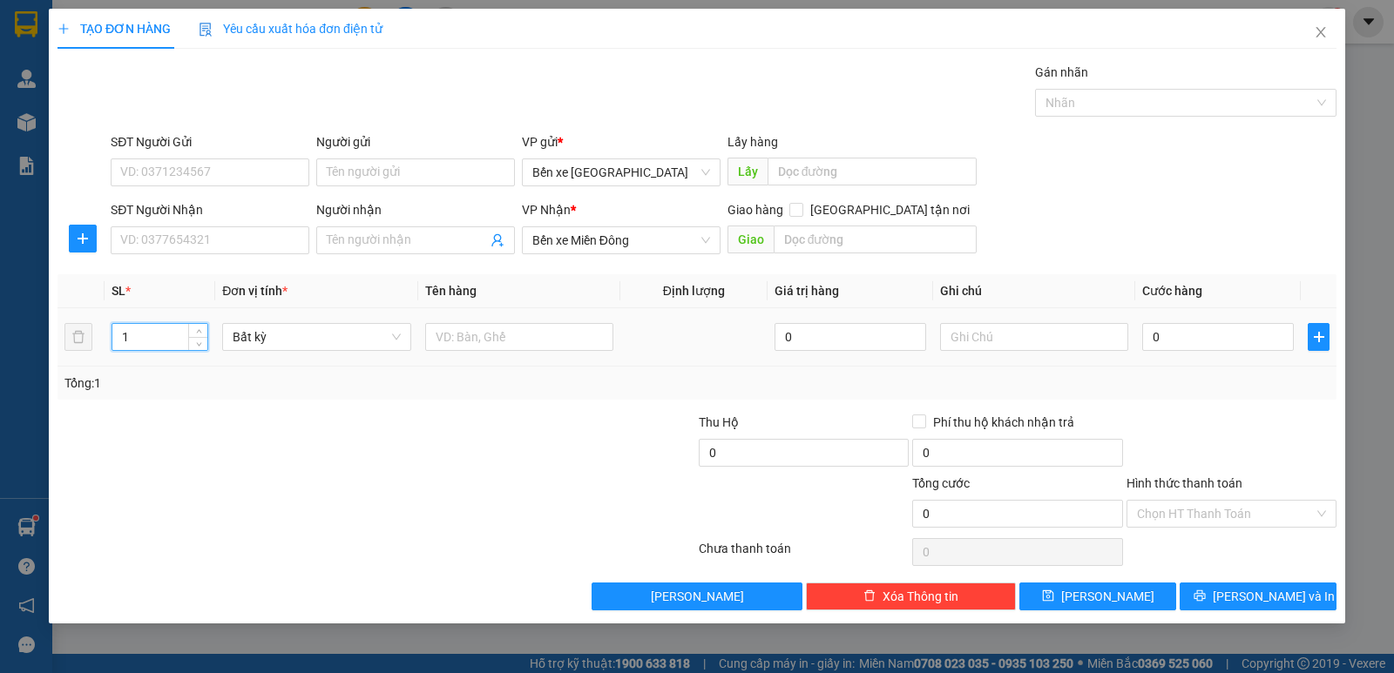
click at [148, 340] on input "1" at bounding box center [159, 337] width 95 height 26
type input "2"
click at [496, 348] on input "text" at bounding box center [519, 337] width 188 height 28
type input "T XỐP"
click at [348, 231] on input "Người nhận" at bounding box center [407, 240] width 160 height 19
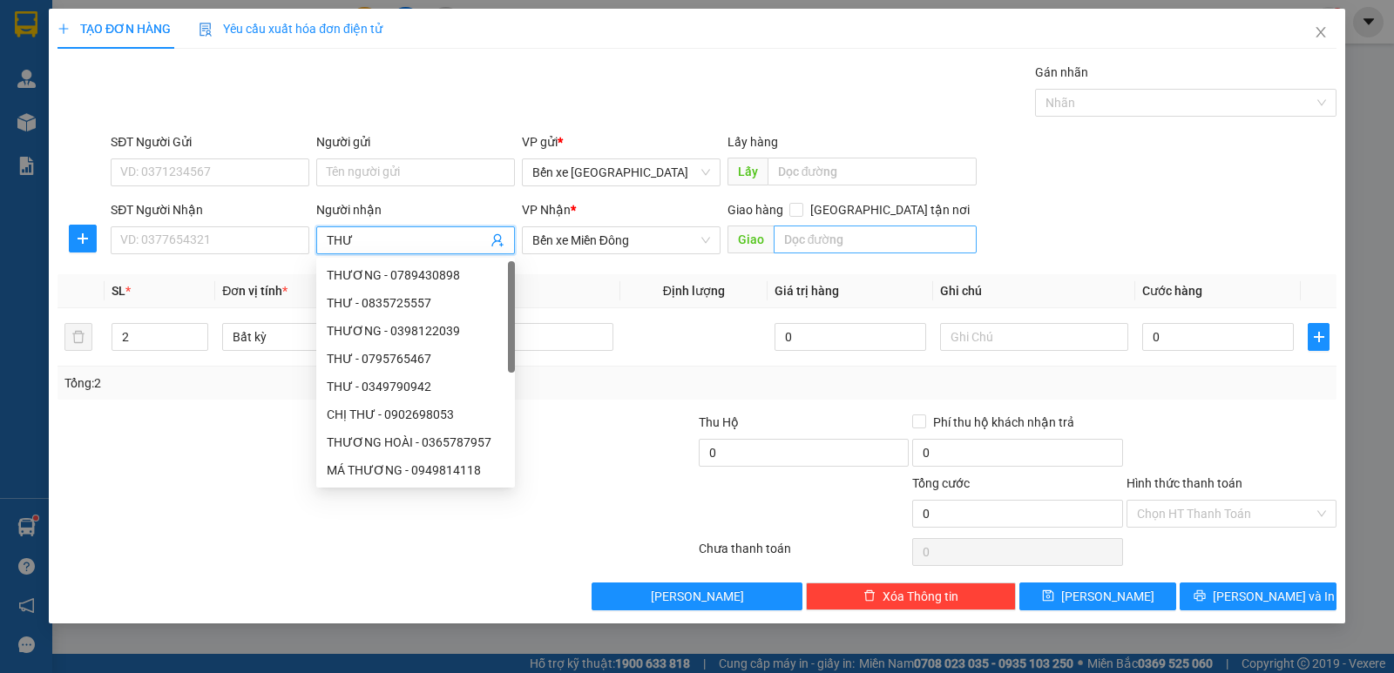
type input "THƯ"
click at [845, 247] on input "text" at bounding box center [876, 240] width 204 height 28
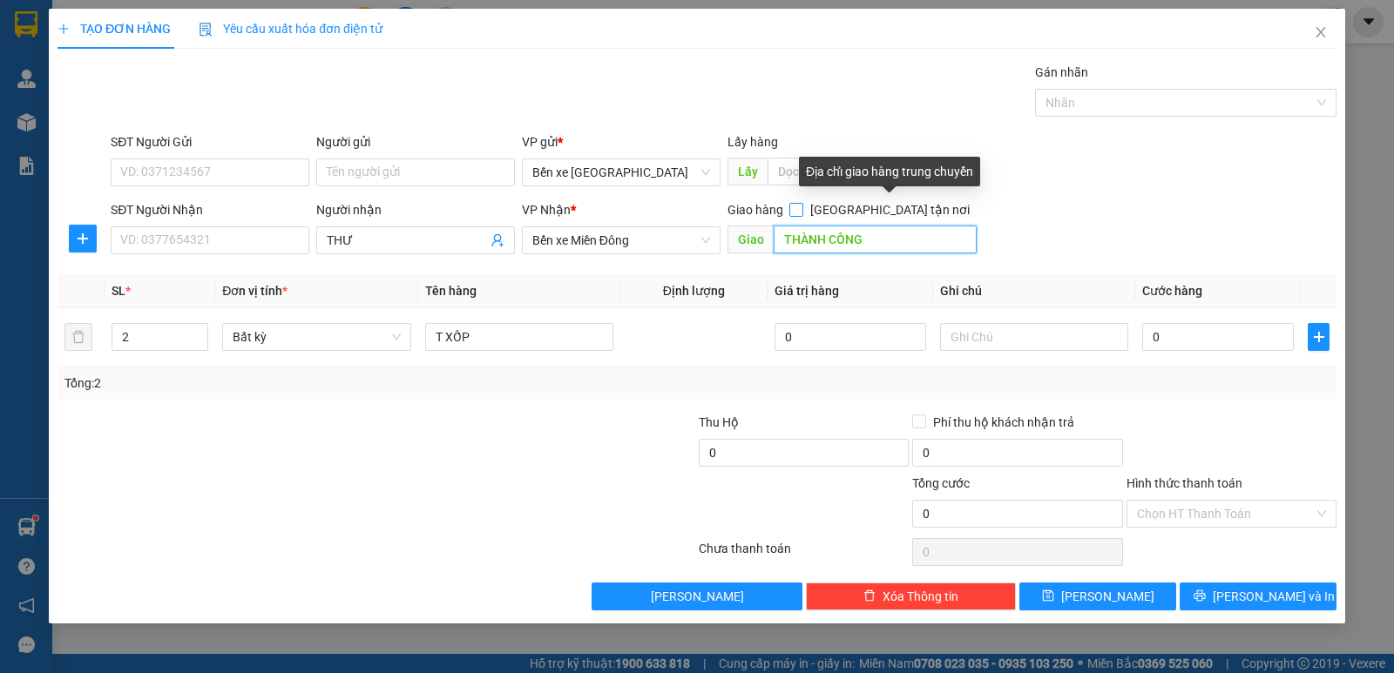
type input "THÀNH CÔNG"
click at [801, 209] on input "[GEOGRAPHIC_DATA] tận nơi" at bounding box center [795, 209] width 12 height 12
checkbox input "true"
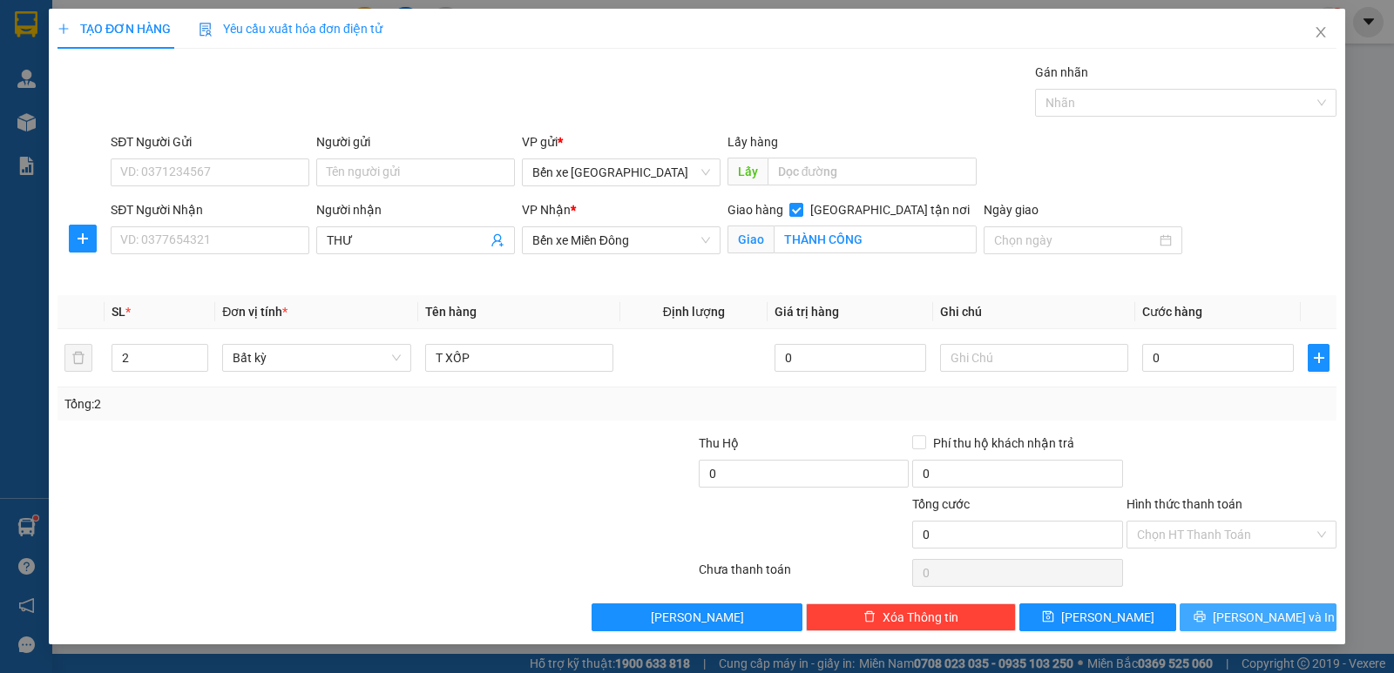
click at [1206, 619] on icon "printer" at bounding box center [1199, 617] width 12 height 12
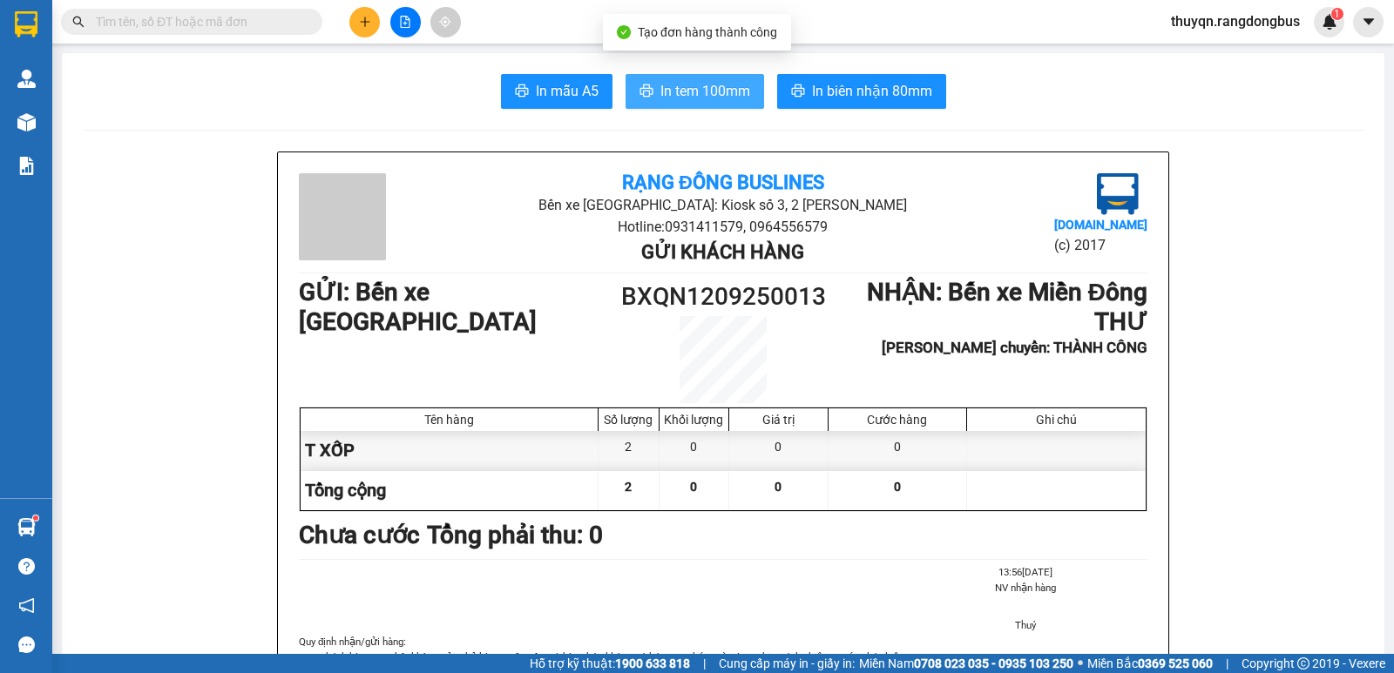
click at [705, 92] on span "In tem 100mm" at bounding box center [705, 91] width 90 height 22
click at [706, 91] on span "In tem 100mm" at bounding box center [705, 91] width 90 height 22
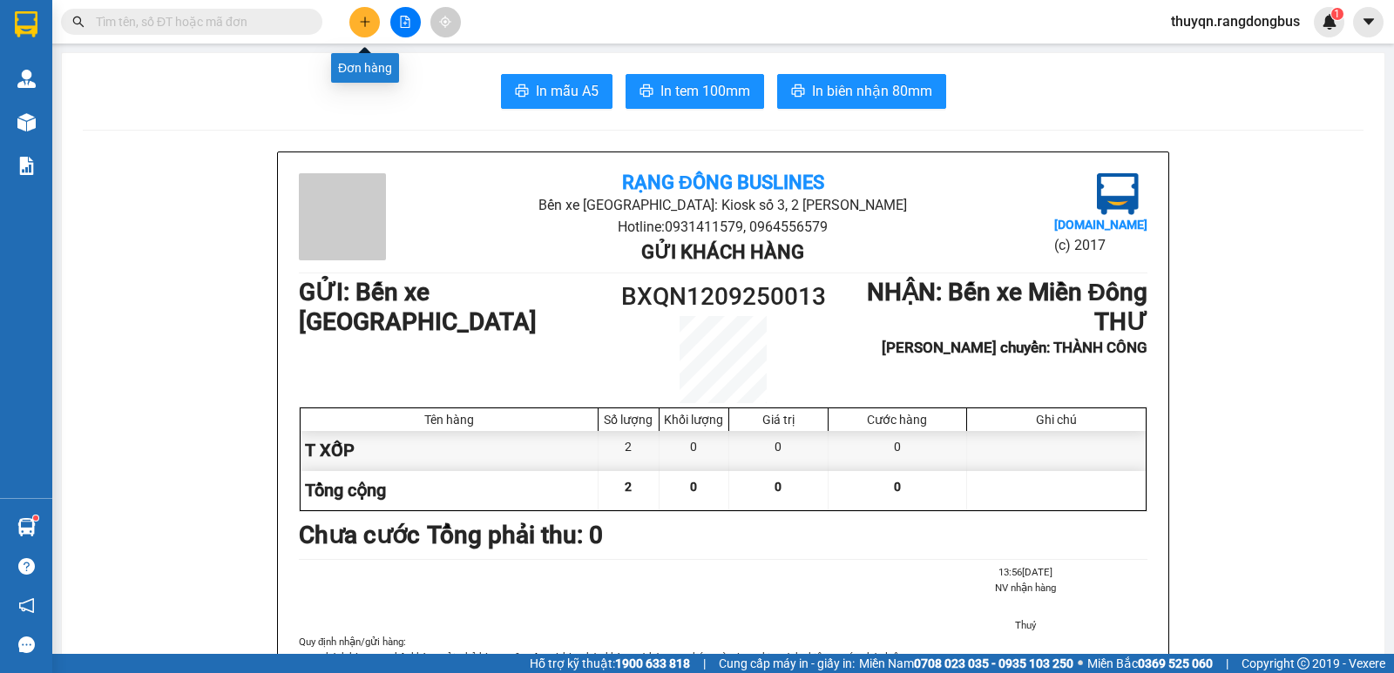
click at [367, 24] on icon "plus" at bounding box center [365, 22] width 12 height 12
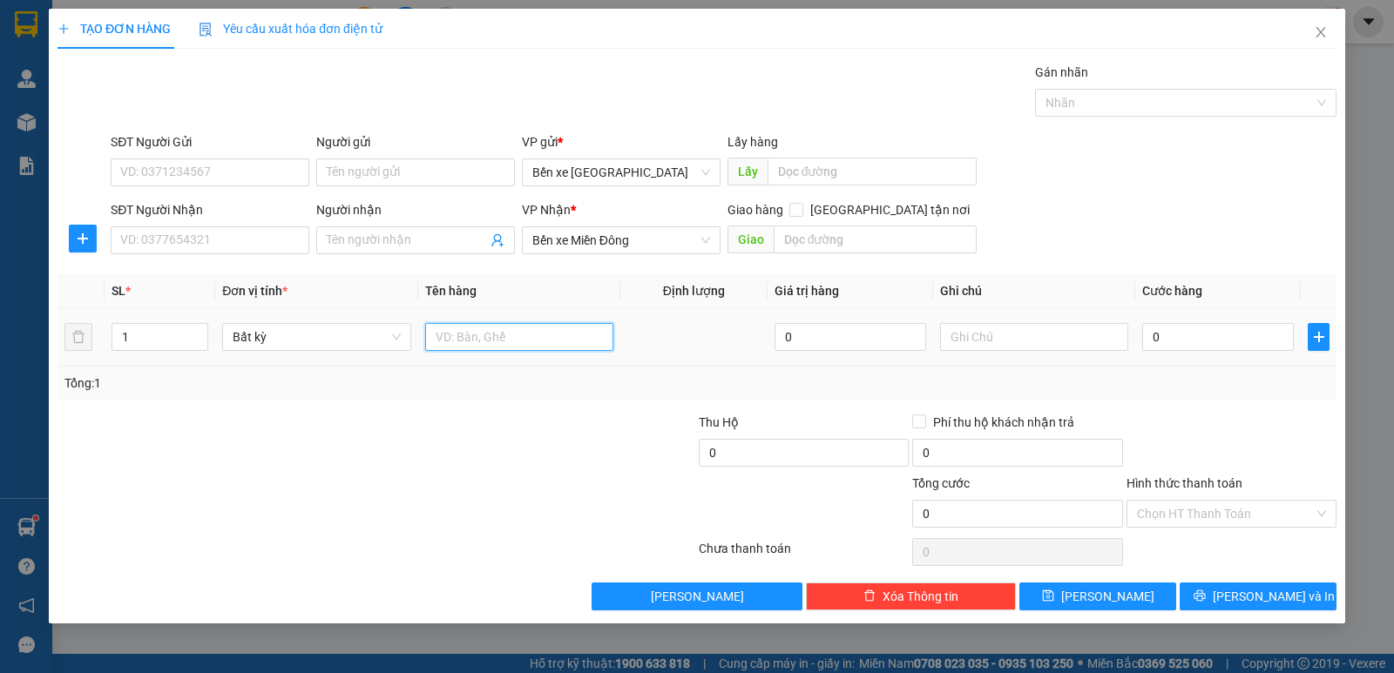
click at [450, 332] on input "text" at bounding box center [519, 337] width 188 height 28
type input "T XỐP"
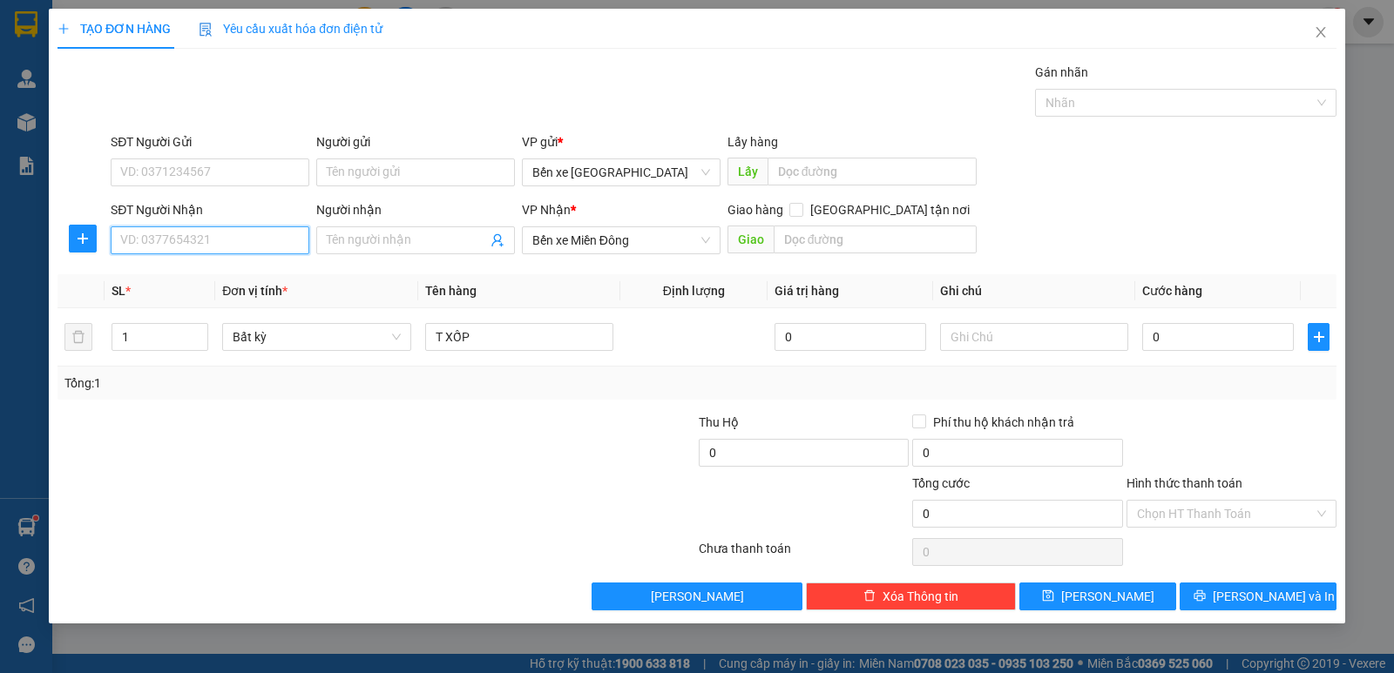
click at [210, 240] on input "SĐT Người Nhận" at bounding box center [210, 240] width 199 height 28
type input "0933007739"
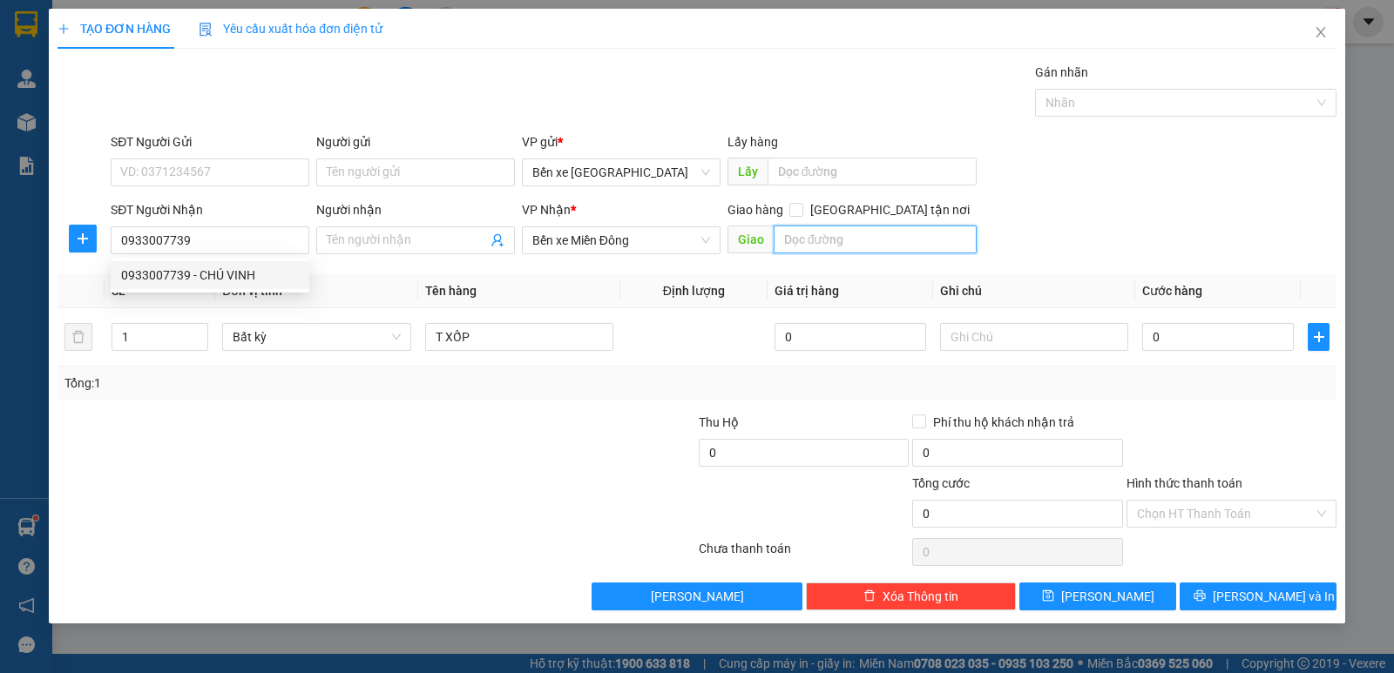
click at [795, 244] on input "text" at bounding box center [876, 240] width 204 height 28
type input "THÀNH CÔNG"
click at [801, 209] on input "[GEOGRAPHIC_DATA] tận nơi" at bounding box center [795, 209] width 12 height 12
checkbox input "true"
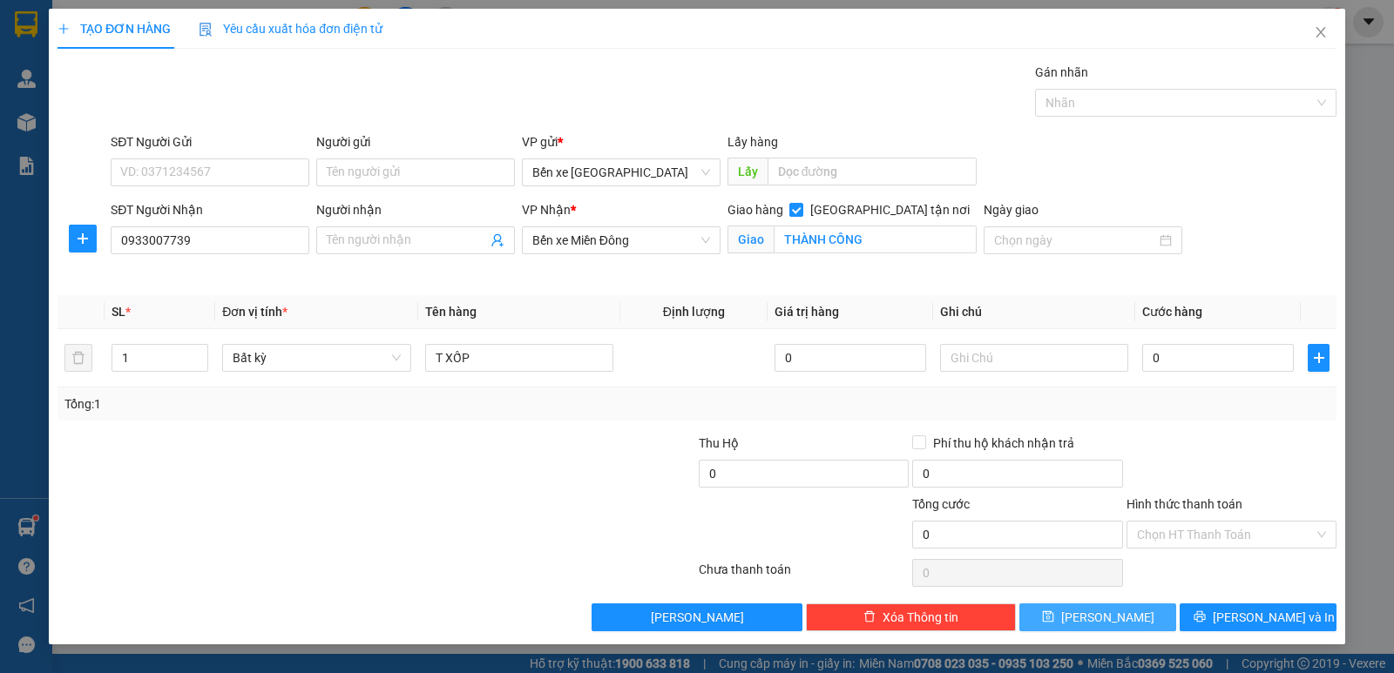
click at [1110, 616] on span "[PERSON_NAME]" at bounding box center [1107, 617] width 93 height 19
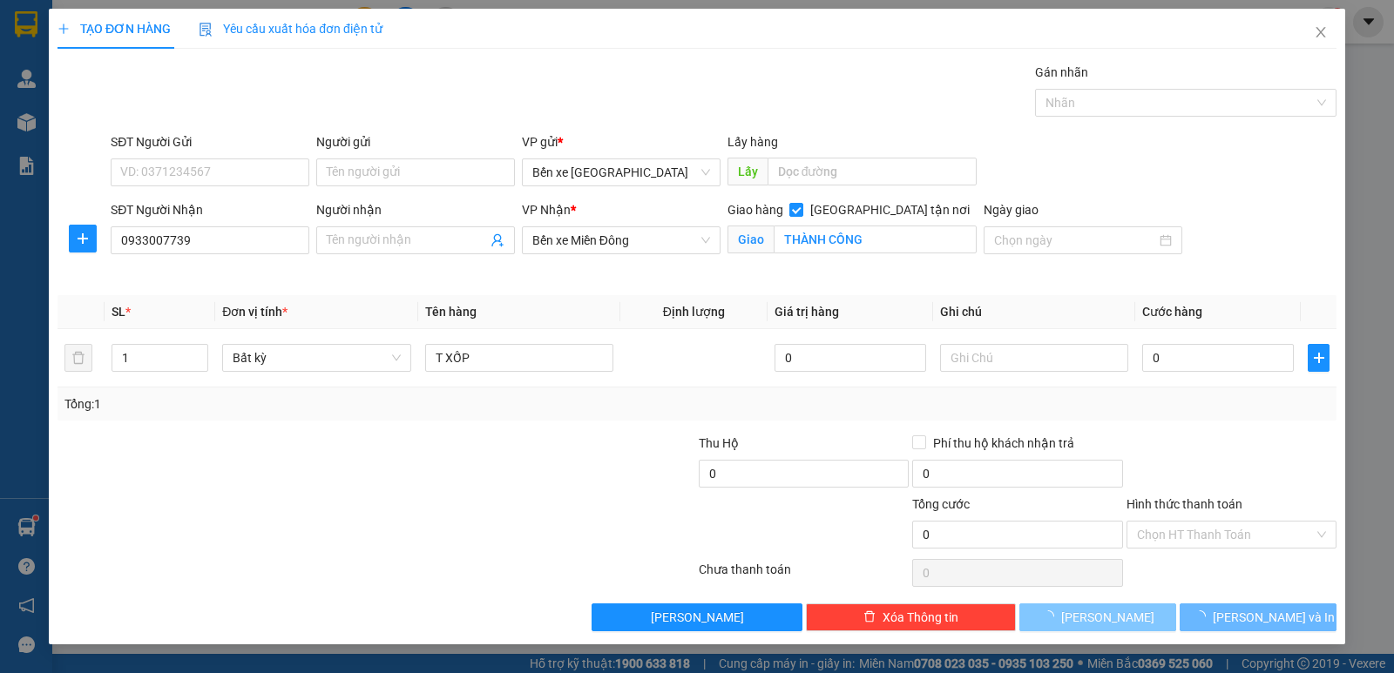
checkbox input "false"
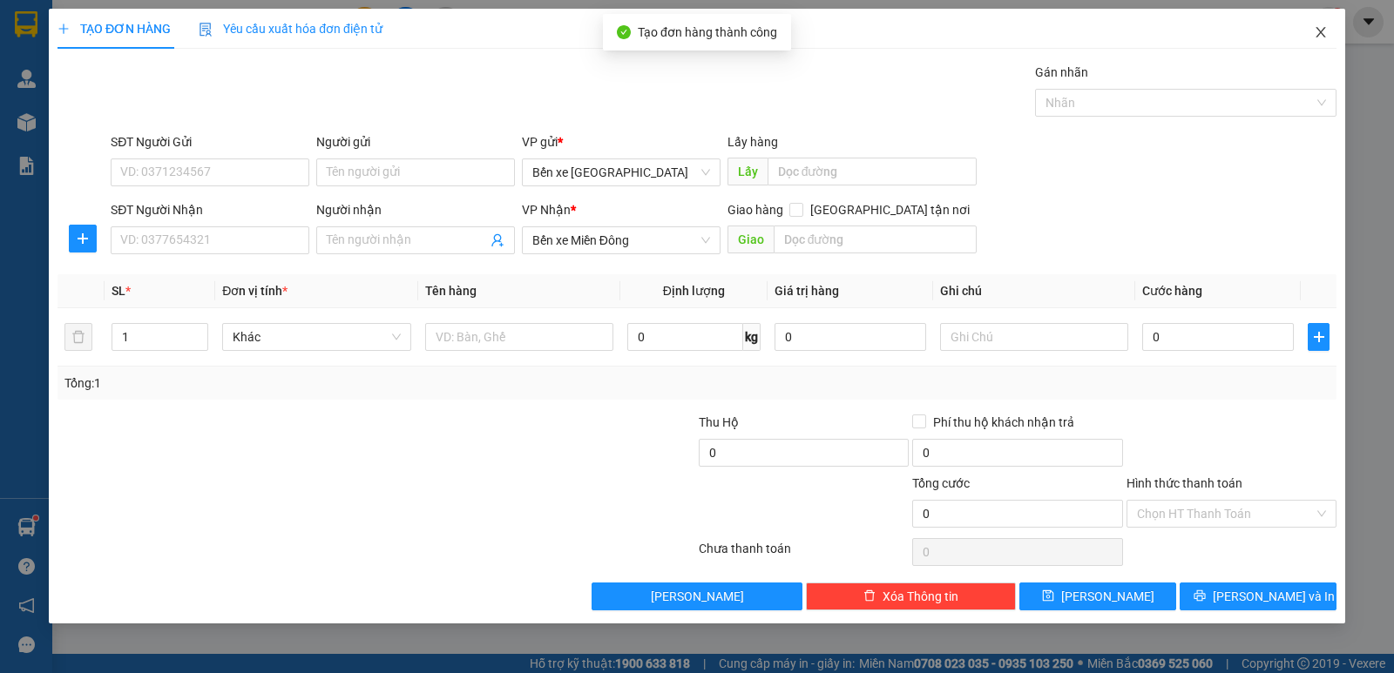
click at [1319, 35] on icon "close" at bounding box center [1320, 32] width 10 height 10
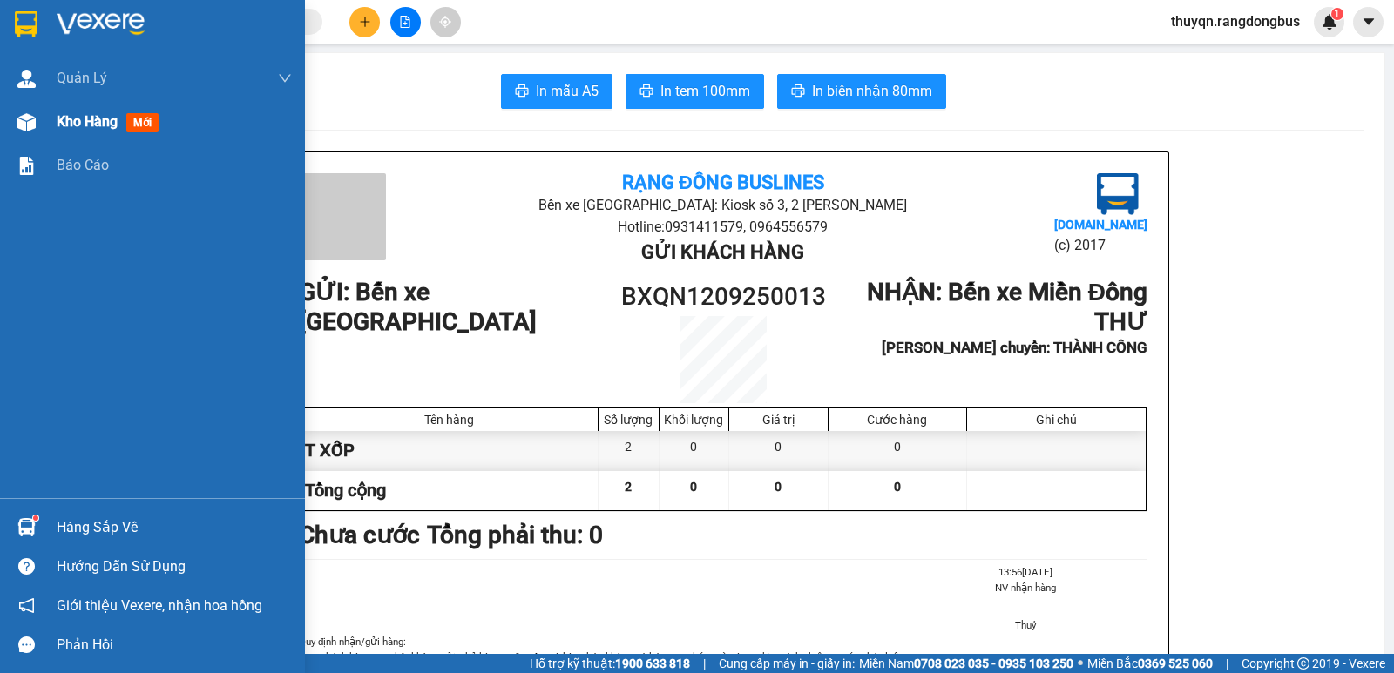
click at [109, 123] on span "Kho hàng" at bounding box center [87, 121] width 61 height 17
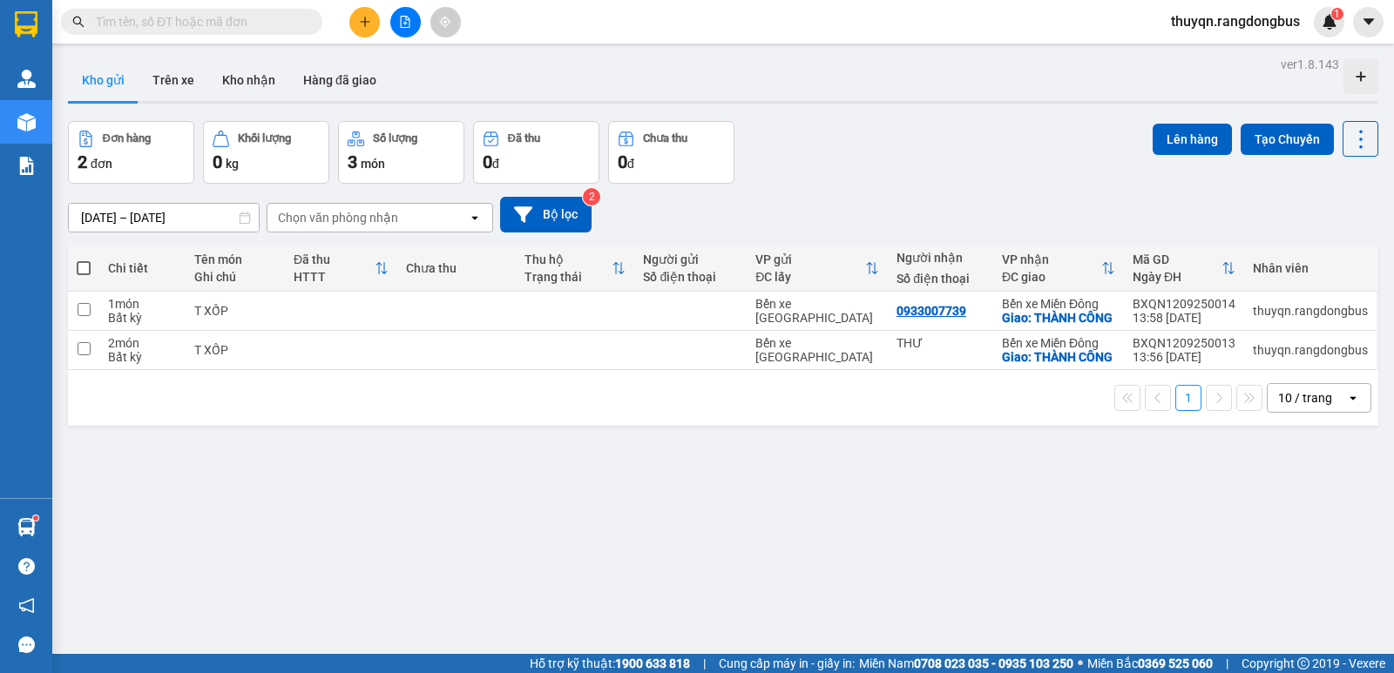
click at [84, 263] on span at bounding box center [84, 268] width 14 height 14
click at [84, 260] on input "checkbox" at bounding box center [84, 260] width 0 height 0
checkbox input "true"
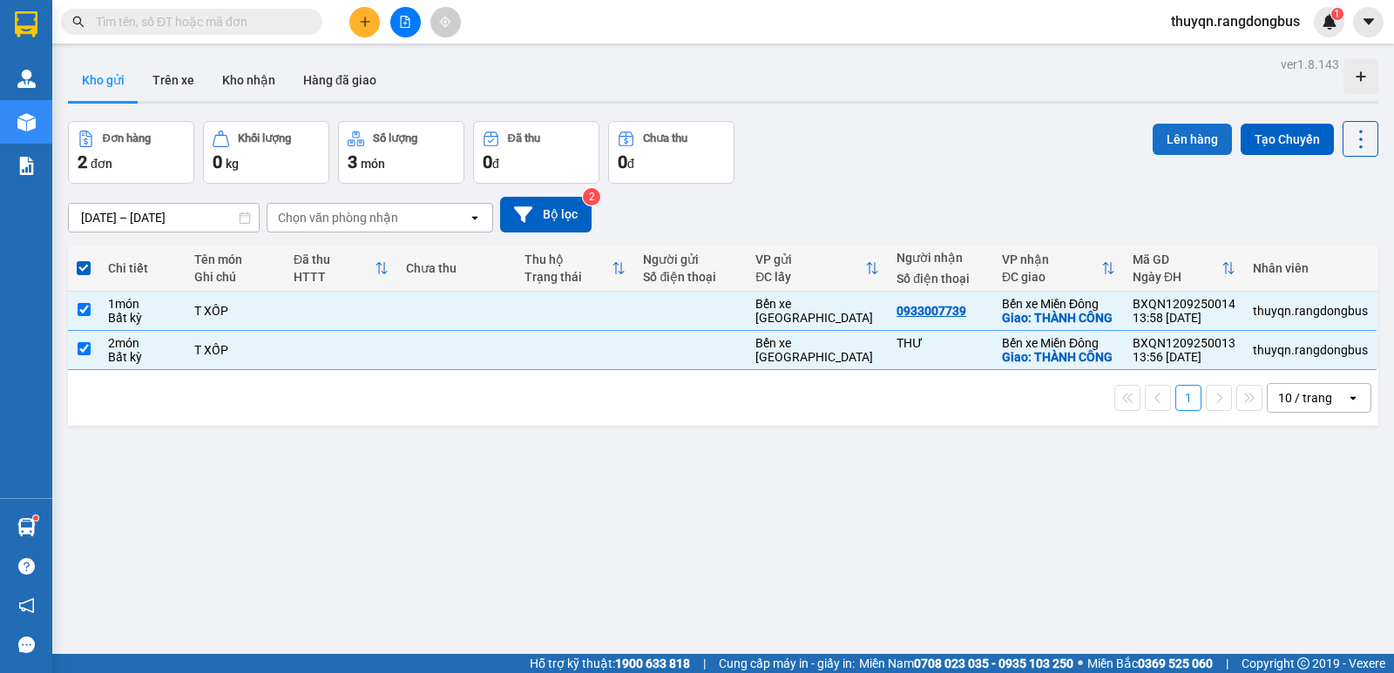
click at [1193, 137] on button "Lên hàng" at bounding box center [1191, 139] width 79 height 31
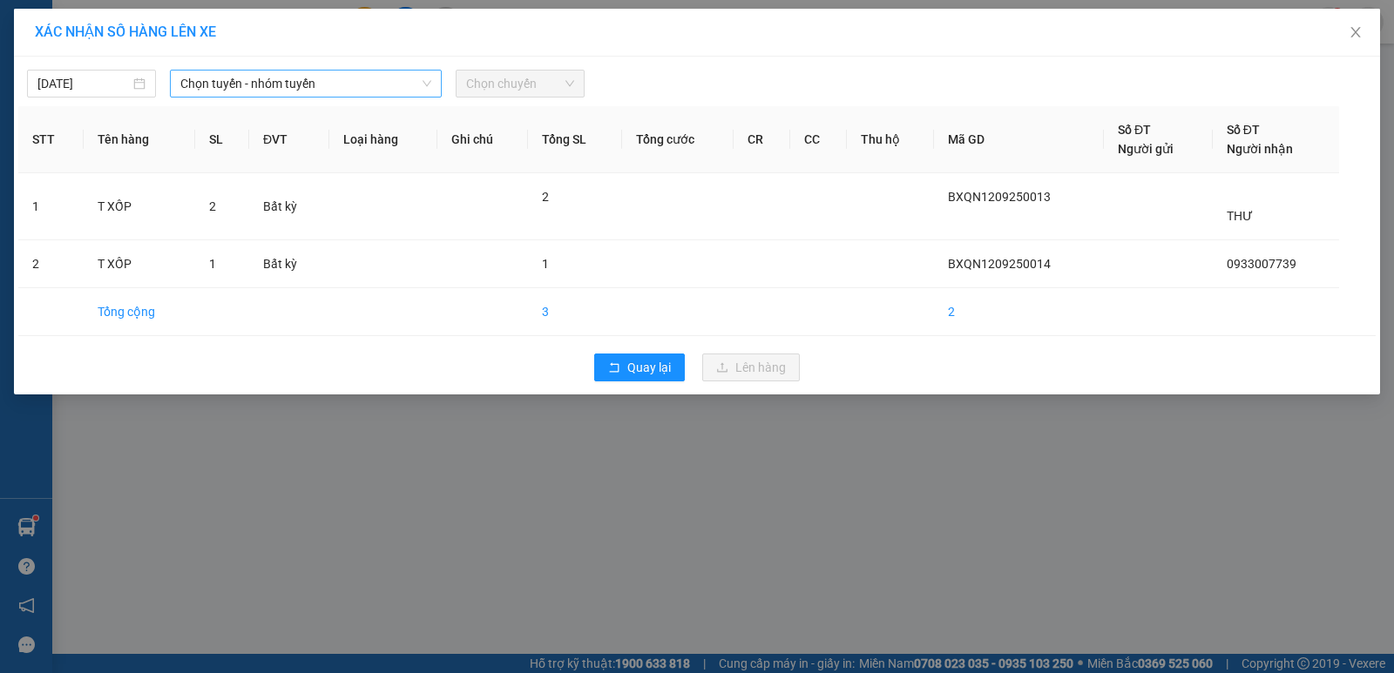
click at [337, 75] on span "Chọn tuyến - nhóm tuyến" at bounding box center [305, 84] width 251 height 26
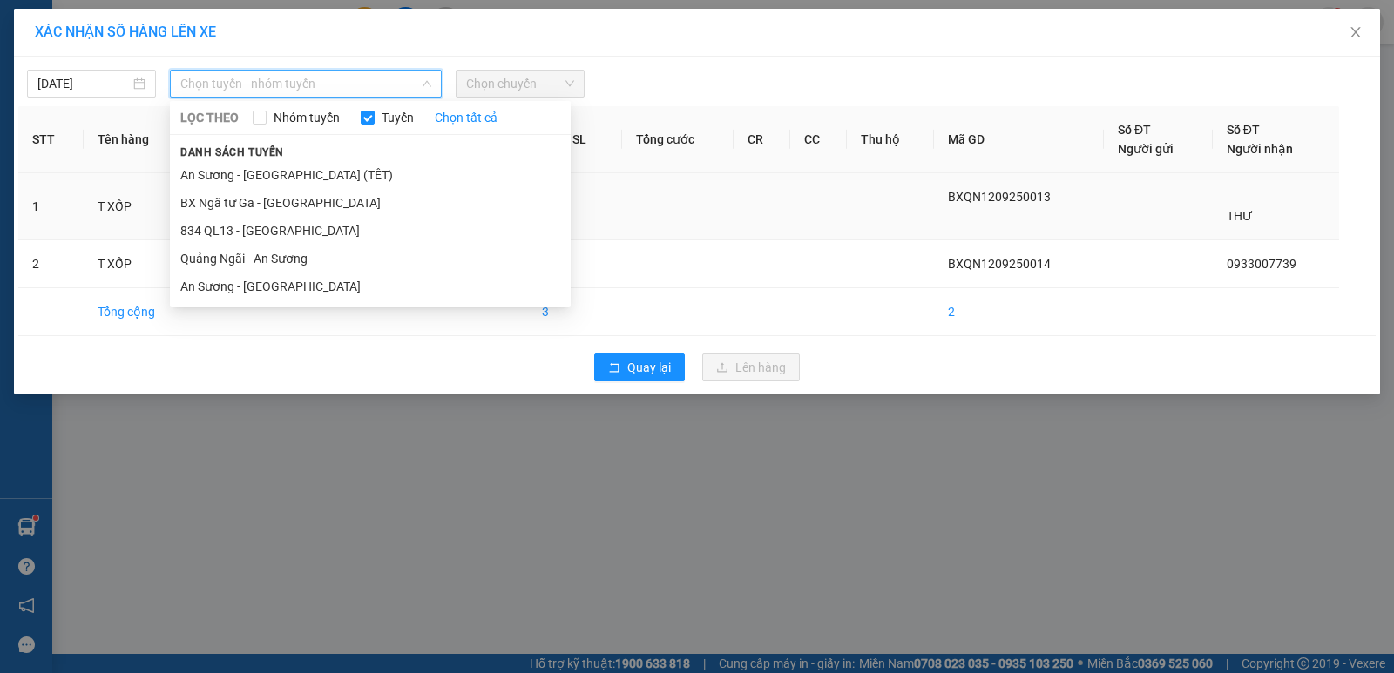
drag, startPoint x: 248, startPoint y: 254, endPoint x: 308, endPoint y: 232, distance: 63.4
click at [260, 250] on li "Quảng Ngãi - An Sương" at bounding box center [370, 259] width 401 height 28
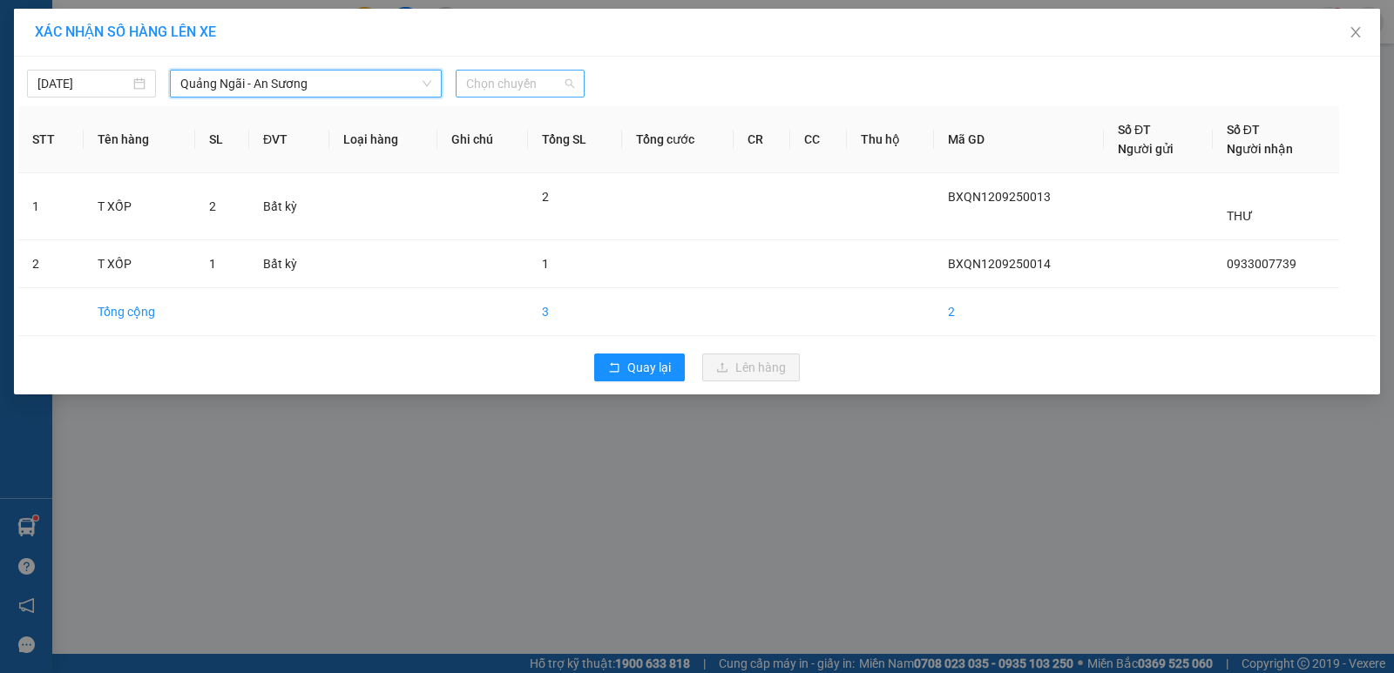
click at [519, 84] on span "Chọn chuyến" at bounding box center [520, 84] width 108 height 26
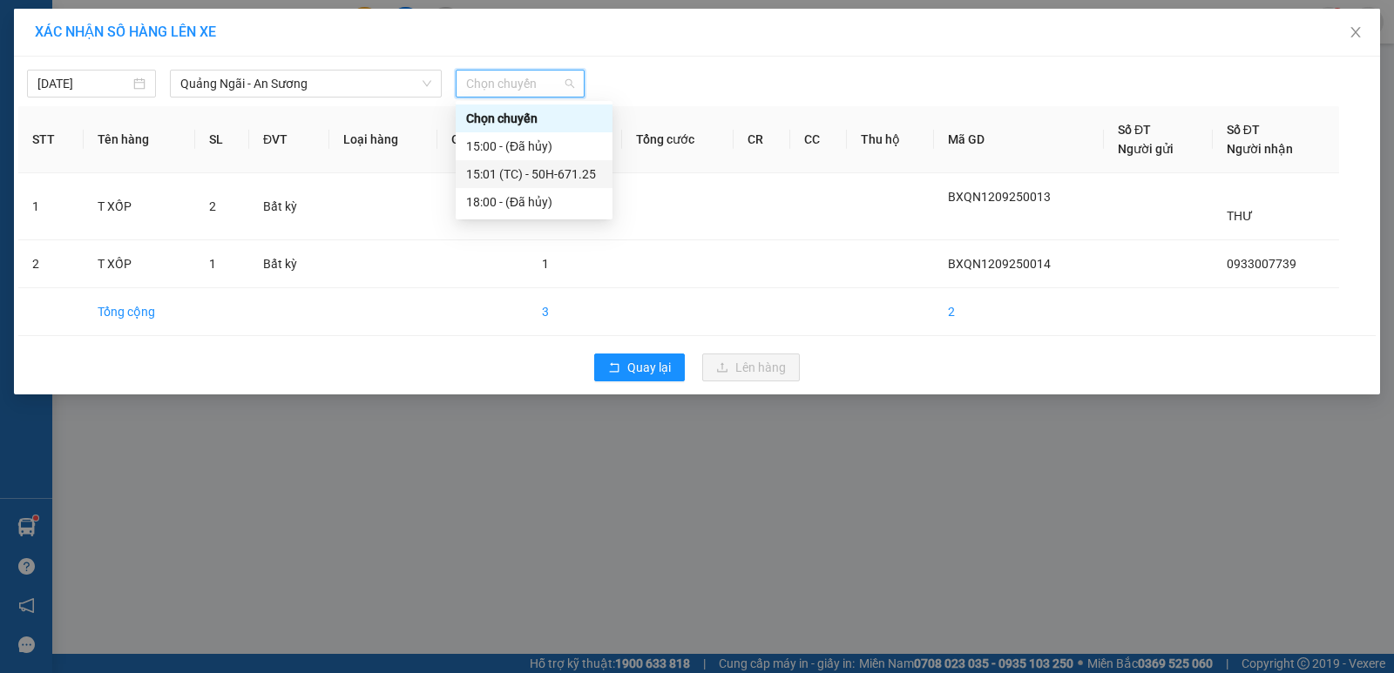
click at [558, 172] on div "15:01 (TC) - 50H-671.25" at bounding box center [534, 174] width 136 height 19
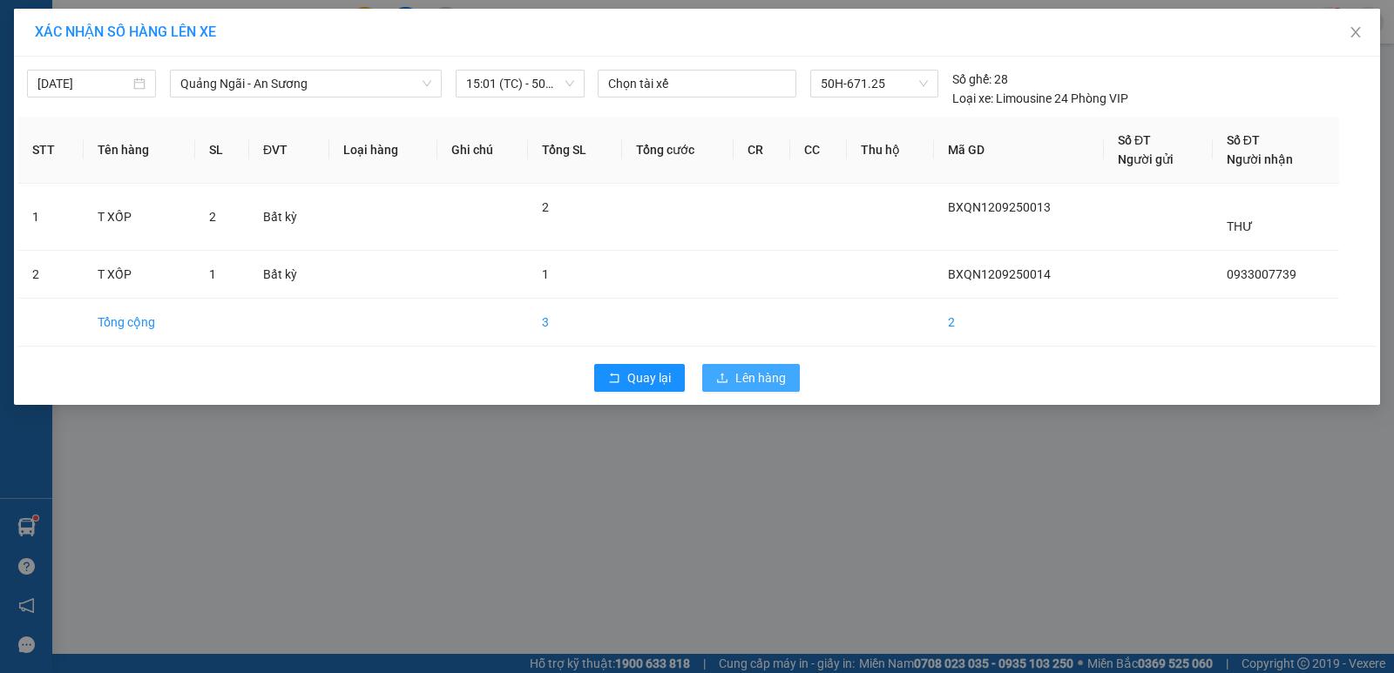
click at [739, 385] on span "Lên hàng" at bounding box center [760, 377] width 51 height 19
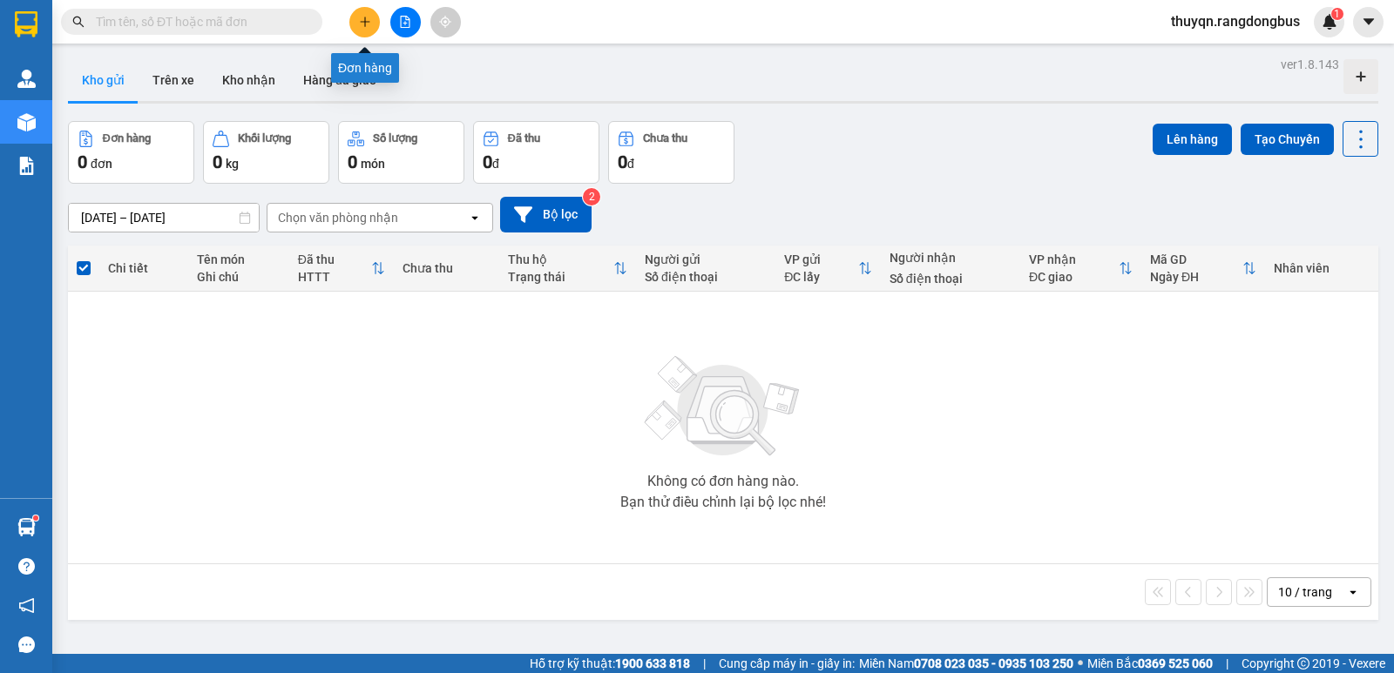
click at [366, 23] on icon "plus" at bounding box center [365, 22] width 12 height 12
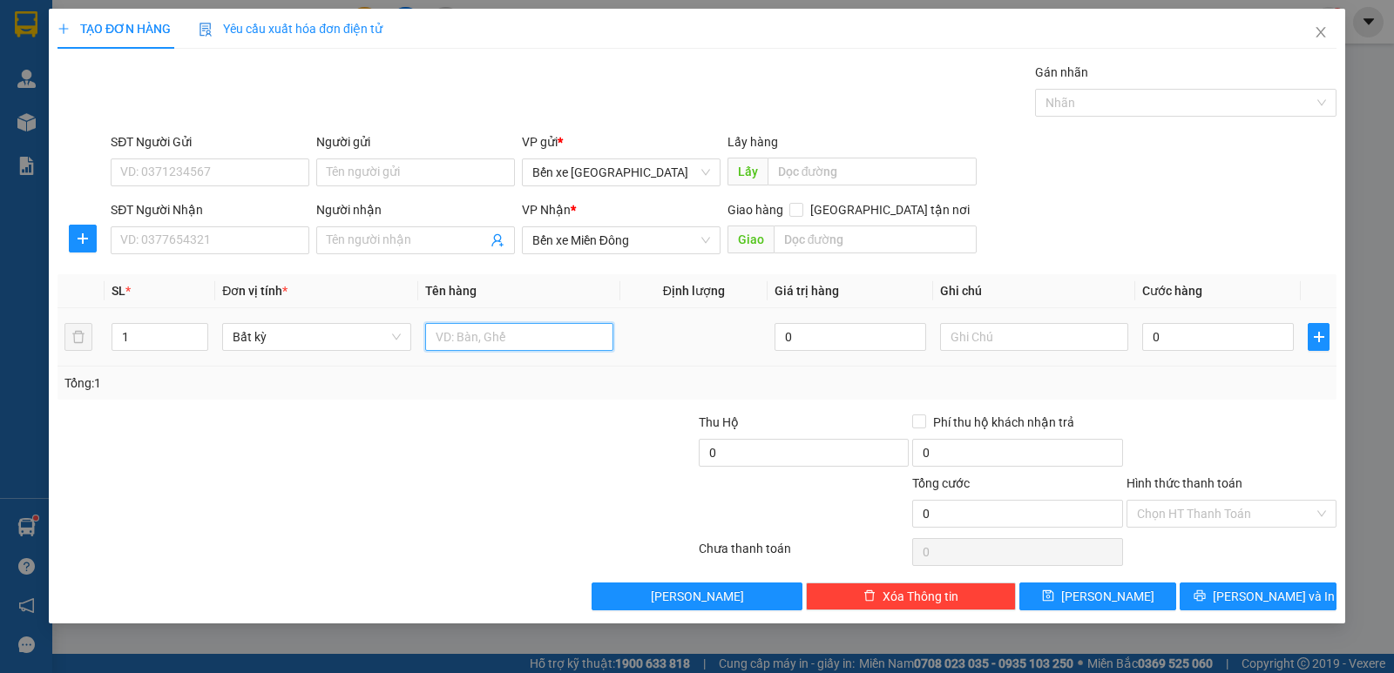
click at [501, 338] on input "text" at bounding box center [519, 337] width 188 height 28
type input "TÚM GẠO"
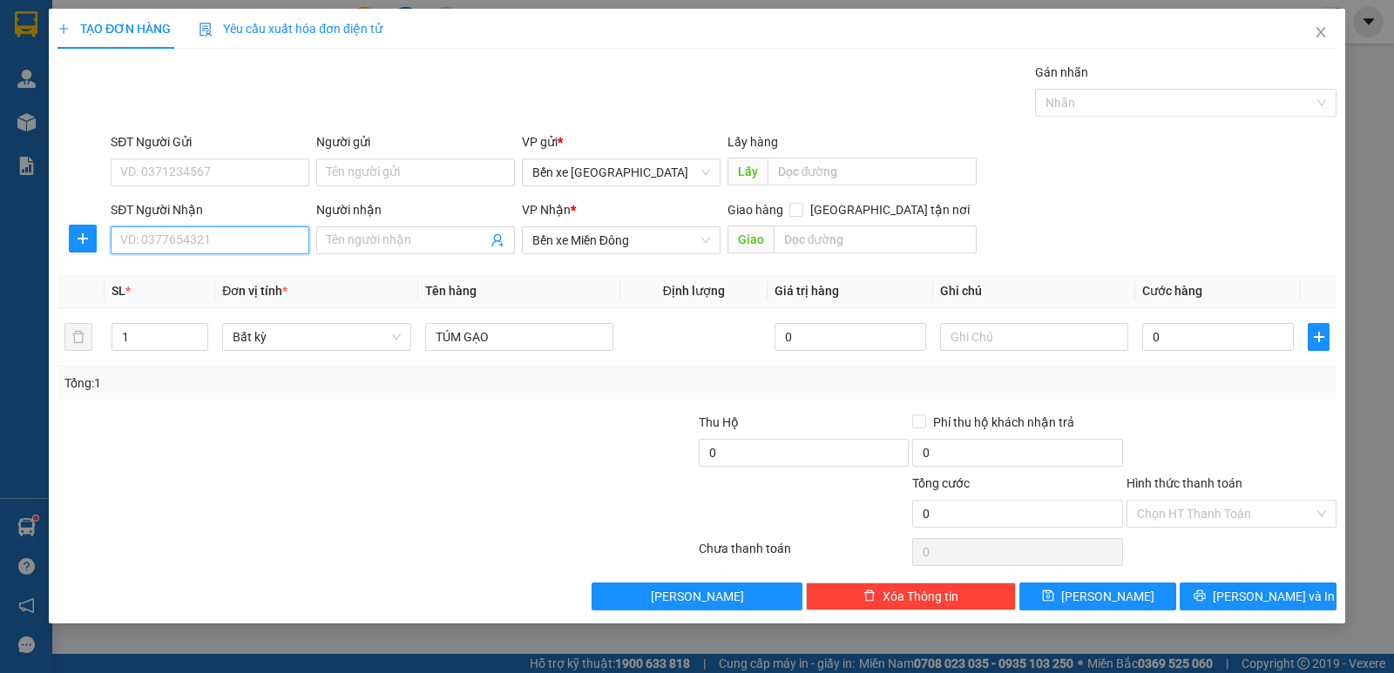
click at [225, 241] on input "SĐT Người Nhận" at bounding box center [210, 240] width 199 height 28
type input "0902419407"
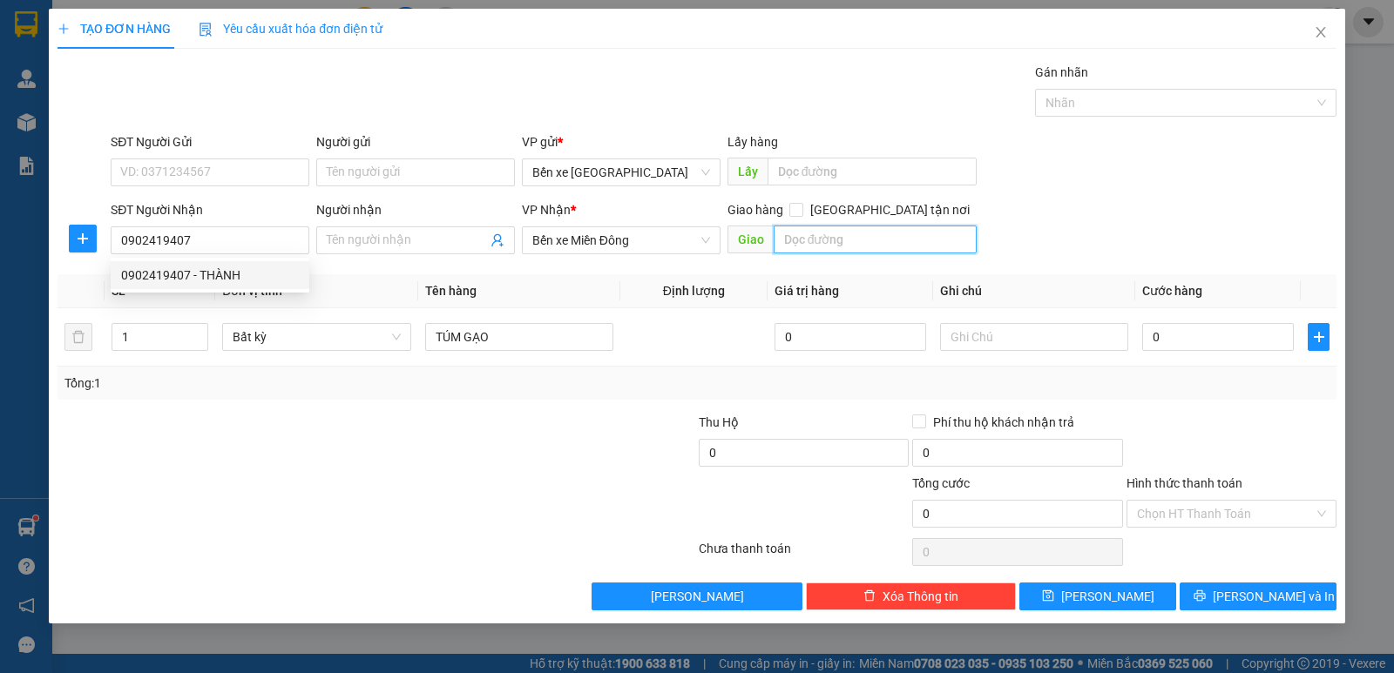
click at [861, 236] on input "text" at bounding box center [876, 240] width 204 height 28
type input "THÀNH CÔNG"
click at [801, 213] on input "[GEOGRAPHIC_DATA] tận nơi" at bounding box center [795, 209] width 12 height 12
checkbox input "true"
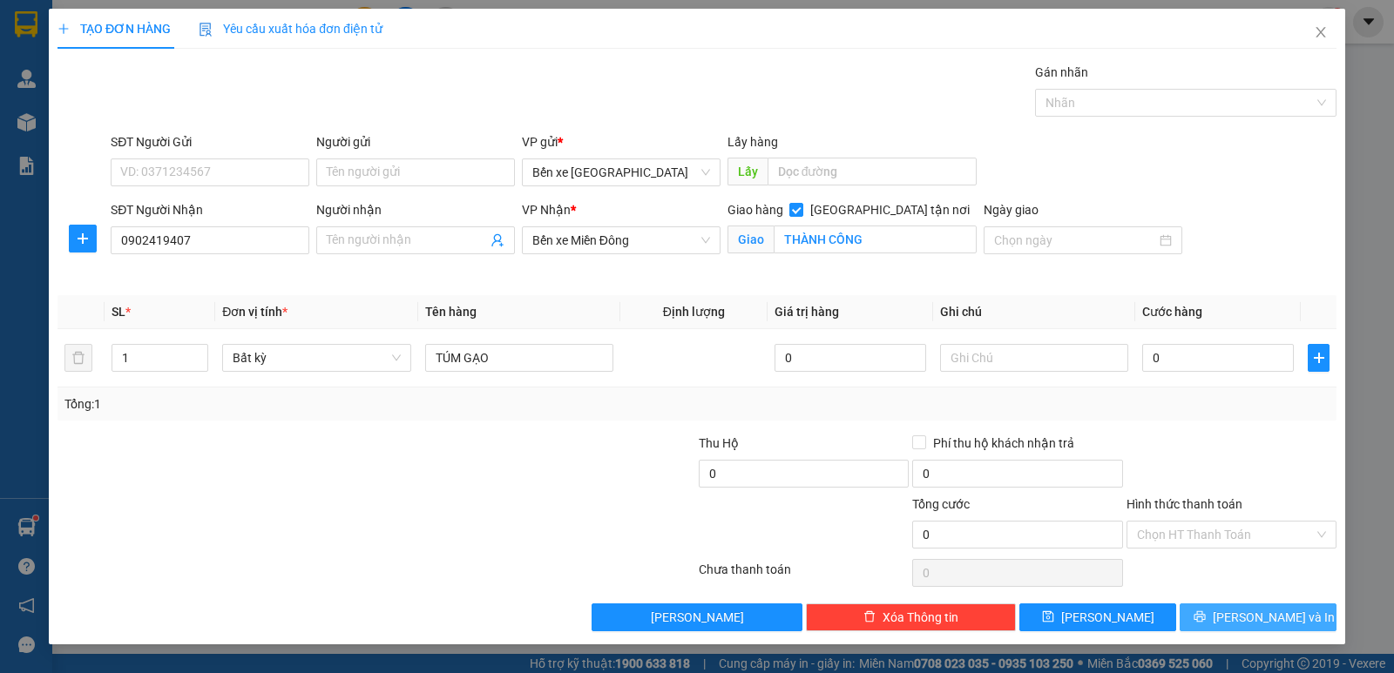
click at [1262, 611] on span "[PERSON_NAME] và In" at bounding box center [1274, 617] width 122 height 19
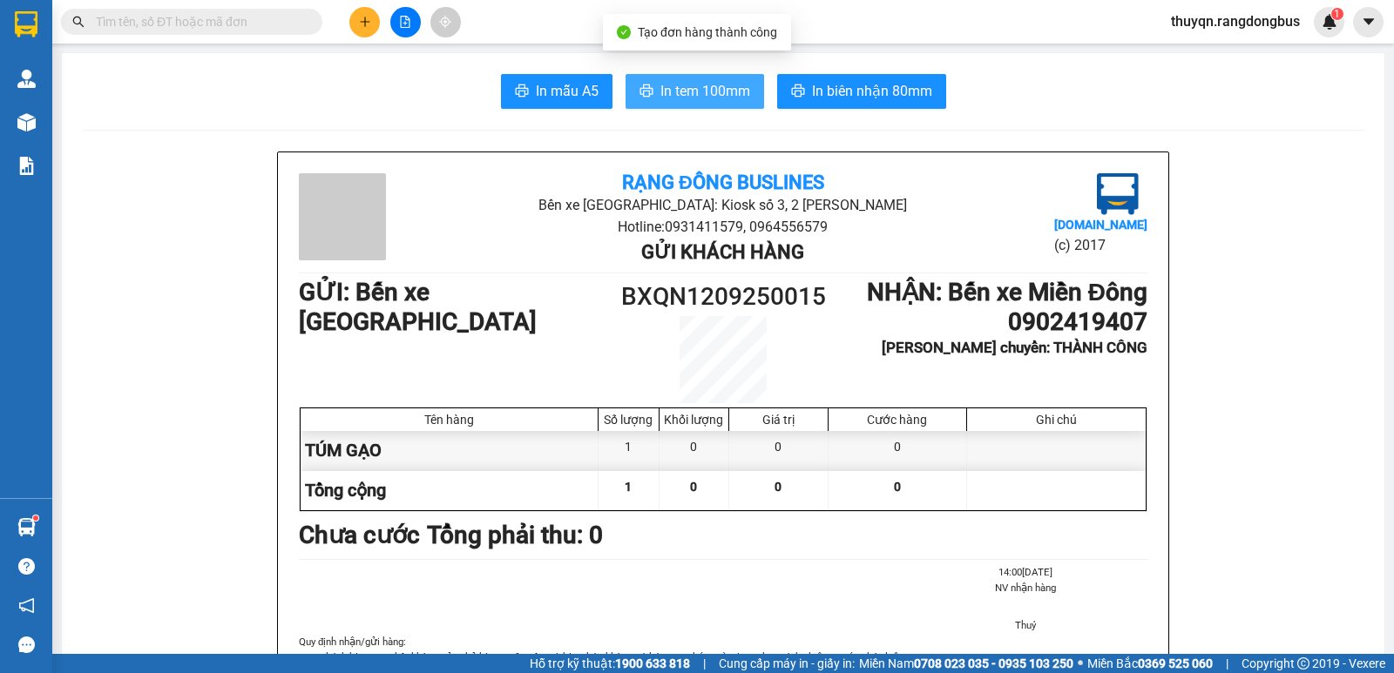
drag, startPoint x: 729, startPoint y: 94, endPoint x: 763, endPoint y: 109, distance: 37.1
click at [728, 94] on span "In tem 100mm" at bounding box center [705, 91] width 90 height 22
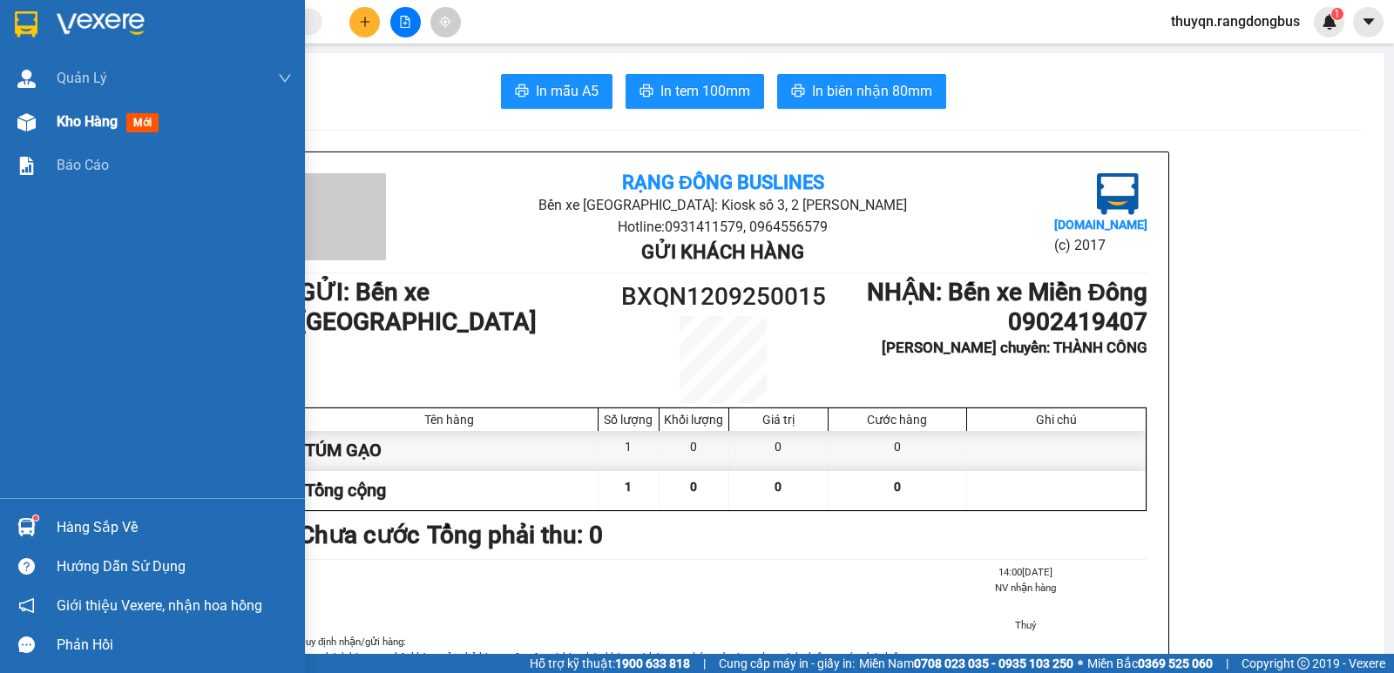
click at [66, 121] on span "Kho hàng" at bounding box center [87, 121] width 61 height 17
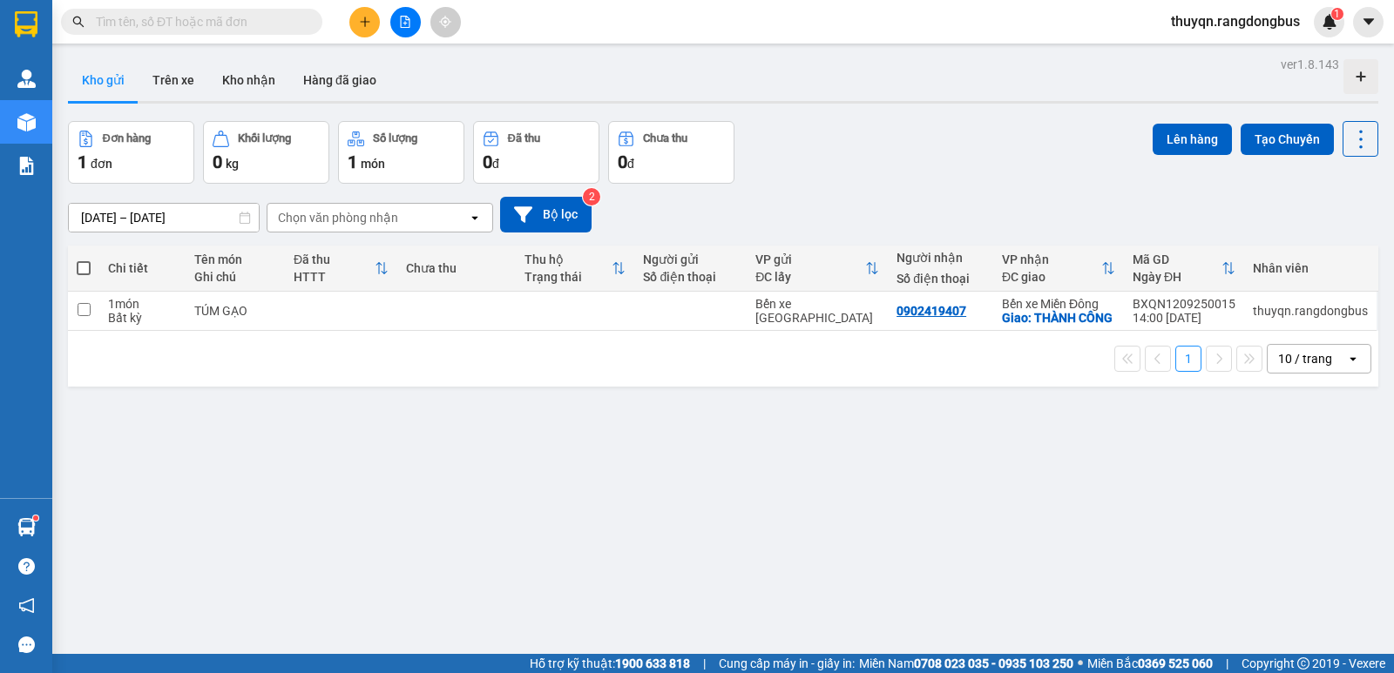
click at [79, 265] on span at bounding box center [84, 268] width 14 height 14
click at [84, 260] on input "checkbox" at bounding box center [84, 260] width 0 height 0
checkbox input "true"
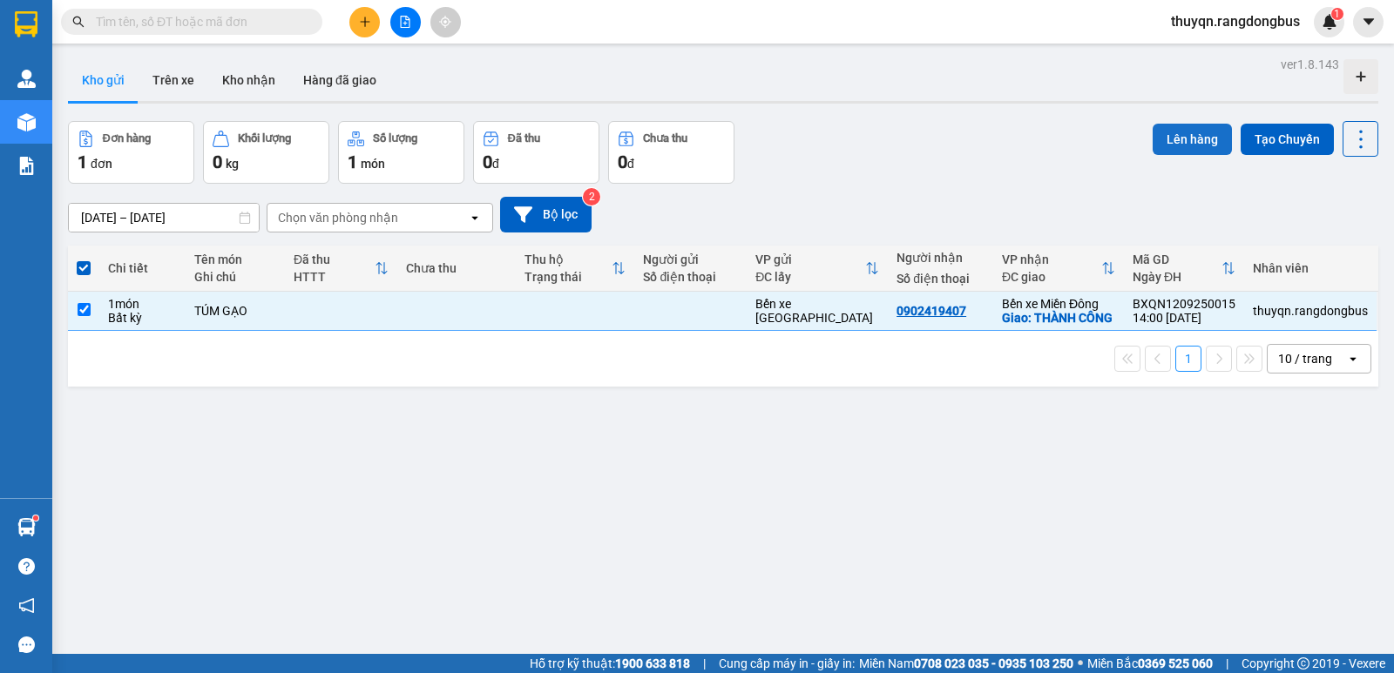
click at [1193, 134] on button "Lên hàng" at bounding box center [1191, 139] width 79 height 31
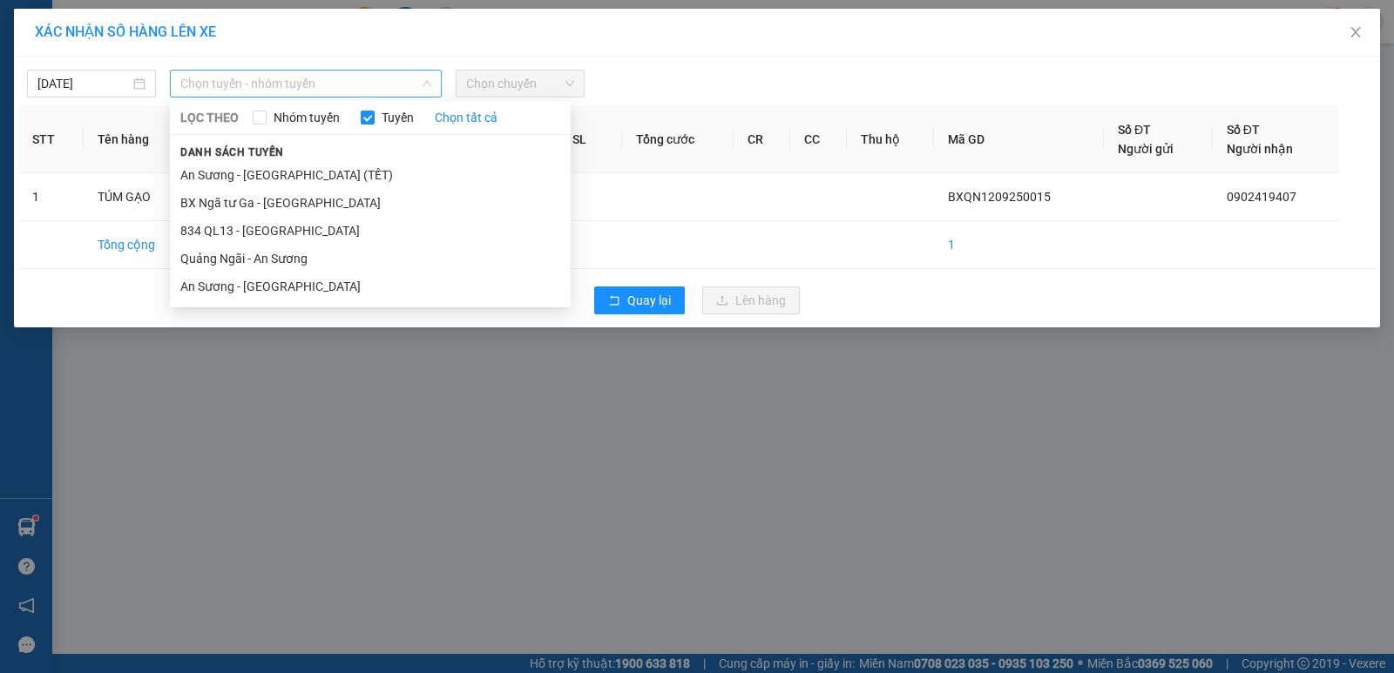
click at [264, 78] on span "Chọn tuyến - nhóm tuyến" at bounding box center [305, 84] width 251 height 26
click at [273, 257] on li "Quảng Ngãi - An Sương" at bounding box center [370, 259] width 401 height 28
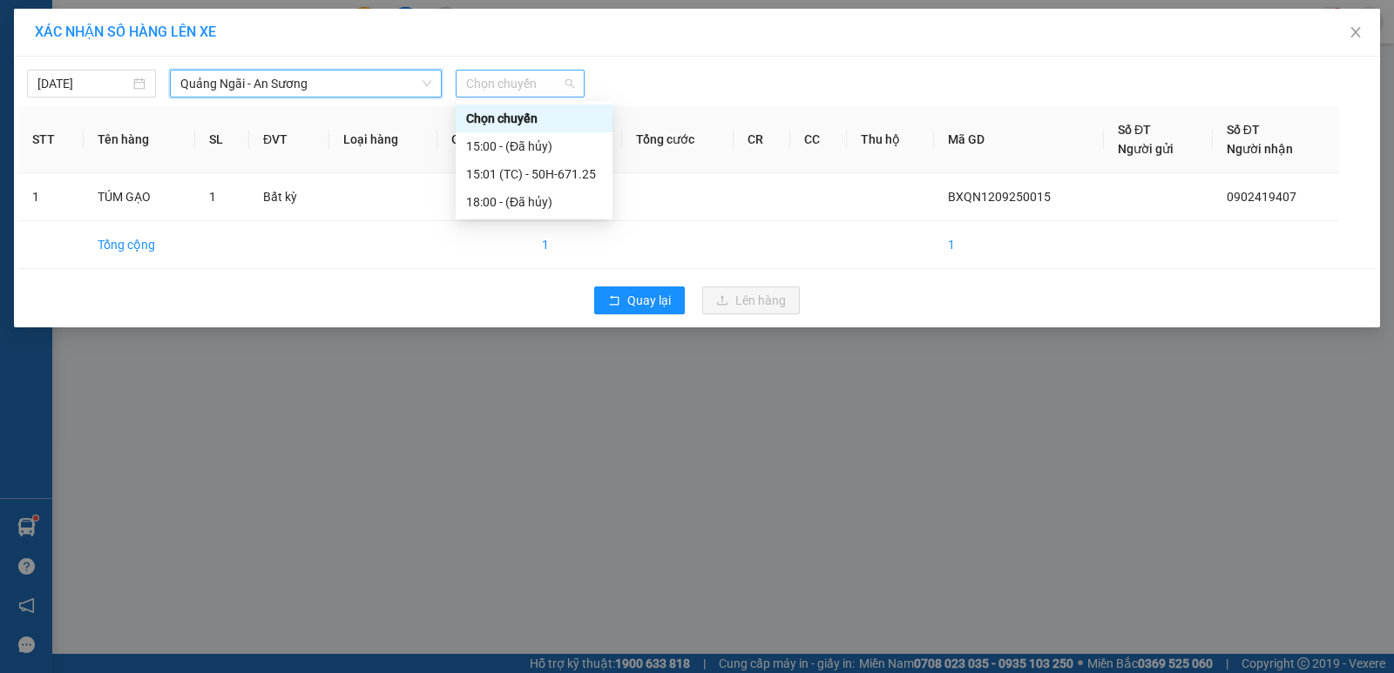
click at [529, 83] on span "Chọn chuyến" at bounding box center [520, 84] width 108 height 26
click at [560, 174] on div "15:01 (TC) - 50H-671.25" at bounding box center [534, 174] width 136 height 19
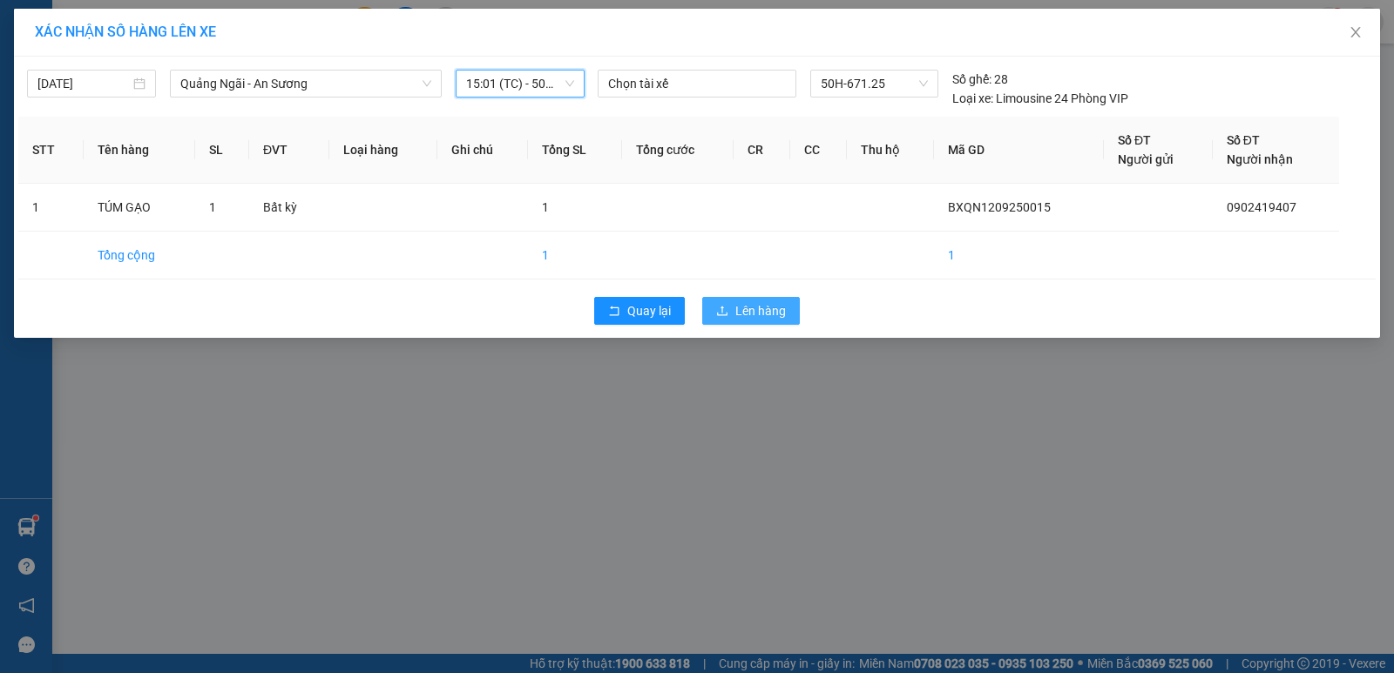
click at [749, 308] on span "Lên hàng" at bounding box center [760, 310] width 51 height 19
